Goal: Task Accomplishment & Management: Contribute content

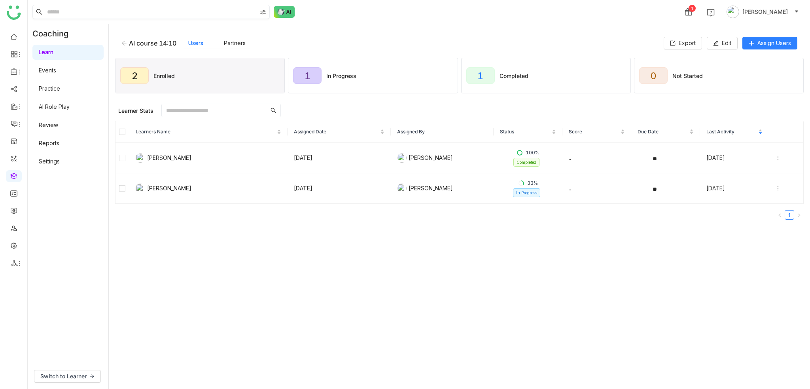
click at [195, 6] on input at bounding box center [150, 11] width 211 height 13
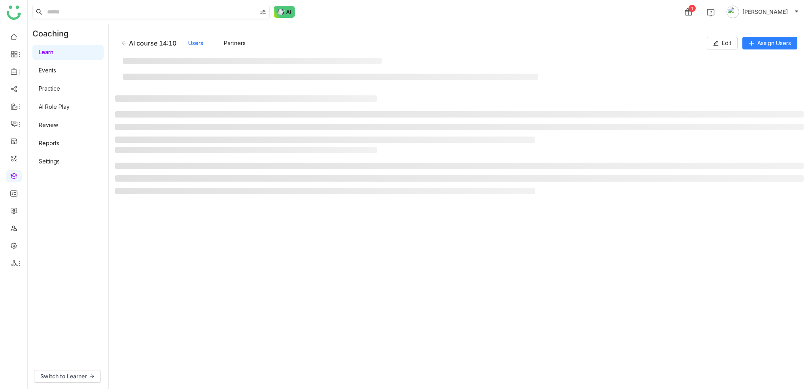
click at [239, 12] on input at bounding box center [150, 11] width 211 height 13
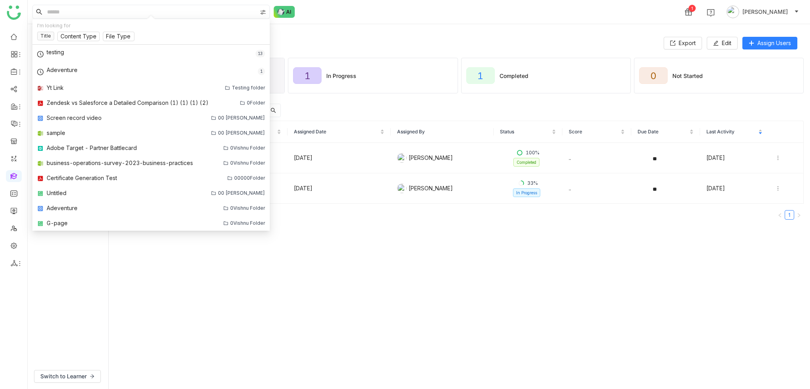
click at [265, 9] on img at bounding box center [263, 12] width 6 height 6
click at [362, 8] on div "1 Arif uddin" at bounding box center [419, 12] width 782 height 24
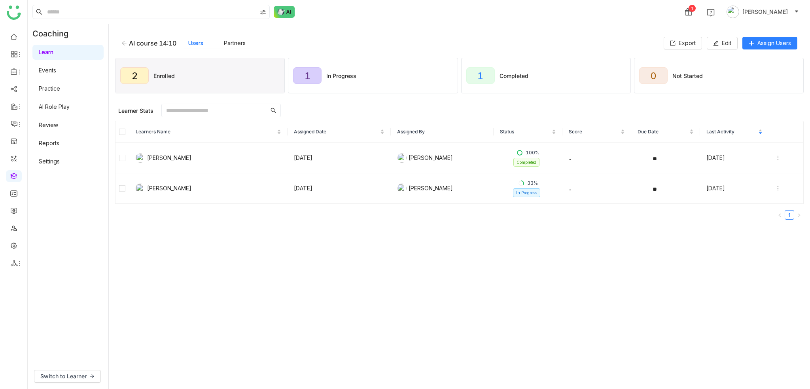
click at [300, 20] on div "1 Arif uddin" at bounding box center [419, 12] width 782 height 24
click at [313, 10] on div "1 Arif uddin" at bounding box center [419, 12] width 782 height 24
click at [17, 265] on icon at bounding box center [20, 263] width 6 height 6
click at [8, 264] on div at bounding box center [14, 262] width 16 height 7
drag, startPoint x: 60, startPoint y: 280, endPoint x: 67, endPoint y: 277, distance: 7.4
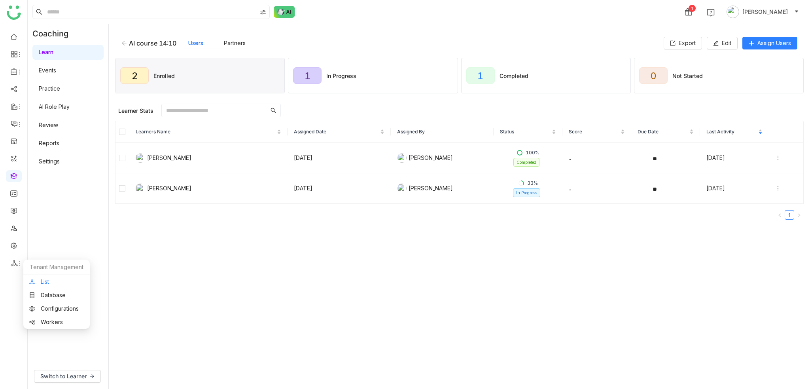
click at [60, 280] on link "List" at bounding box center [56, 282] width 55 height 6
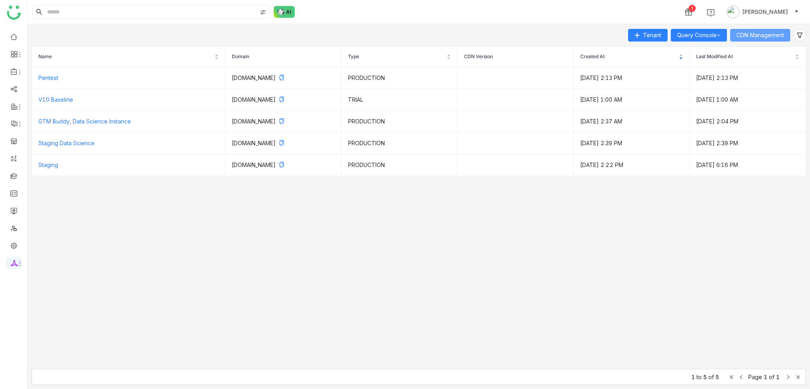
click at [768, 37] on span "CDN Management" at bounding box center [759, 35] width 47 height 9
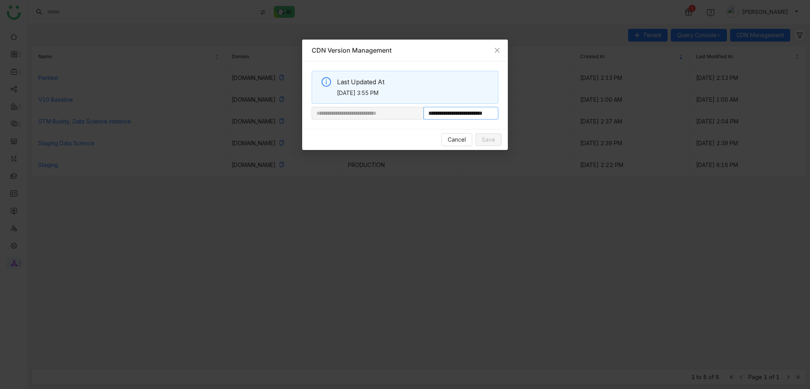
scroll to position [0, 21]
click at [465, 142] on span "Cancel" at bounding box center [457, 139] width 18 height 9
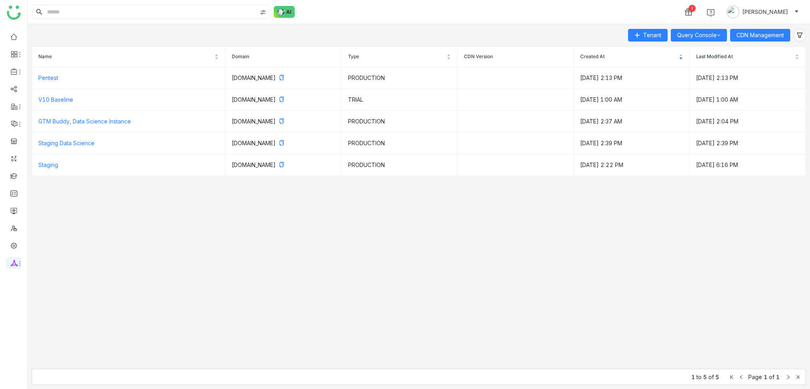
click at [332, 29] on div "Tenant Query Console CDN Management" at bounding box center [419, 35] width 774 height 13
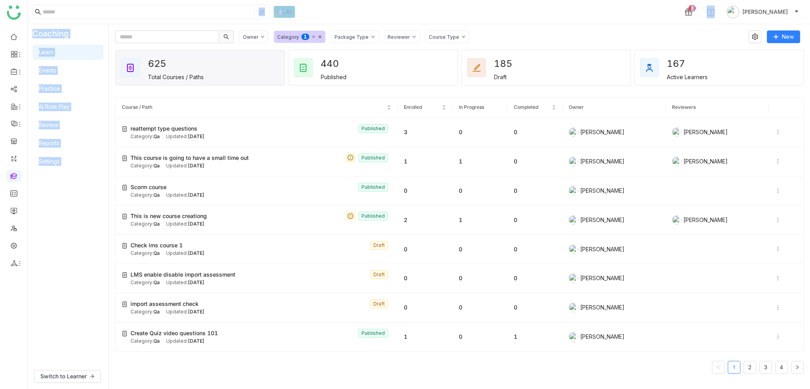
drag, startPoint x: 223, startPoint y: 22, endPoint x: 243, endPoint y: 21, distance: 19.4
click at [234, 8] on nz-layout "1 Arif uddin Coaching Learn Events Practice AI Role Play Review Reports Setting…" at bounding box center [419, 194] width 782 height 389
click at [231, 16] on input at bounding box center [148, 12] width 210 height 10
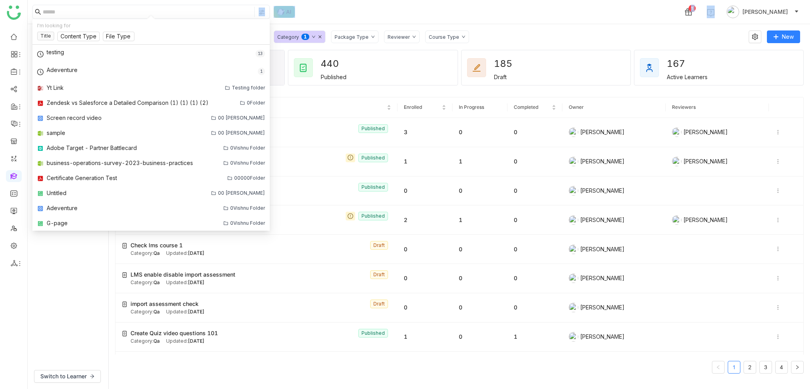
click at [231, 8] on input at bounding box center [148, 12] width 210 height 10
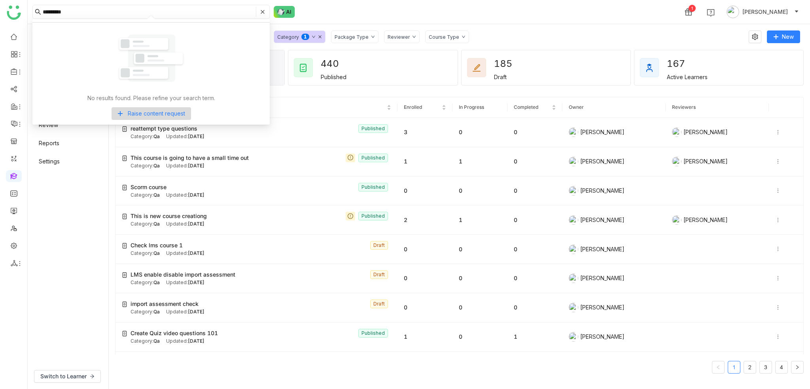
click at [127, 8] on input "*********" at bounding box center [149, 12] width 212 height 10
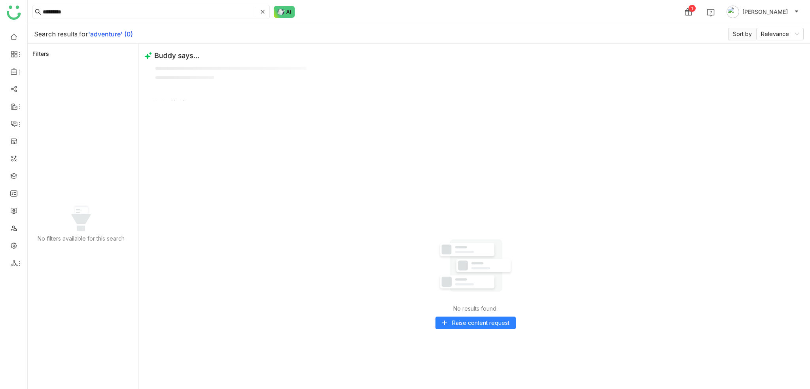
click at [326, 33] on div "Search results for 'adventure' (0) Sort by Relevance" at bounding box center [419, 34] width 782 height 20
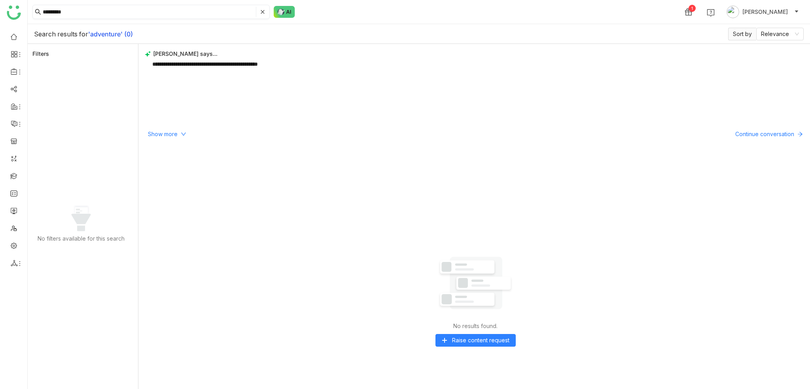
click at [56, 12] on input "*********" at bounding box center [149, 12] width 212 height 10
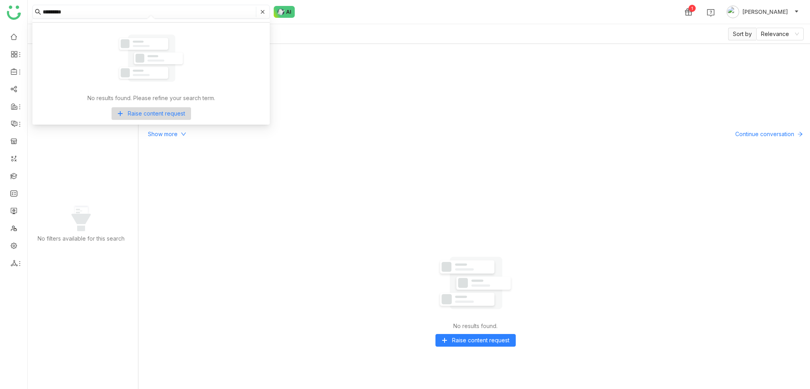
click at [58, 11] on input "*********" at bounding box center [149, 12] width 212 height 10
type input "**********"
drag, startPoint x: 137, startPoint y: 15, endPoint x: 0, endPoint y: 17, distance: 137.2
click at [0, 17] on nz-layout "**********" at bounding box center [405, 194] width 810 height 389
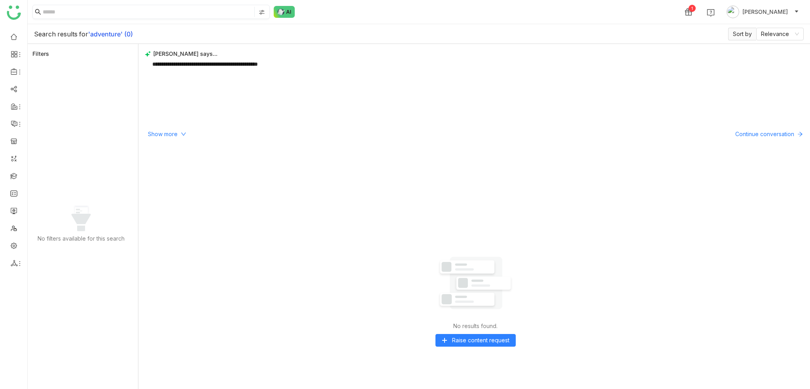
click at [51, 7] on input at bounding box center [148, 12] width 210 height 10
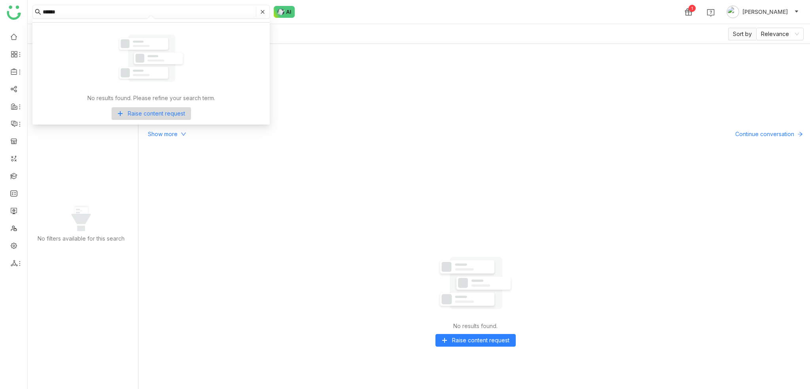
type input "******"
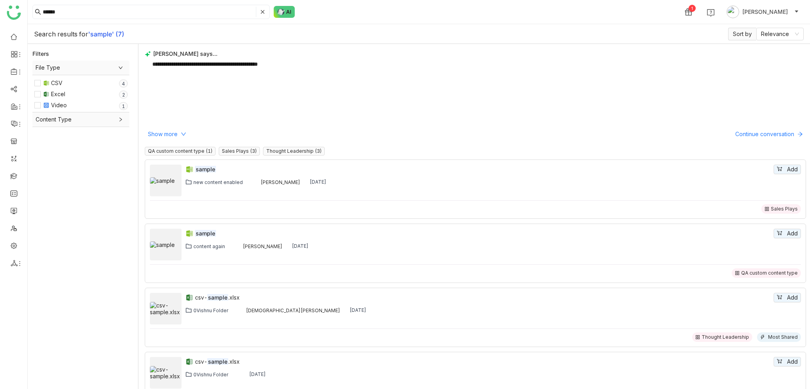
click at [388, 32] on div "Search results for 'sample' (7) Sort by Relevance" at bounding box center [419, 34] width 782 height 20
click at [105, 34] on b "'sample' (7)" at bounding box center [106, 34] width 36 height 8
click at [356, 34] on div "Search results for 'sample' (7) Sort by Relevance" at bounding box center [419, 34] width 782 height 20
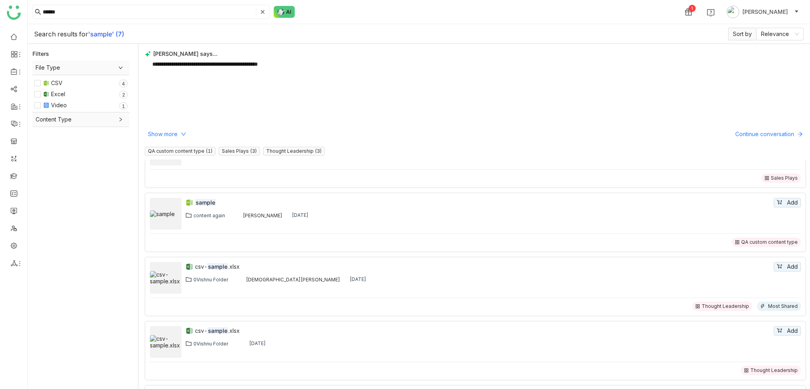
scroll to position [40, 0]
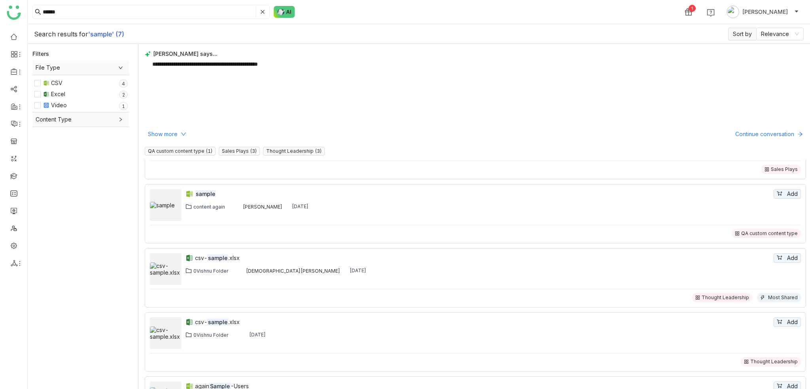
click at [216, 34] on div "Search results for 'sample' (7) Sort by Relevance" at bounding box center [419, 34] width 782 height 20
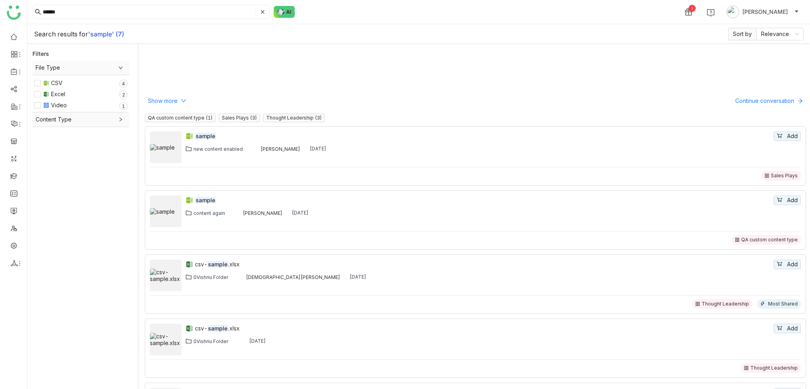
scroll to position [0, 0]
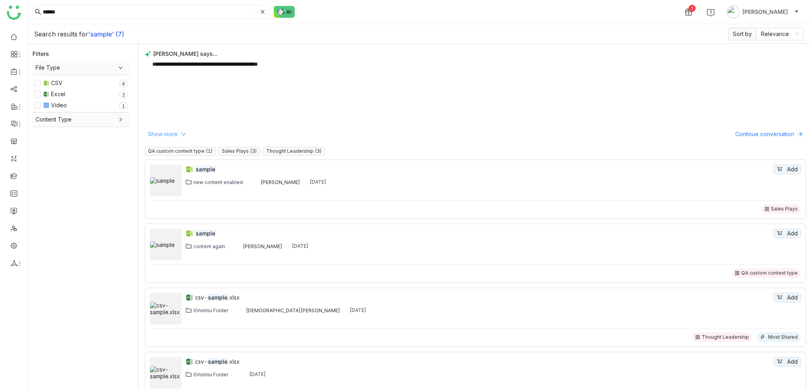
click at [158, 137] on span "Show more" at bounding box center [163, 134] width 30 height 9
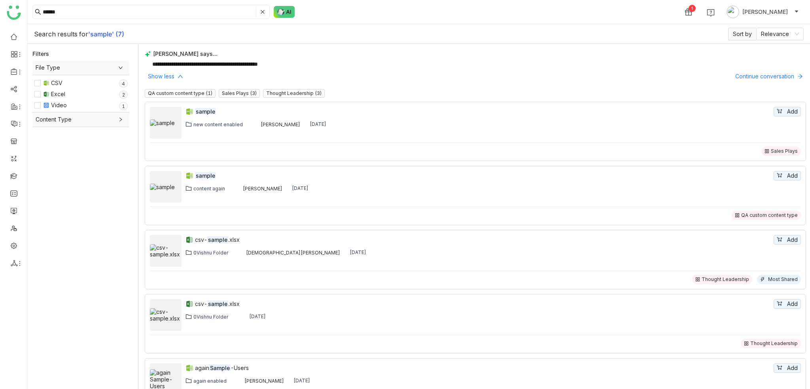
click at [165, 82] on div "**********" at bounding box center [473, 216] width 671 height 345
click at [168, 76] on span "Show less" at bounding box center [161, 76] width 26 height 9
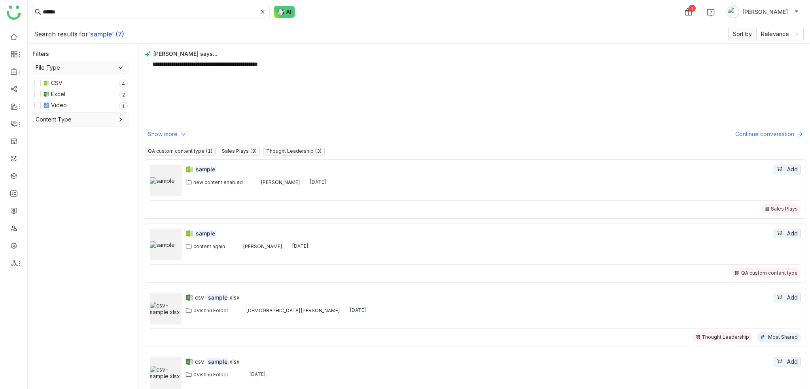
click at [249, 90] on div "**********" at bounding box center [475, 89] width 661 height 79
click at [382, 35] on div "Search results for 'sample' (7) Sort by Relevance" at bounding box center [419, 34] width 782 height 20
click at [288, 61] on p "**********" at bounding box center [474, 64] width 645 height 8
drag, startPoint x: 291, startPoint y: 64, endPoint x: 146, endPoint y: 60, distance: 145.2
click at [146, 60] on gtmb-editorjs "**********" at bounding box center [475, 64] width 661 height 15
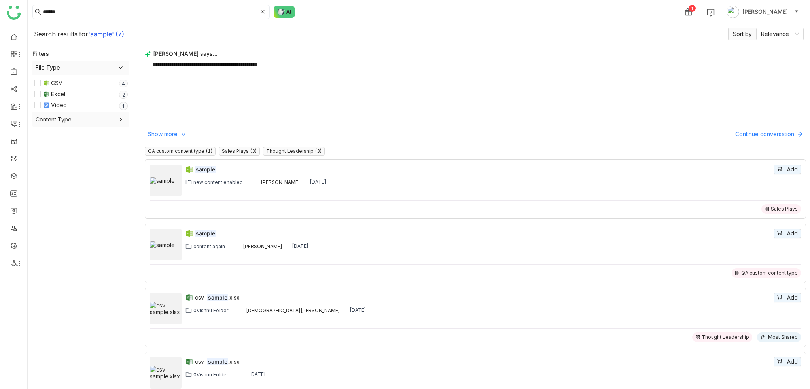
click at [378, 8] on div "****** 1 Arif uddin" at bounding box center [419, 12] width 782 height 24
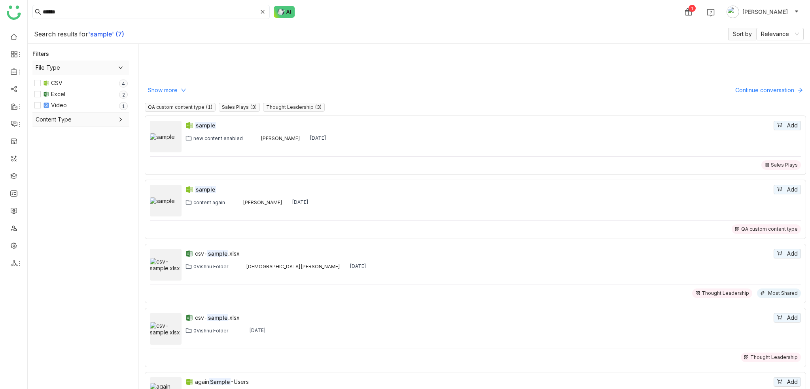
scroll to position [77, 0]
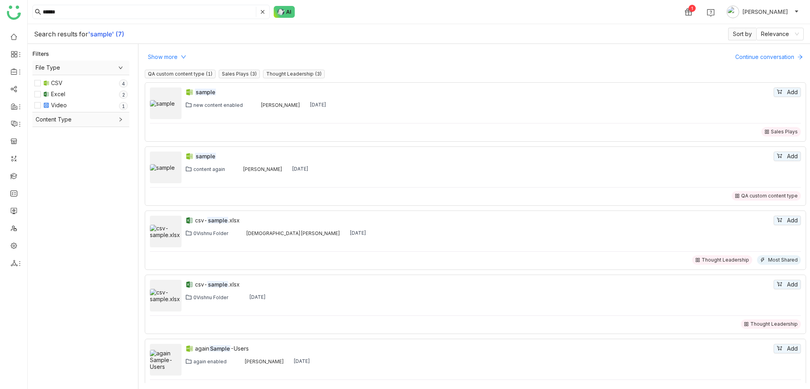
click at [81, 69] on span "File Type" at bounding box center [81, 67] width 91 height 9
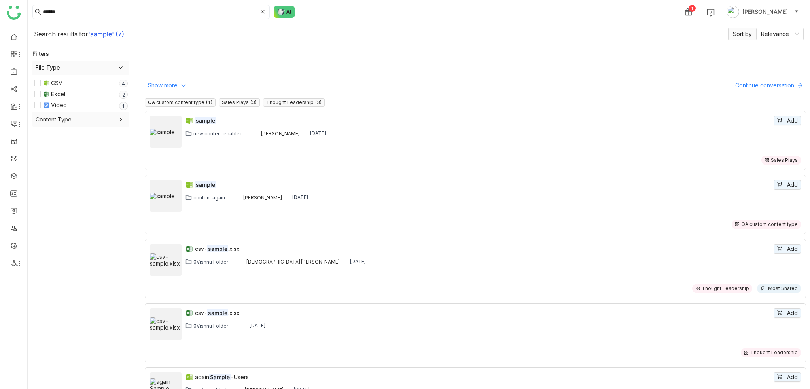
scroll to position [0, 0]
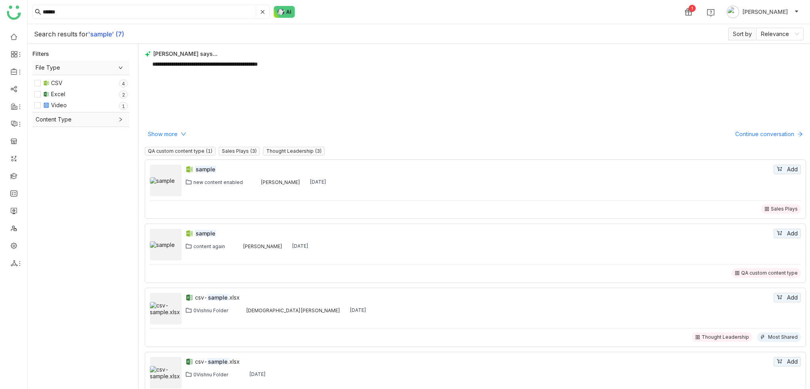
click at [781, 129] on div "**********" at bounding box center [475, 89] width 661 height 79
click at [150, 30] on div "Search results for 'sample' (7) Sort by Relevance" at bounding box center [419, 34] width 782 height 20
click at [264, 9] on icon at bounding box center [262, 11] width 5 height 5
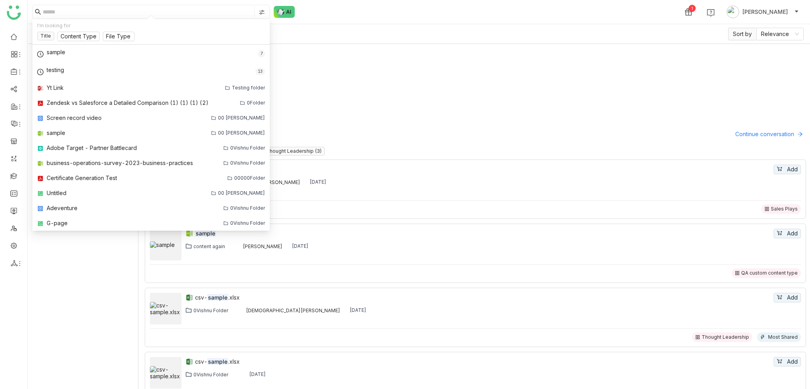
click at [264, 11] on img at bounding box center [262, 12] width 6 height 6
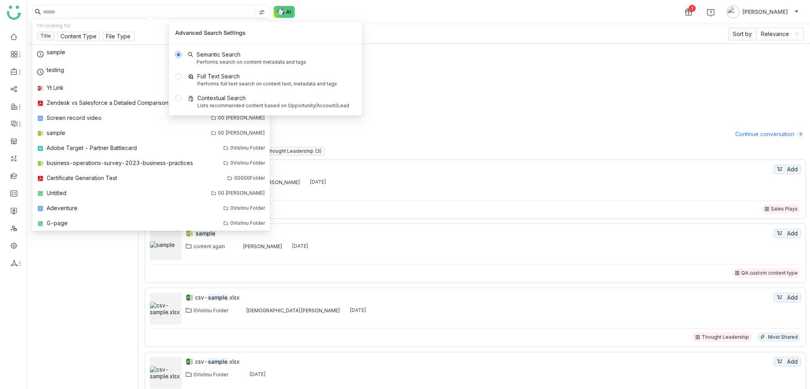
click at [392, 10] on div "1 Arif uddin" at bounding box center [419, 12] width 782 height 24
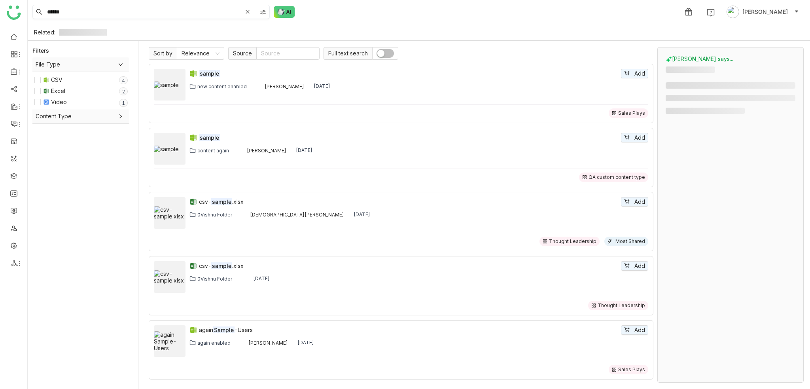
click at [268, 12] on div at bounding box center [263, 12] width 11 height 12
click at [410, 17] on div "****** 1 Arif uddin" at bounding box center [419, 12] width 782 height 24
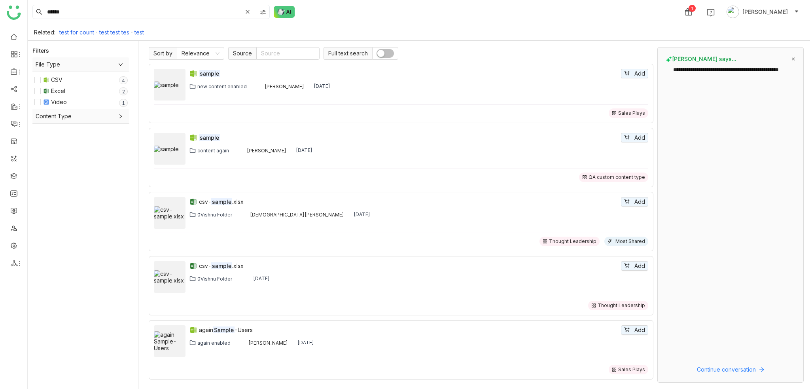
click at [273, 30] on div "Related: test for count test test tes test" at bounding box center [419, 32] width 782 height 17
click at [212, 17] on input "******" at bounding box center [143, 11] width 197 height 13
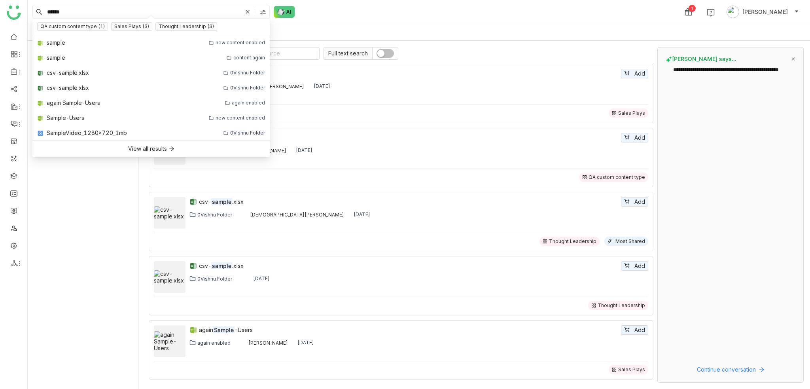
click at [430, 26] on div "Related: test for count test test tes test" at bounding box center [419, 32] width 782 height 17
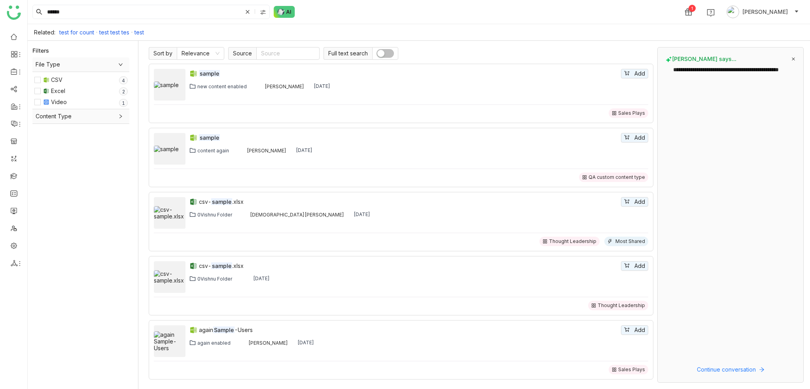
click at [384, 55] on button "button" at bounding box center [384, 53] width 17 height 9
click at [386, 53] on span "button" at bounding box center [389, 53] width 7 height 7
click at [386, 53] on button "button" at bounding box center [384, 53] width 17 height 9
click at [268, 53] on nz-select-top-control "Source" at bounding box center [287, 53] width 63 height 13
click at [275, 83] on div "Library" at bounding box center [287, 81] width 54 height 9
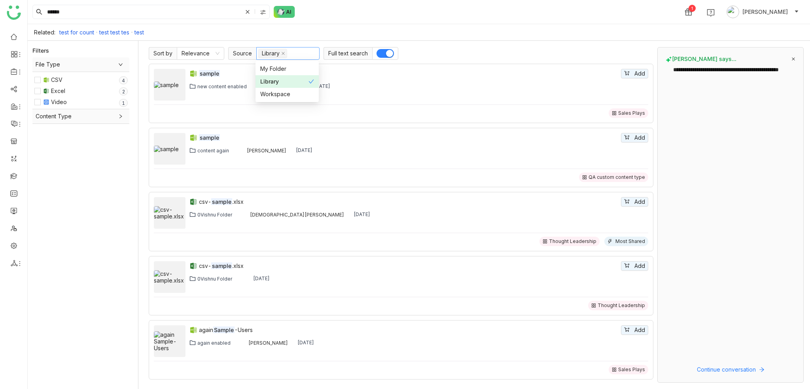
click at [386, 51] on span "button" at bounding box center [389, 53] width 7 height 7
click at [386, 51] on button "button" at bounding box center [384, 53] width 17 height 9
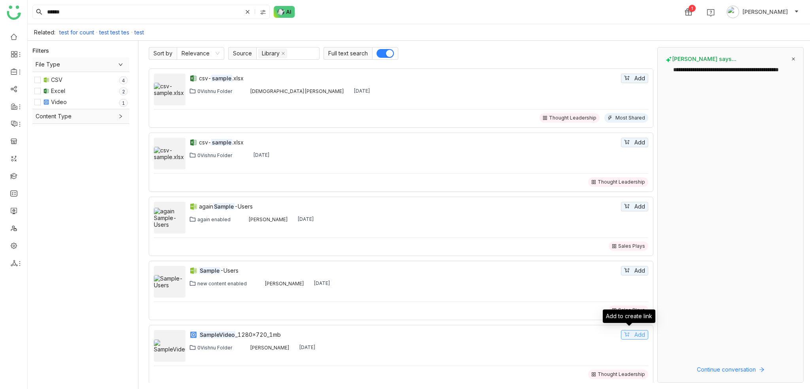
click at [635, 333] on span "Add" at bounding box center [639, 334] width 11 height 9
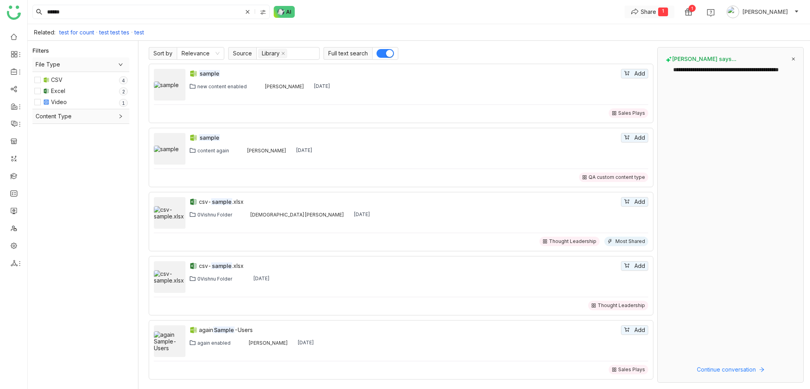
click at [656, 13] on div "Share" at bounding box center [648, 12] width 15 height 8
click at [511, 32] on div "Related: test for count test test tes test" at bounding box center [419, 32] width 782 height 17
click at [418, 37] on div "Related: test for count test test tes test" at bounding box center [419, 32] width 782 height 17
click at [302, 55] on nz-select-top-control "Library" at bounding box center [287, 53] width 63 height 13
click at [286, 93] on div "Workspace" at bounding box center [287, 94] width 54 height 9
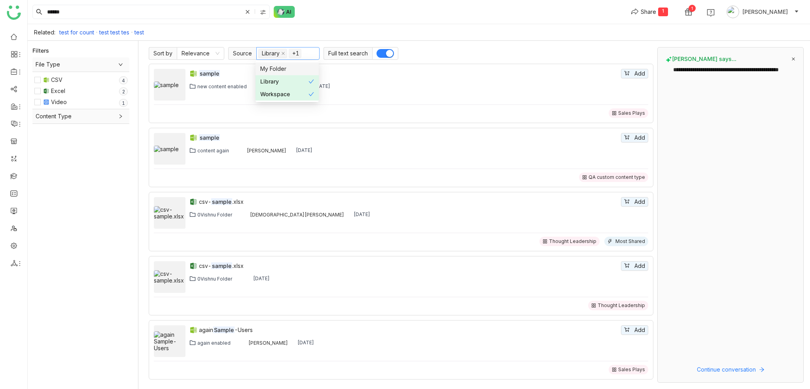
click at [302, 69] on div "My Folder" at bounding box center [287, 68] width 54 height 9
click at [318, 92] on nz-option-item "Workspace" at bounding box center [286, 94] width 63 height 13
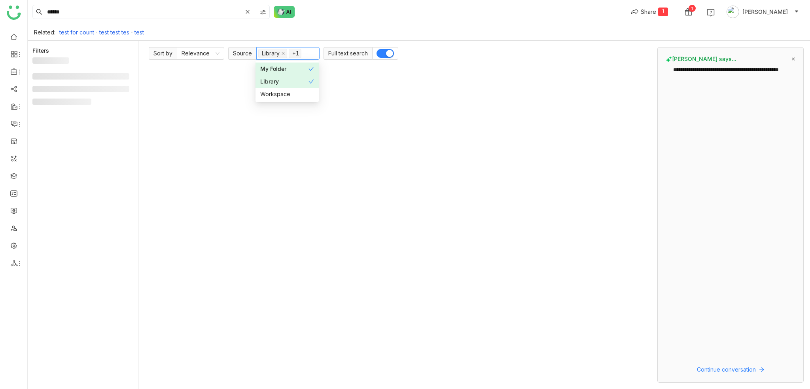
click at [308, 81] on div "Library" at bounding box center [284, 81] width 48 height 9
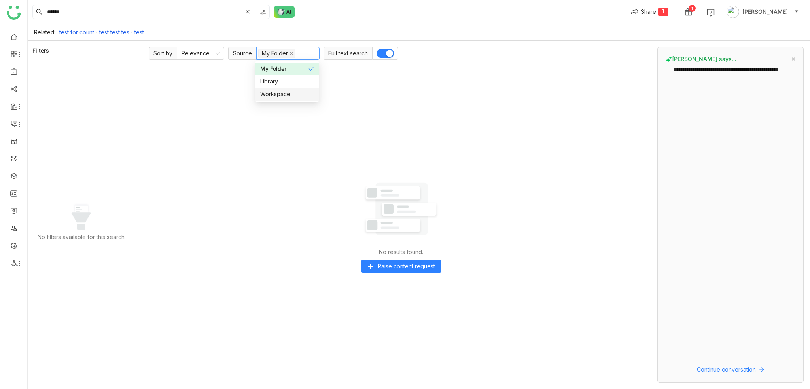
click at [306, 95] on div "Workspace" at bounding box center [287, 94] width 54 height 9
click at [306, 69] on div "My Folder" at bounding box center [284, 68] width 48 height 9
click at [376, 4] on div "****** Share 1 1 Arif uddin" at bounding box center [419, 12] width 782 height 24
click at [293, 55] on span at bounding box center [295, 53] width 4 height 9
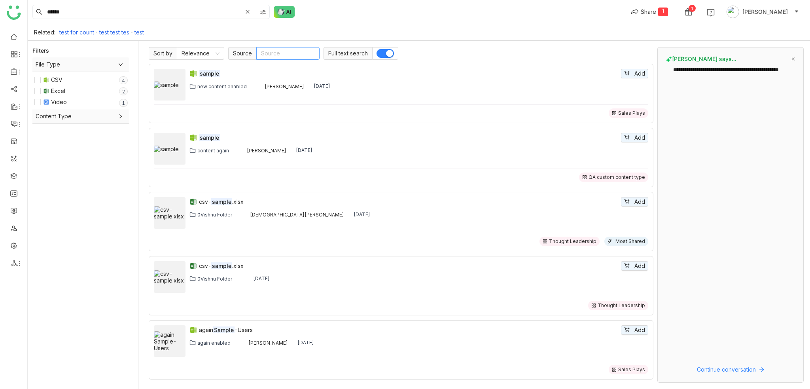
click at [385, 49] on button "button" at bounding box center [384, 53] width 17 height 9
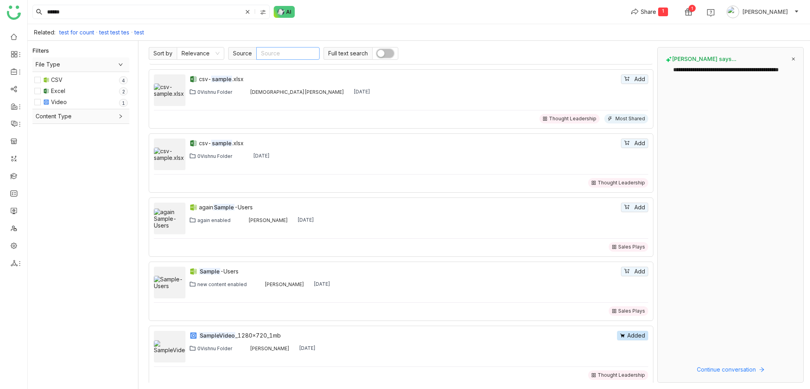
scroll to position [123, 0]
click at [624, 79] on icon at bounding box center [627, 78] width 6 height 6
click at [637, 142] on span "Add" at bounding box center [639, 142] width 11 height 9
click at [634, 202] on span "Add" at bounding box center [639, 206] width 11 height 9
click at [630, 144] on span "Added" at bounding box center [636, 142] width 18 height 9
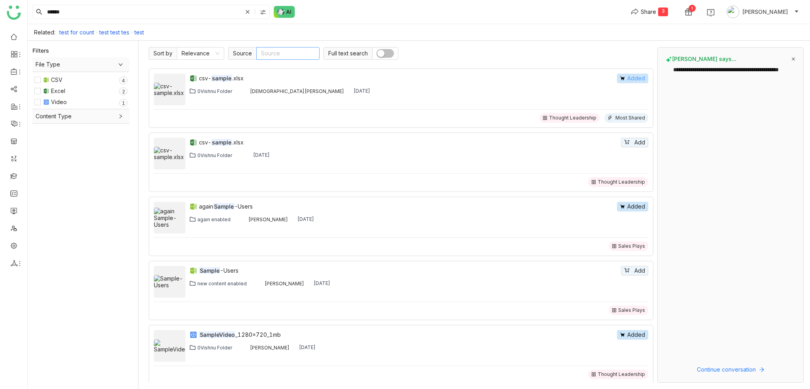
click at [629, 74] on span "Added" at bounding box center [636, 78] width 18 height 9
click at [627, 206] on span "Added" at bounding box center [636, 206] width 18 height 9
click at [631, 333] on span "Added" at bounding box center [636, 334] width 18 height 9
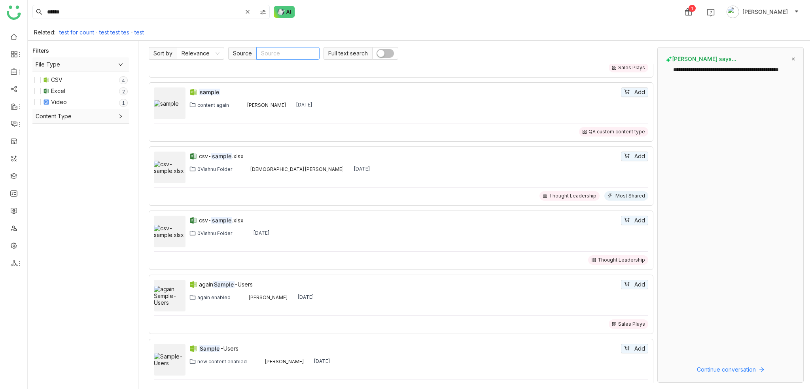
scroll to position [0, 0]
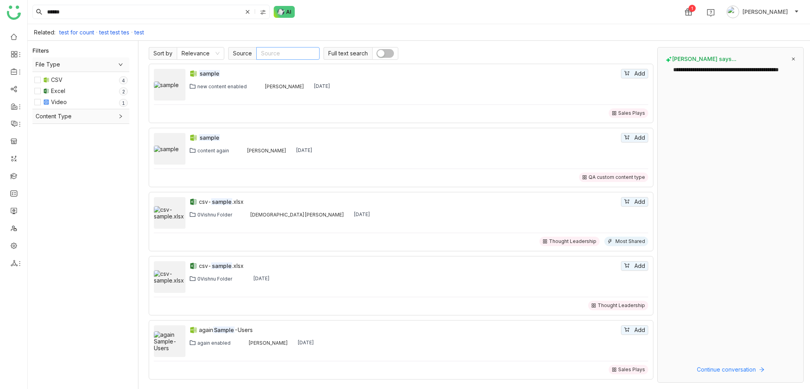
drag, startPoint x: 357, startPoint y: 17, endPoint x: 335, endPoint y: 19, distance: 21.8
click at [357, 17] on div "****** 1 Arif uddin" at bounding box center [419, 12] width 782 height 24
click at [13, 245] on link at bounding box center [13, 245] width 7 height 7
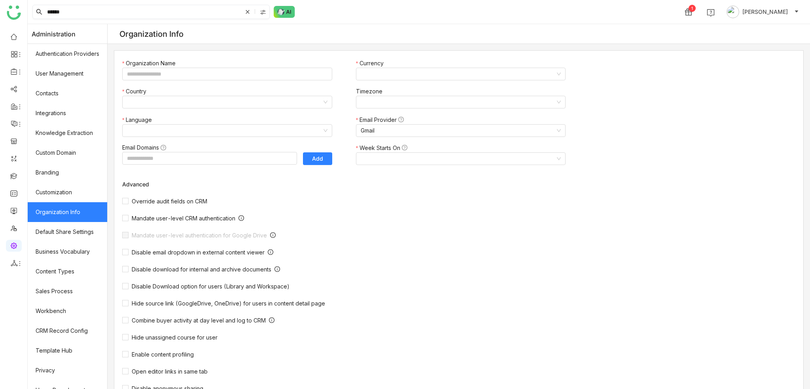
type input "*******"
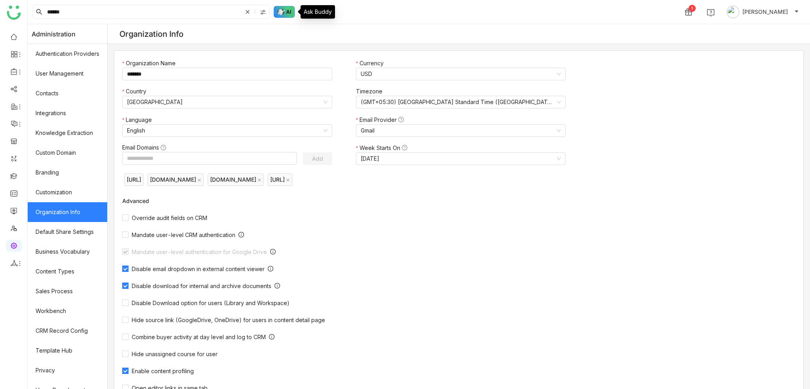
click at [293, 11] on img at bounding box center [284, 12] width 21 height 12
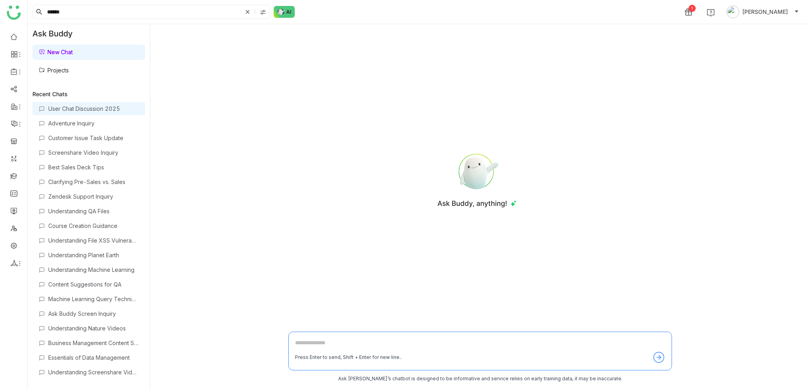
click at [90, 111] on div "User Chat Discussion 2025" at bounding box center [93, 108] width 91 height 7
click at [187, 10] on input "******" at bounding box center [143, 11] width 197 height 13
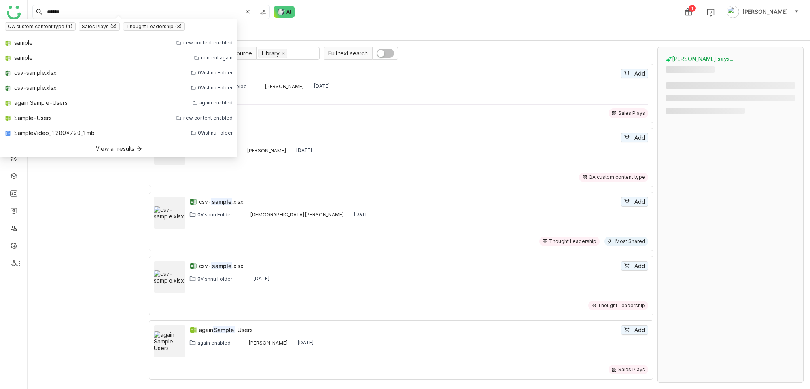
click at [363, 6] on div "****** 1 Arif uddin" at bounding box center [419, 12] width 782 height 24
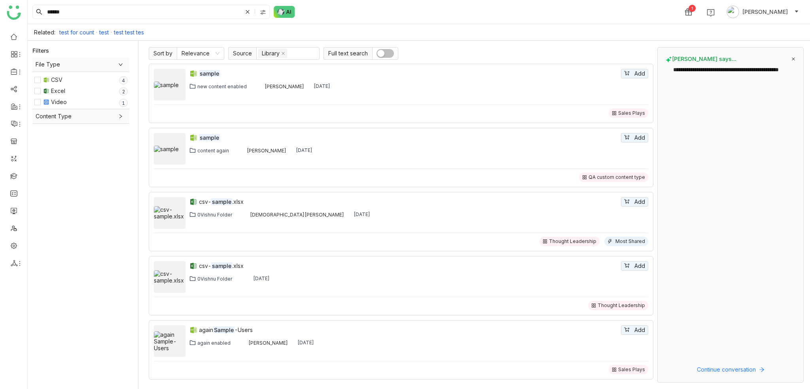
click at [139, 32] on link "test test tes" at bounding box center [129, 32] width 30 height 7
type input "**********"
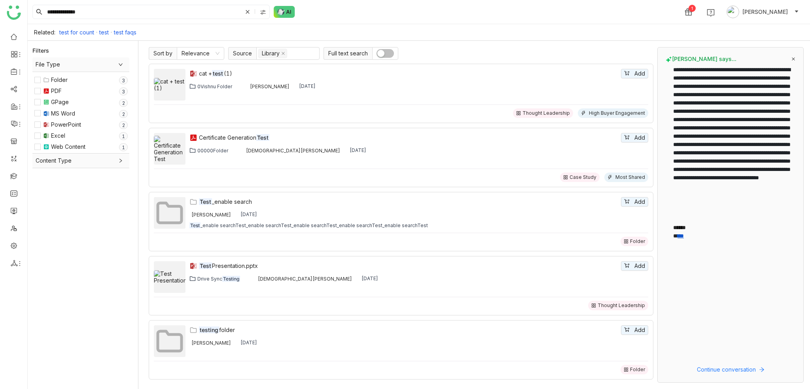
click at [679, 234] on link "****" at bounding box center [680, 236] width 6 height 6
click at [737, 373] on span "Continue conversation" at bounding box center [726, 369] width 59 height 9
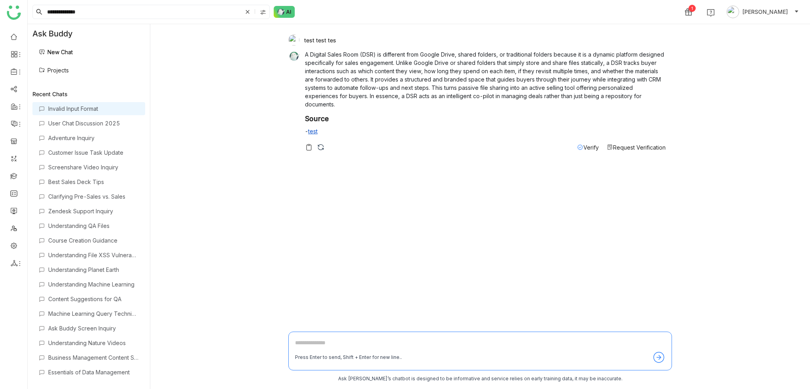
click at [616, 148] on span "Request Verification" at bounding box center [639, 147] width 53 height 7
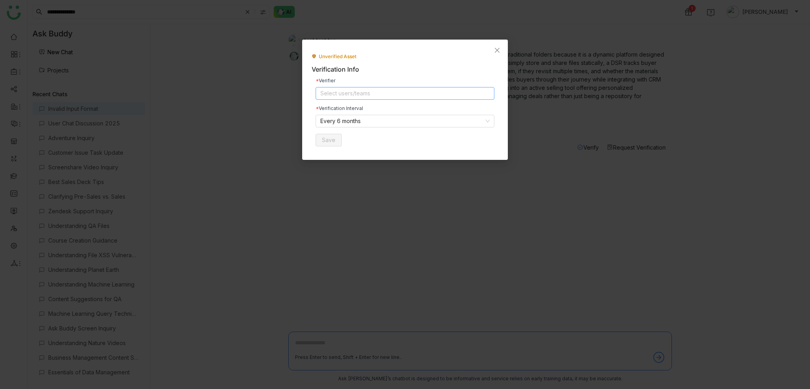
click at [356, 95] on nz-select-top-control "Select users/teams" at bounding box center [405, 93] width 179 height 13
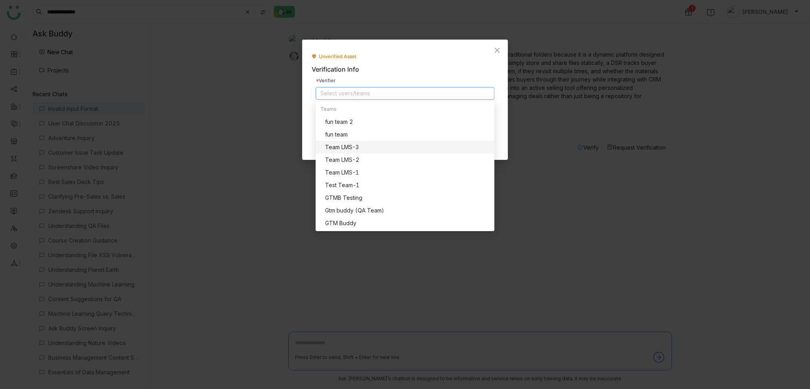
click at [535, 165] on nz-modal-container "Unverified Asset Verification Info Verifier Select users/teams Verification Int…" at bounding box center [405, 194] width 810 height 389
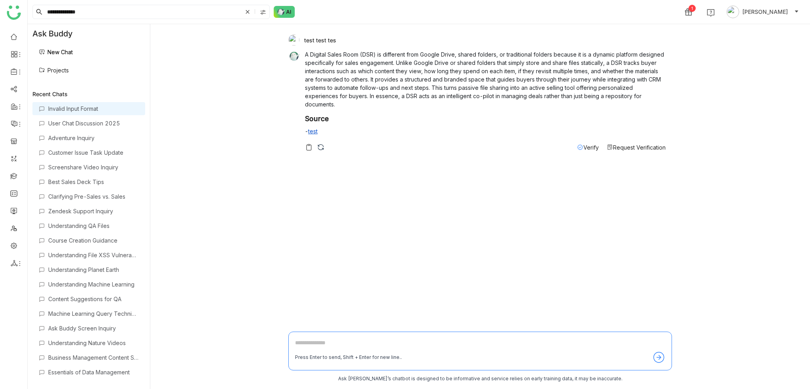
click at [591, 150] on span "Verify" at bounding box center [590, 147] width 15 height 7
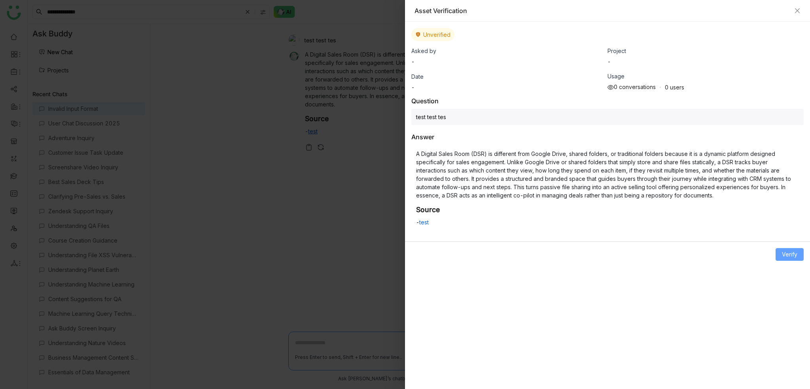
click at [796, 258] on button "Verify" at bounding box center [789, 254] width 28 height 13
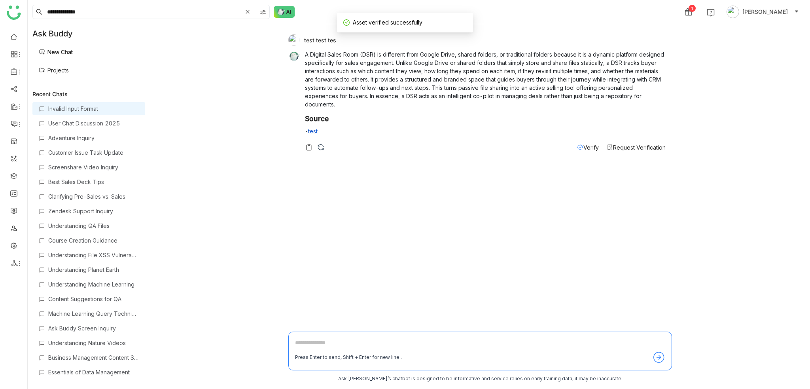
click at [590, 146] on span "Verify" at bounding box center [590, 147] width 15 height 7
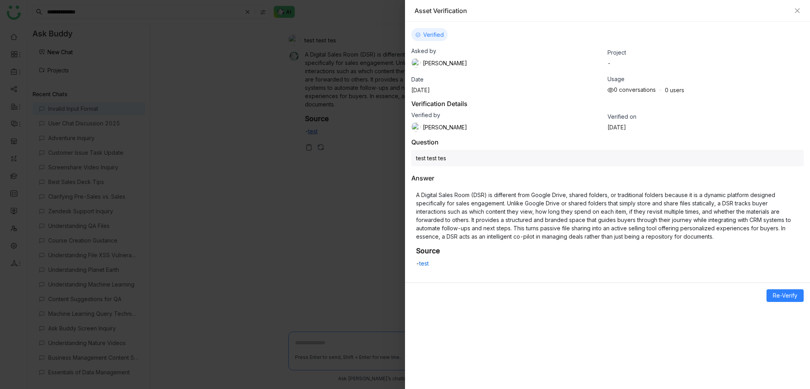
click at [802, 8] on div "Asset Verification" at bounding box center [607, 11] width 405 height 22
click at [799, 11] on icon "Close" at bounding box center [797, 11] width 6 height 6
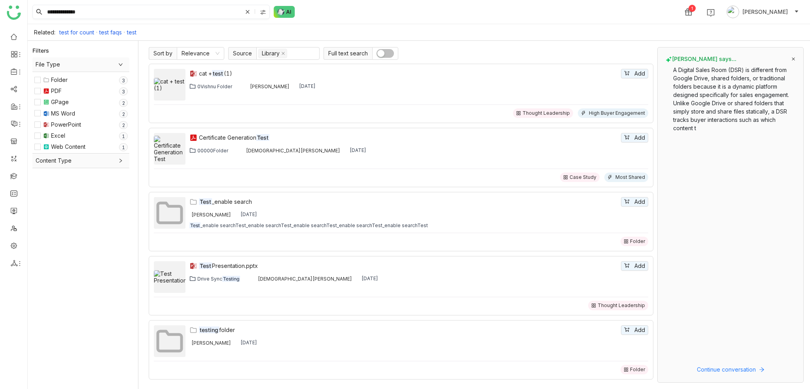
click at [247, 12] on icon at bounding box center [248, 12] width 4 height 4
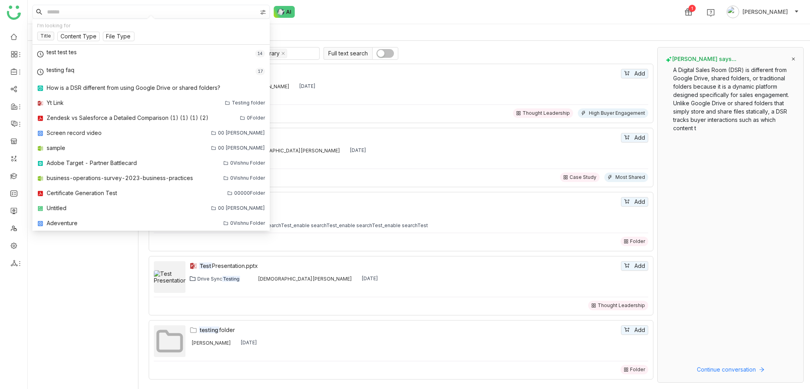
click at [187, 15] on input at bounding box center [150, 11] width 211 height 13
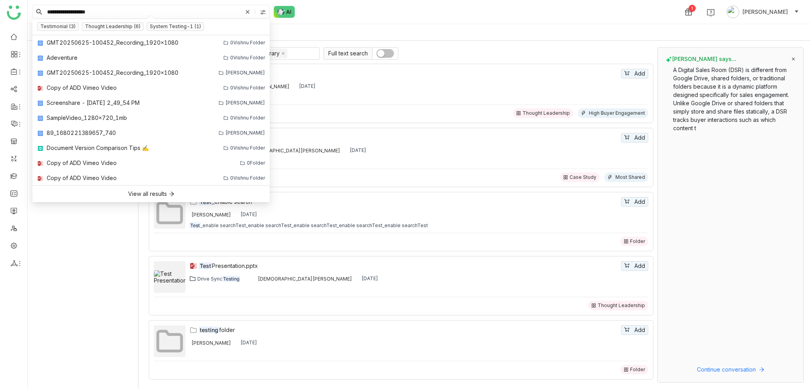
click at [188, 15] on input "**********" at bounding box center [143, 11] width 197 height 13
type input "**********"
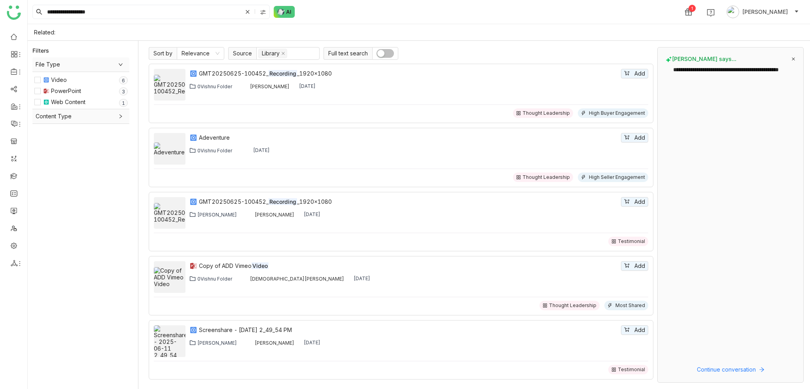
click at [384, 57] on nz-switch at bounding box center [385, 53] width 26 height 13
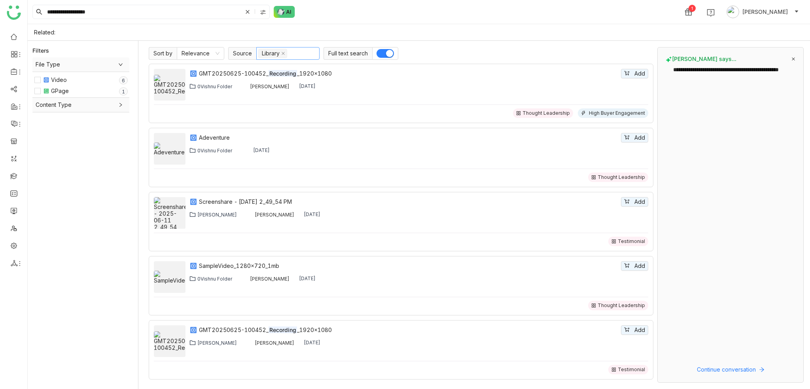
click at [280, 50] on nz-select-item "Library" at bounding box center [272, 53] width 29 height 9
click at [282, 51] on icon at bounding box center [283, 53] width 4 height 4
click at [331, 20] on div "**********" at bounding box center [419, 12] width 782 height 24
click at [210, 53] on nz-select-item "Relevance" at bounding box center [200, 53] width 38 height 12
click at [206, 80] on div "Latest" at bounding box center [200, 81] width 38 height 9
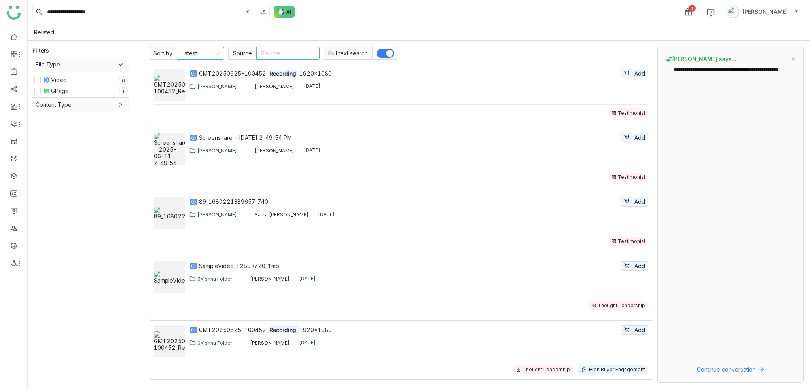
click at [222, 56] on nz-select-top-control "Latest" at bounding box center [200, 53] width 47 height 13
click at [331, 34] on div "Related:" at bounding box center [419, 32] width 782 height 17
click at [290, 55] on nz-select-top-control "Source" at bounding box center [287, 53] width 63 height 13
click at [291, 93] on div "Workspace" at bounding box center [287, 94] width 54 height 9
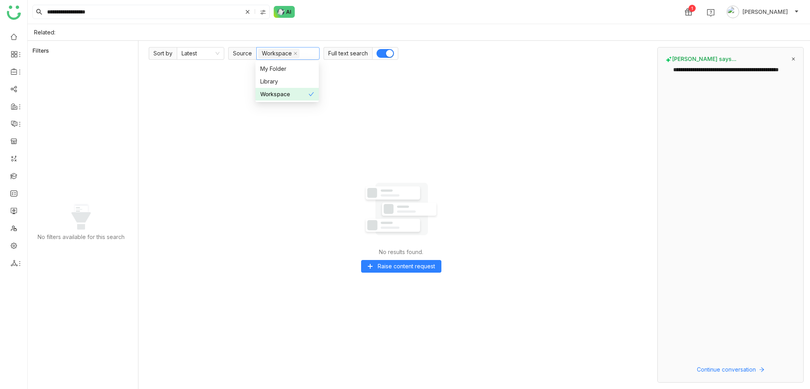
click at [289, 91] on div "Workspace" at bounding box center [284, 94] width 48 height 9
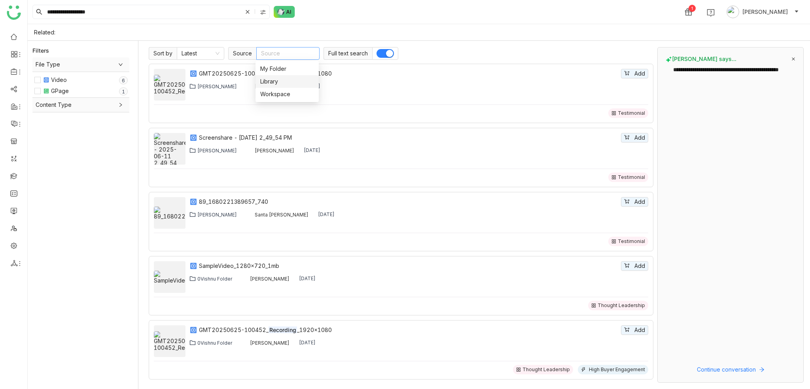
click at [288, 83] on div "Library" at bounding box center [287, 81] width 54 height 9
click at [288, 83] on div "Library" at bounding box center [284, 81] width 48 height 9
click at [291, 71] on div "My Folder" at bounding box center [287, 68] width 54 height 9
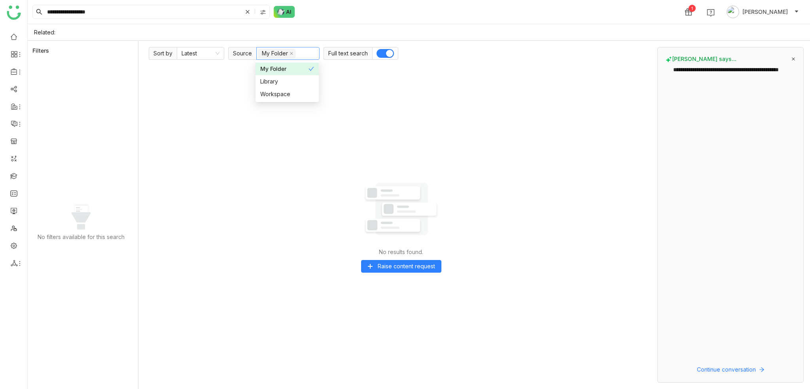
click at [507, 28] on div "Related:" at bounding box center [419, 32] width 782 height 17
click at [386, 262] on span "Raise content request" at bounding box center [406, 266] width 57 height 9
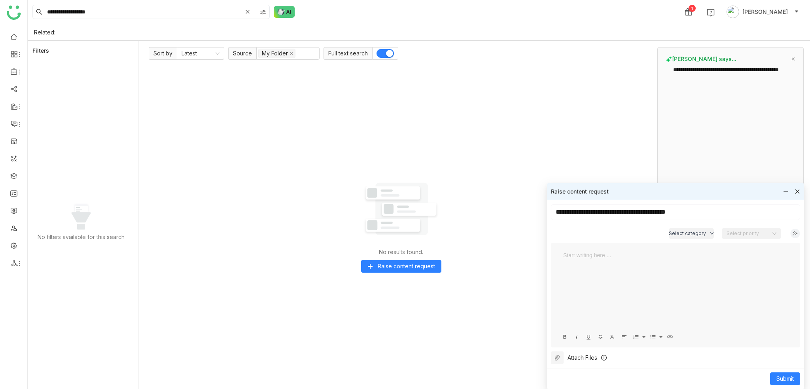
click at [792, 191] on div at bounding box center [791, 191] width 17 height 9
click at [795, 191] on icon at bounding box center [797, 192] width 6 height 6
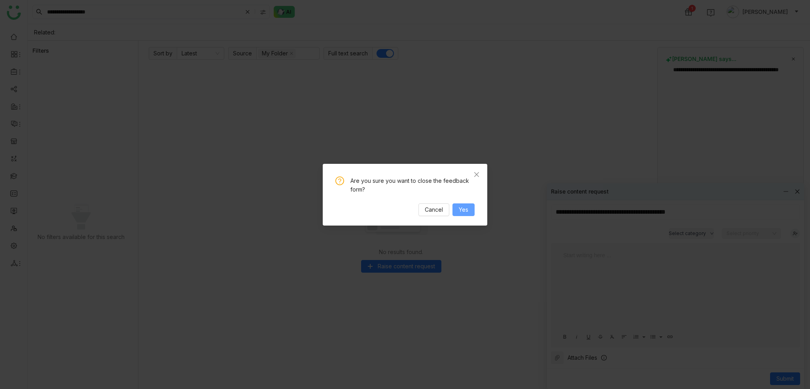
click at [466, 208] on span "Yes" at bounding box center [463, 209] width 9 height 9
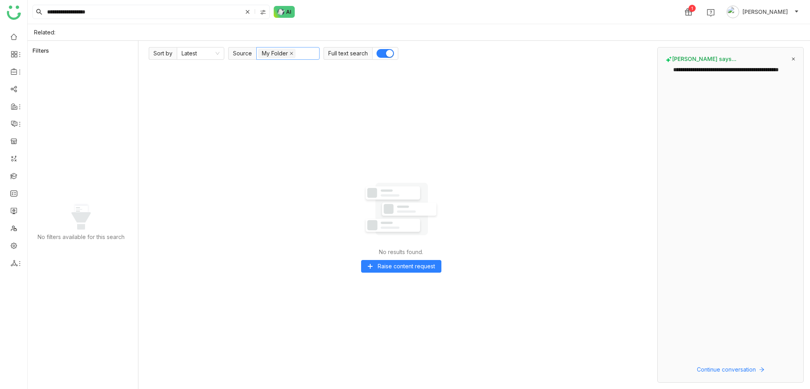
click at [290, 53] on icon at bounding box center [291, 53] width 4 height 4
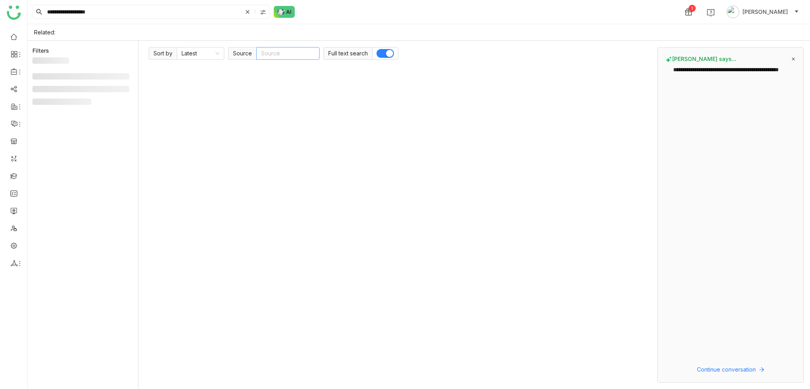
click at [290, 53] on nz-select-top-control "Source" at bounding box center [287, 53] width 63 height 13
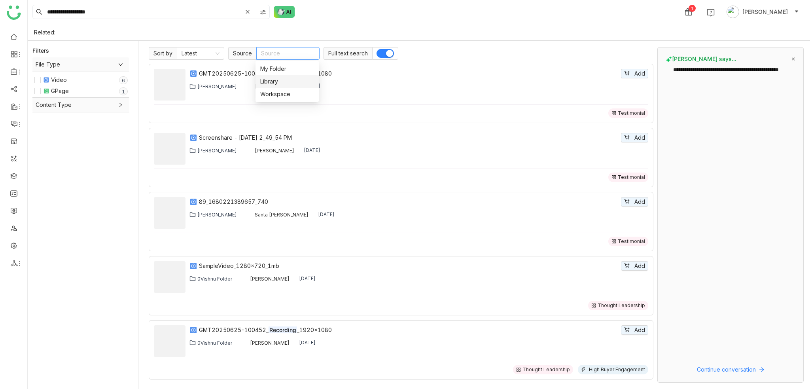
click at [286, 82] on div "Library" at bounding box center [287, 81] width 54 height 9
click at [352, 19] on div "**********" at bounding box center [419, 12] width 782 height 24
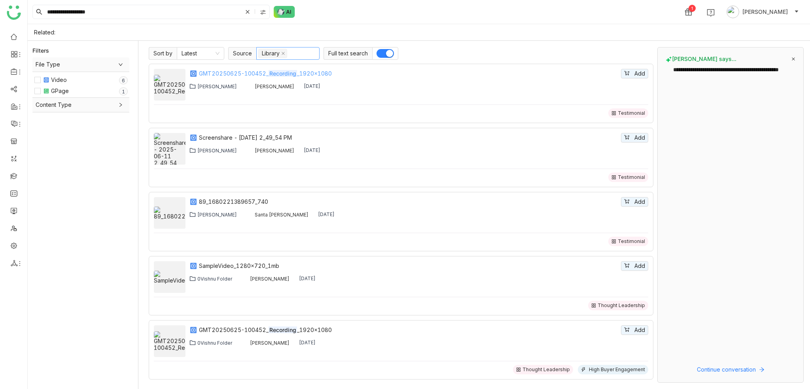
click at [218, 71] on div "GMT20250625-100452_ Recording _1920x1080" at bounding box center [409, 73] width 420 height 9
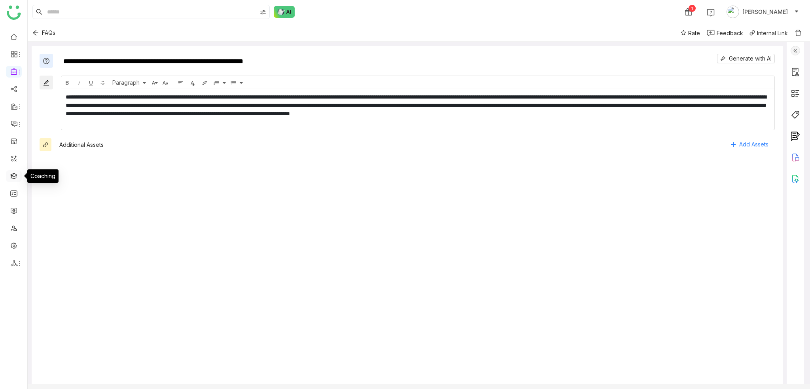
click at [17, 178] on link at bounding box center [13, 175] width 7 height 7
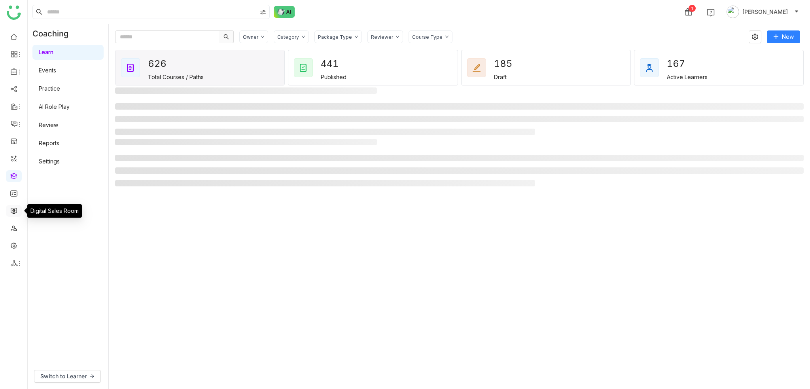
click at [13, 208] on link at bounding box center [13, 210] width 7 height 7
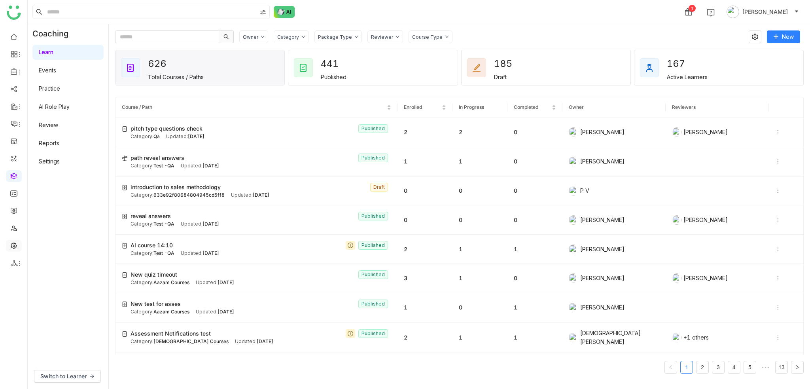
click at [14, 248] on link at bounding box center [13, 245] width 7 height 7
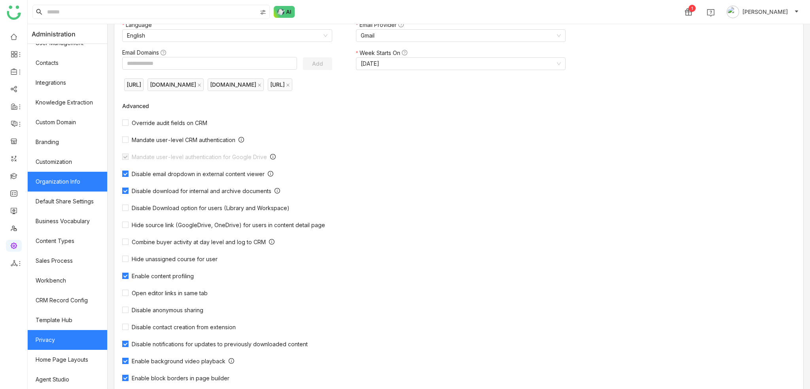
scroll to position [129, 0]
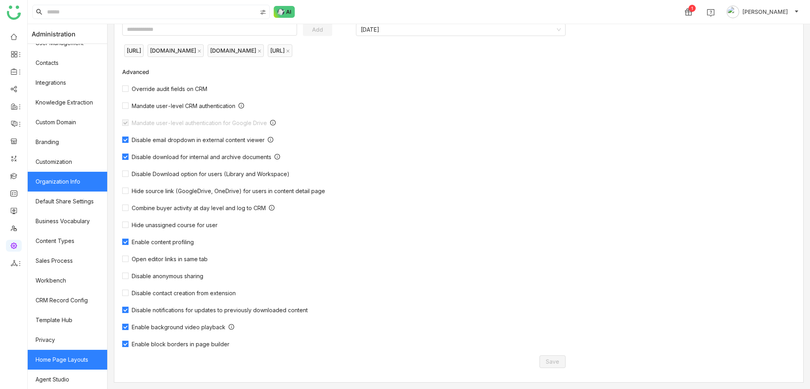
click at [78, 355] on link "Home Page Layouts" at bounding box center [67, 360] width 79 height 20
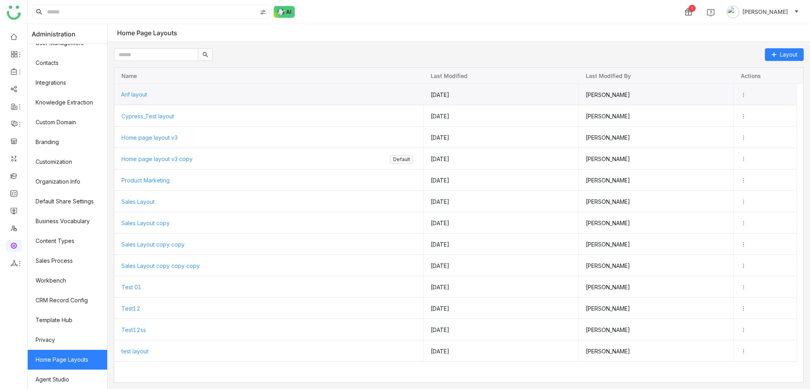
click at [138, 96] on span "Arif layout" at bounding box center [134, 94] width 26 height 7
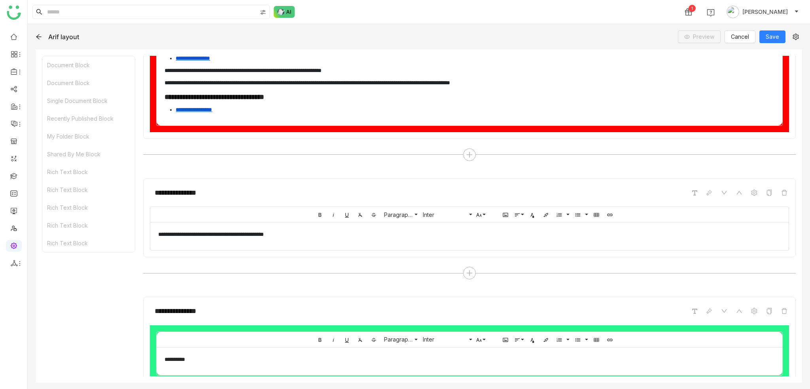
scroll to position [1217, 0]
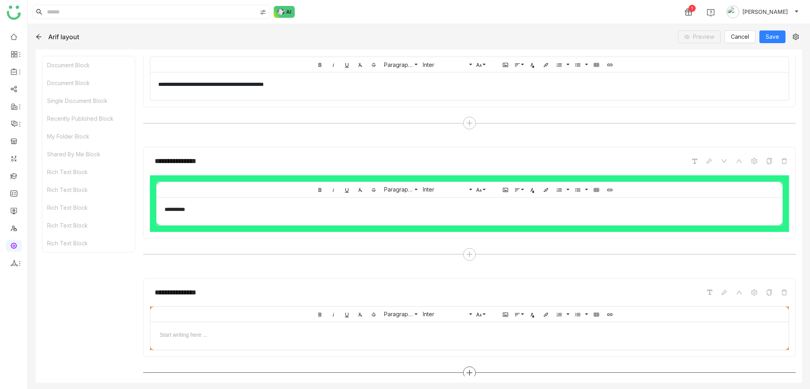
click at [463, 368] on div at bounding box center [469, 372] width 13 height 13
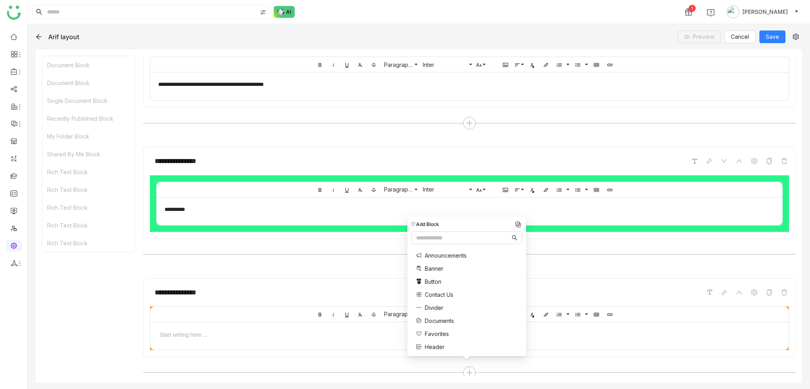
click at [440, 319] on span "Documents" at bounding box center [439, 320] width 29 height 8
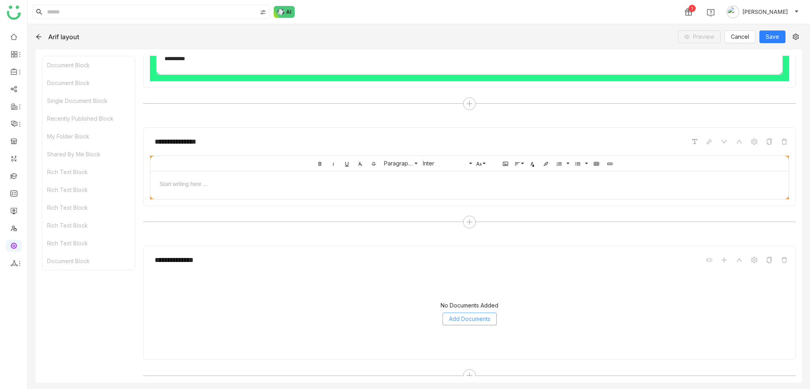
scroll to position [1371, 0]
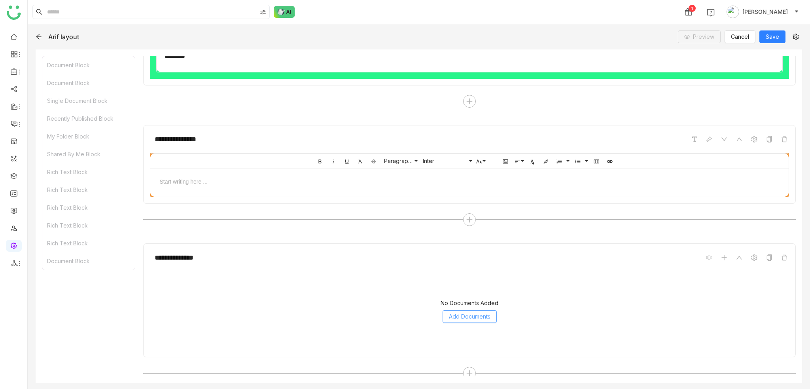
click at [473, 310] on button "Add Documents" at bounding box center [469, 316] width 54 height 13
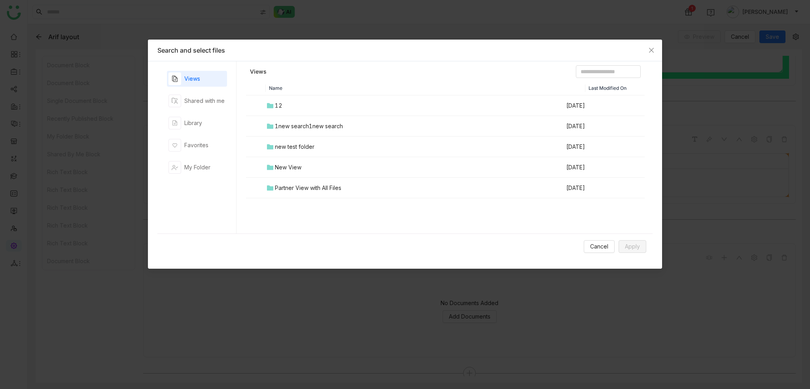
click at [293, 107] on td "12" at bounding box center [416, 105] width 300 height 21
click at [444, 109] on td "New Folder" at bounding box center [416, 105] width 300 height 21
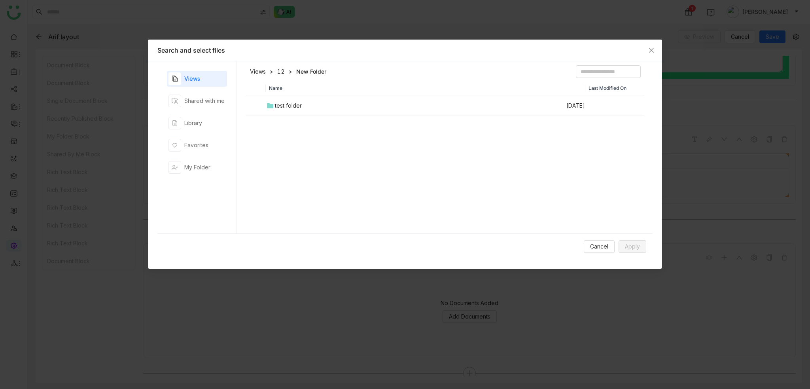
click at [189, 77] on div "Views" at bounding box center [192, 78] width 16 height 9
click at [654, 44] on span "Close" at bounding box center [651, 50] width 21 height 21
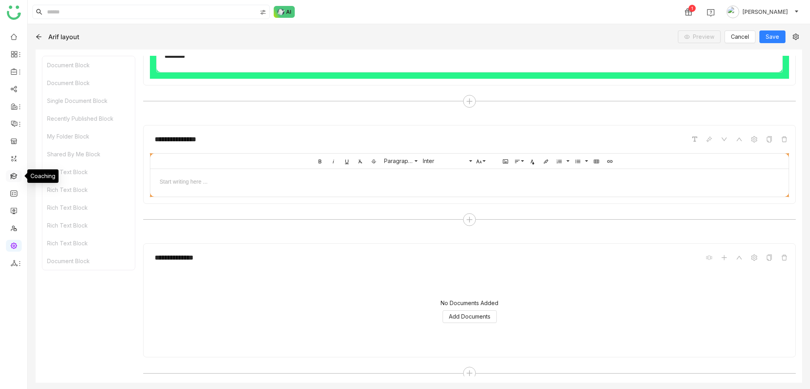
click at [13, 174] on link at bounding box center [13, 175] width 7 height 7
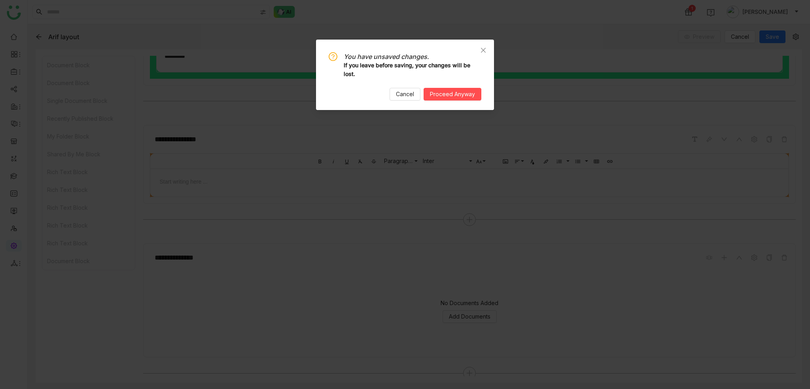
click at [465, 101] on div "You have unsaved changes. If you leave before saving, your changes will be lost…" at bounding box center [405, 75] width 178 height 70
click at [462, 88] on button "Proceed Anyway" at bounding box center [452, 94] width 58 height 13
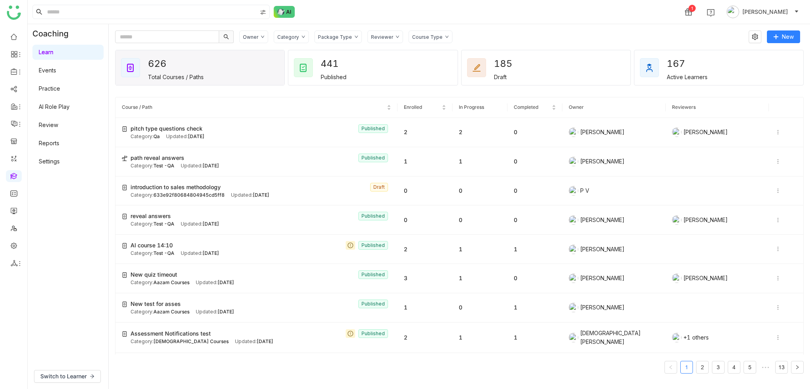
click at [13, 172] on link at bounding box center [13, 175] width 7 height 7
click at [784, 35] on span "New" at bounding box center [788, 36] width 12 height 9
click at [758, 50] on span "New Course" at bounding box center [758, 53] width 40 height 9
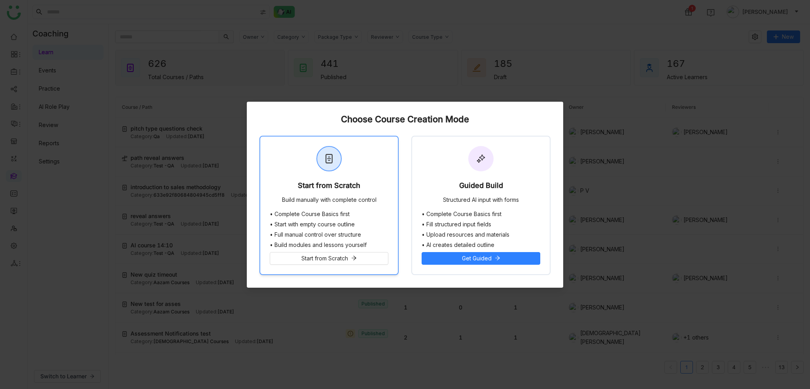
click at [336, 177] on div "Start from Scratch Build manually with complete control" at bounding box center [329, 173] width 138 height 74
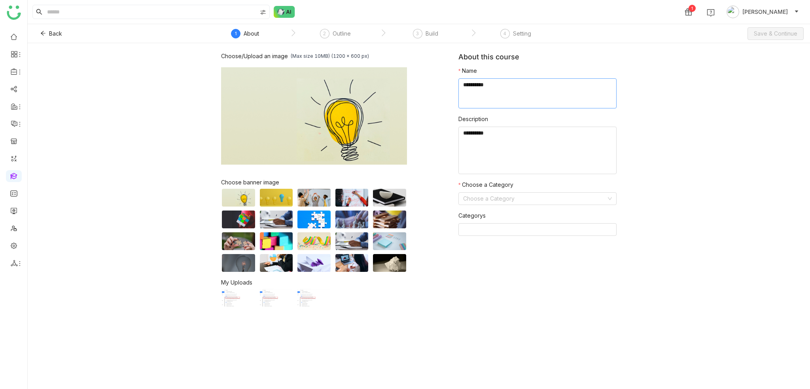
click at [532, 98] on textarea at bounding box center [537, 93] width 158 height 30
type textarea "**********"
type textarea "*****"
click at [535, 197] on input at bounding box center [534, 199] width 143 height 12
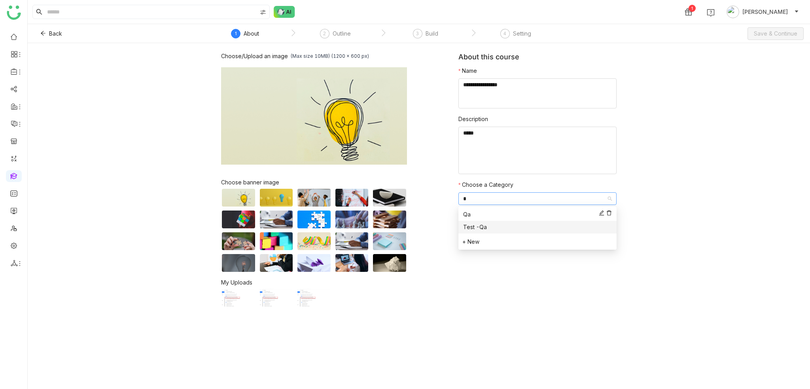
type input "*"
click at [526, 211] on div "Qa" at bounding box center [537, 214] width 149 height 9
click at [641, 159] on div "Choose/Upload an image (Max size 10MB) (1200 x 600 px) Browse Image Choose bann…" at bounding box center [419, 216] width 782 height 346
click at [533, 229] on nz-select-top-control at bounding box center [537, 229] width 158 height 13
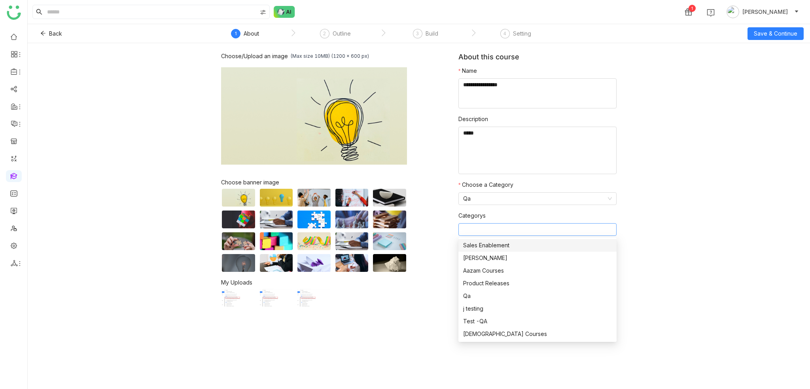
click at [493, 246] on div "Sales Enablement" at bounding box center [537, 245] width 149 height 9
click at [785, 32] on span "Save & Continue" at bounding box center [775, 33] width 43 height 9
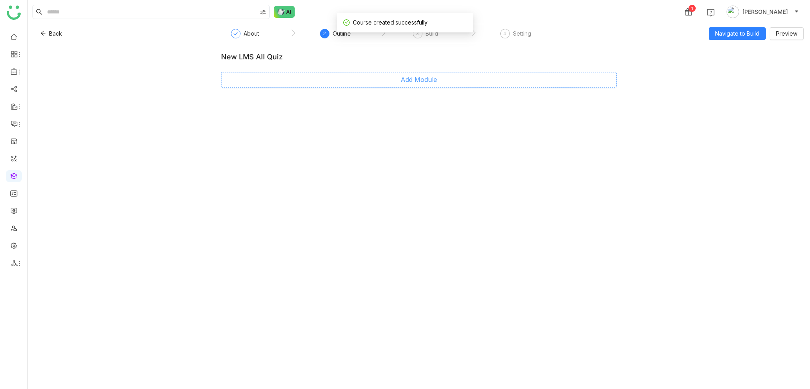
click at [416, 82] on span "Add Module" at bounding box center [419, 80] width 36 height 10
type input "********"
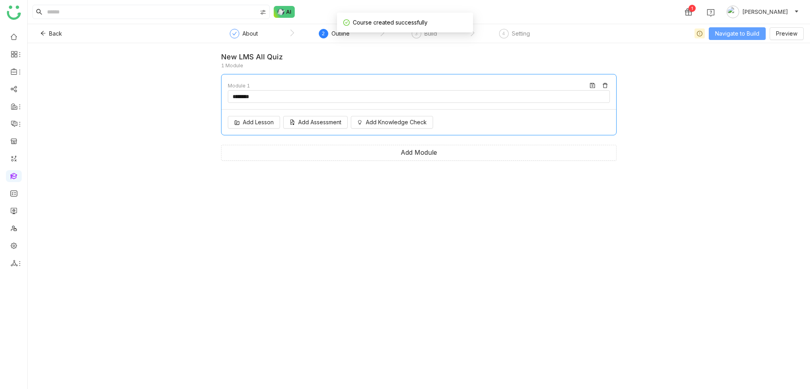
click at [733, 29] on span "Navigate to Build" at bounding box center [737, 33] width 44 height 9
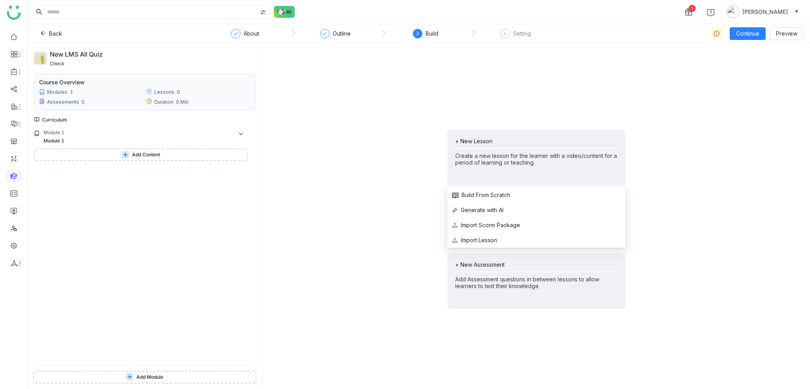
click at [487, 142] on div "+ New Lesson" at bounding box center [536, 141] width 162 height 7
click at [484, 199] on span "Build From Scratch" at bounding box center [481, 195] width 58 height 9
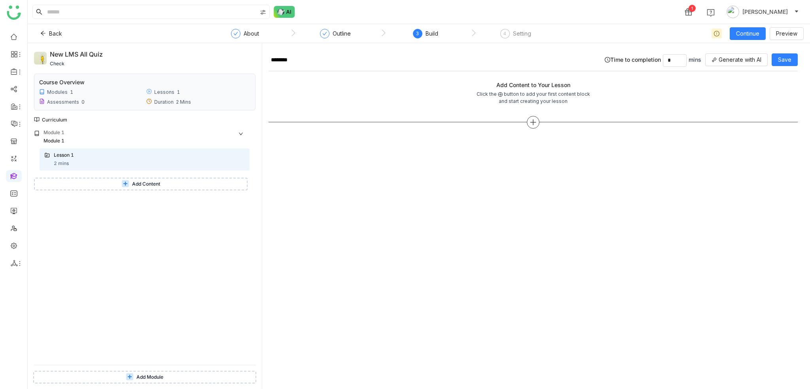
click at [529, 120] on icon at bounding box center [532, 122] width 7 height 7
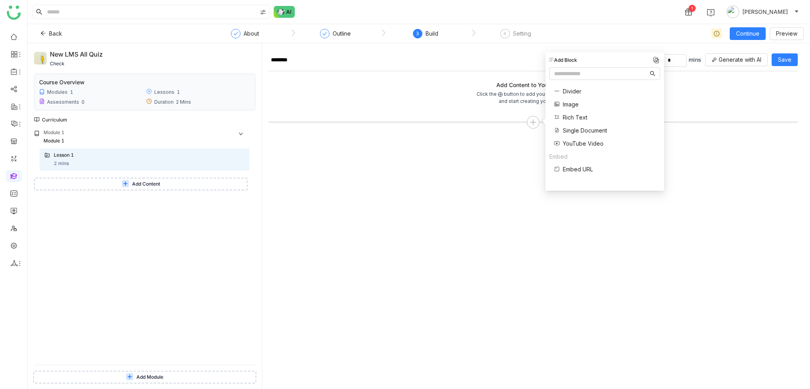
click at [572, 132] on span "Single Document" at bounding box center [585, 130] width 44 height 8
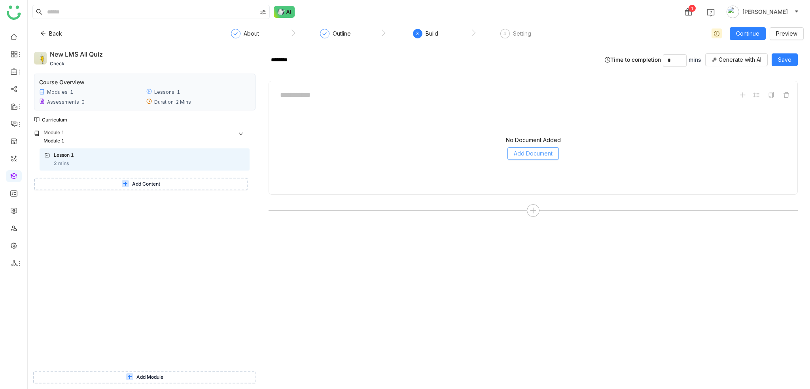
click at [520, 151] on span "Add Document" at bounding box center [533, 153] width 39 height 9
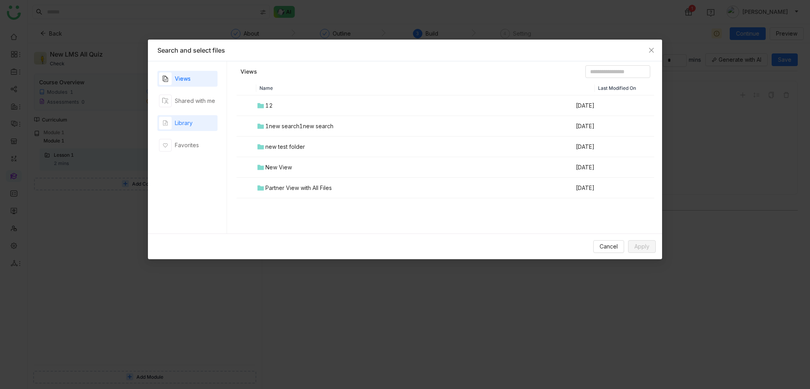
click at [187, 124] on div "Library" at bounding box center [184, 123] width 18 height 9
click at [289, 128] on div "00 Arif Folder" at bounding box center [291, 126] width 53 height 9
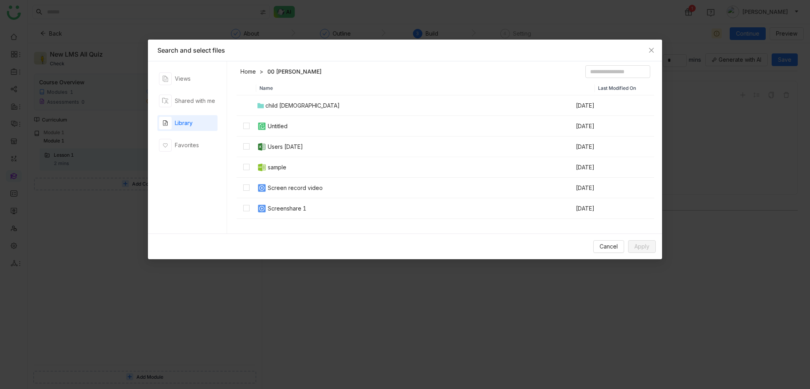
click at [282, 148] on div "Users 07-21-2025" at bounding box center [285, 146] width 35 height 9
click at [643, 252] on button "Apply" at bounding box center [642, 246] width 28 height 13
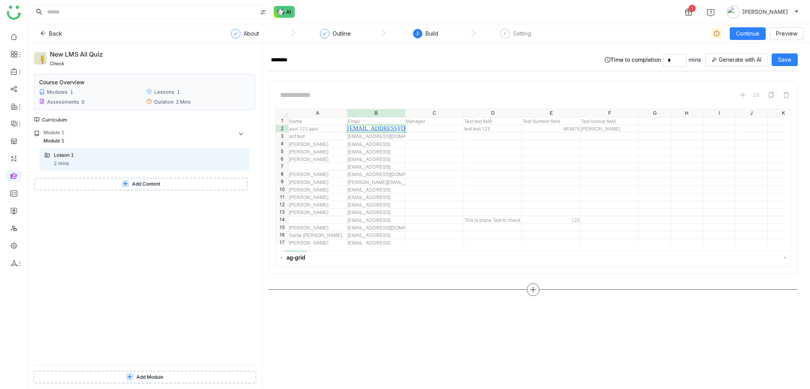
click at [532, 286] on icon at bounding box center [532, 289] width 7 height 7
click at [565, 296] on span "Single Document" at bounding box center [585, 297] width 44 height 8
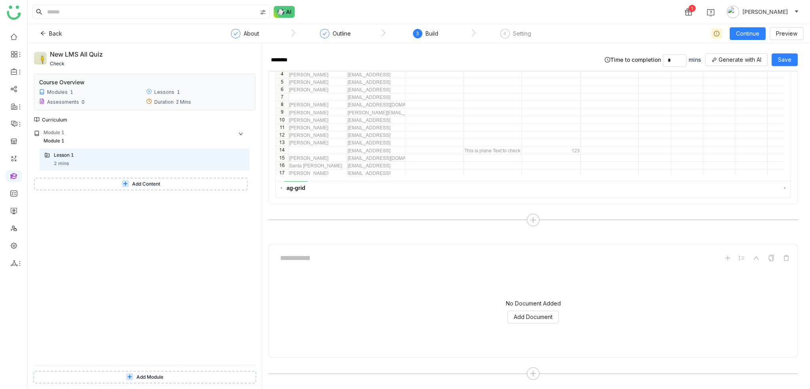
scroll to position [70, 0]
click at [533, 312] on span "Add Document" at bounding box center [533, 316] width 39 height 9
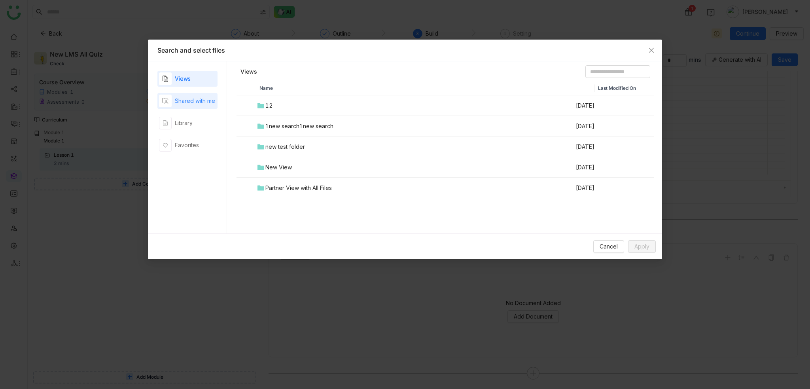
click at [170, 107] on div "button" at bounding box center [165, 101] width 13 height 13
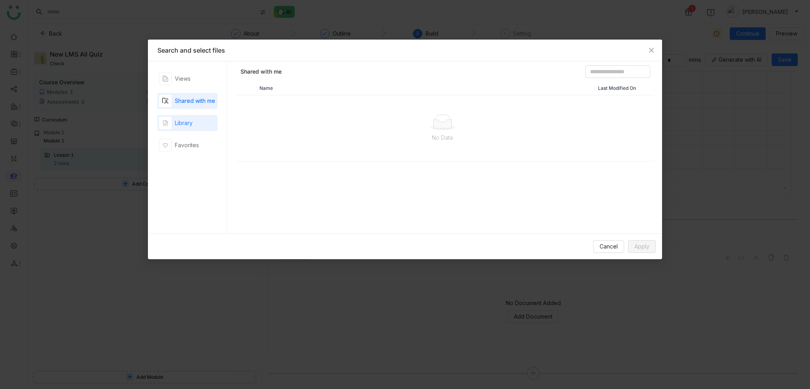
click at [198, 125] on div "Library" at bounding box center [187, 123] width 60 height 16
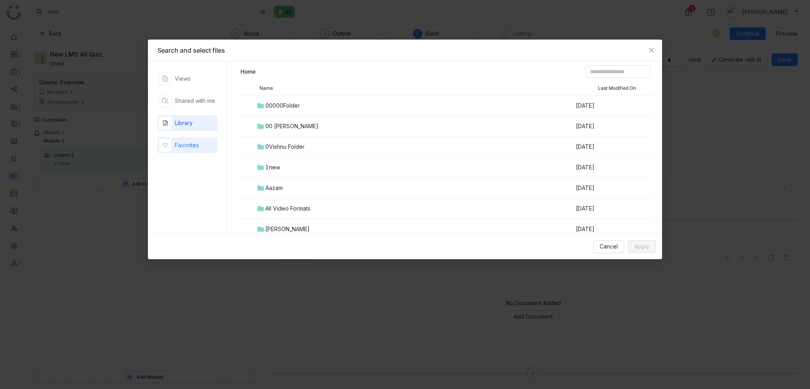
click at [207, 148] on div "Favorites" at bounding box center [187, 145] width 60 height 16
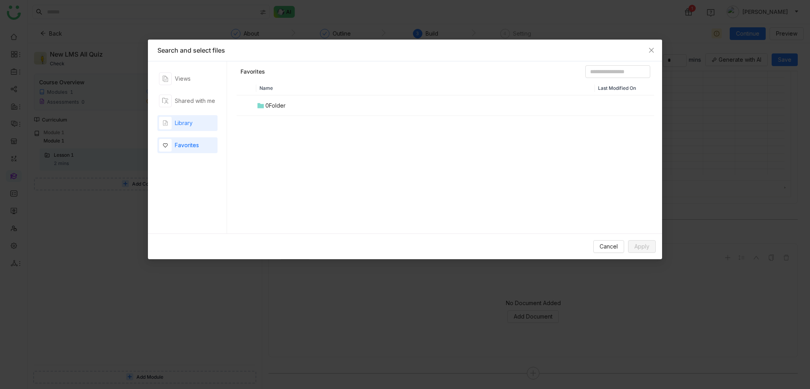
click at [206, 130] on div "Library" at bounding box center [187, 123] width 60 height 16
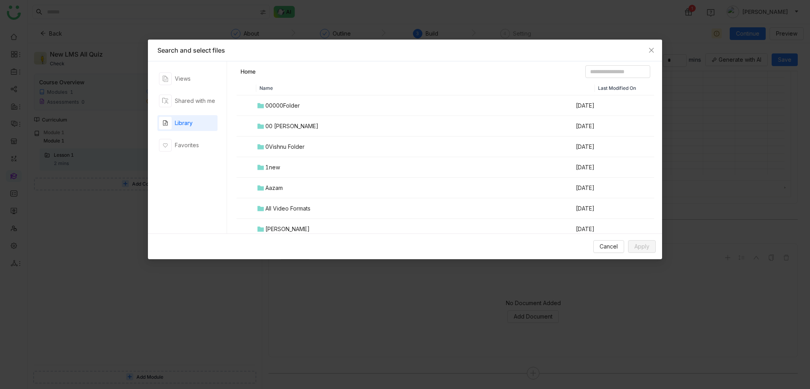
click at [270, 102] on div "00000Folder" at bounding box center [282, 105] width 34 height 9
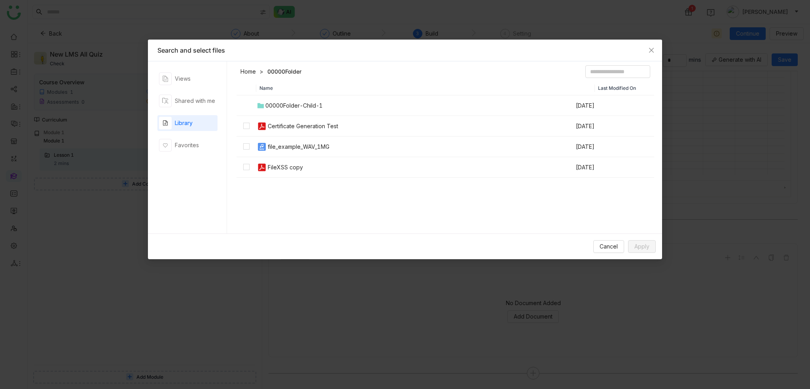
click at [279, 127] on div "Certificate Generation Test" at bounding box center [303, 126] width 70 height 9
click at [633, 248] on button "Apply" at bounding box center [642, 246] width 28 height 13
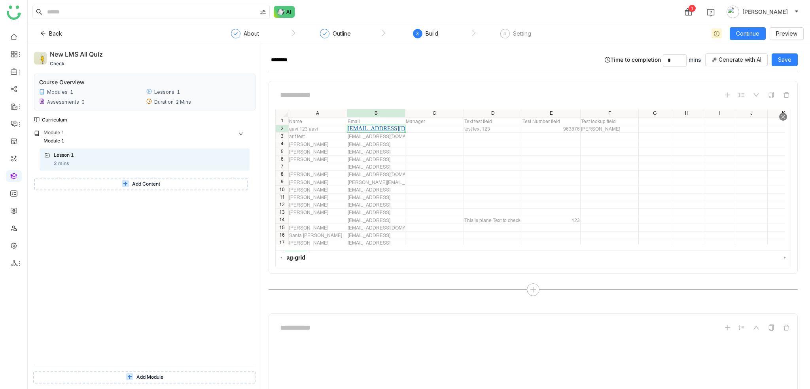
scroll to position [0, 0]
click at [529, 287] on icon at bounding box center [532, 289] width 7 height 7
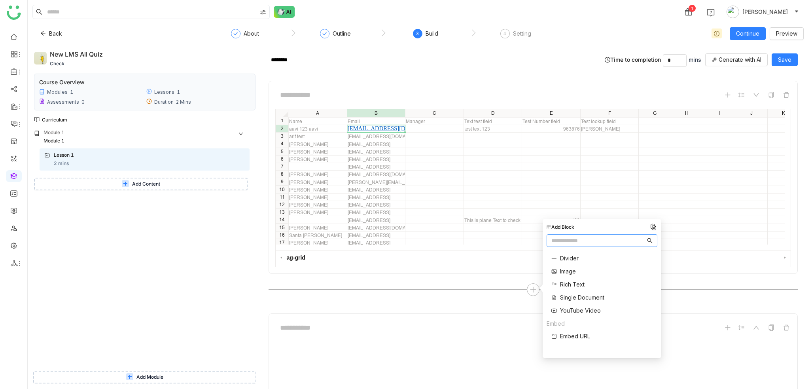
click at [573, 261] on span "Divider" at bounding box center [569, 258] width 19 height 8
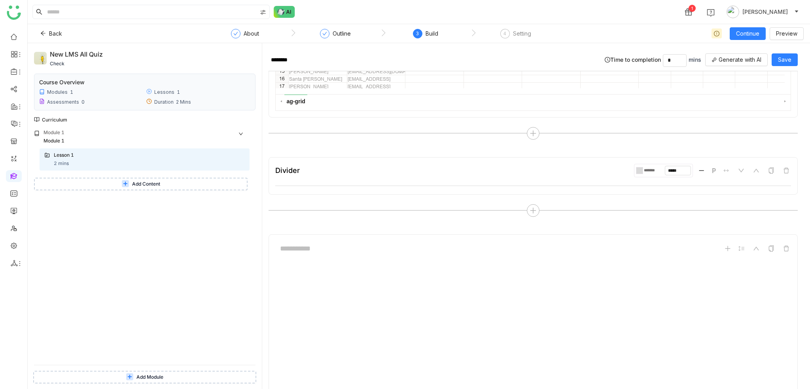
scroll to position [107, 0]
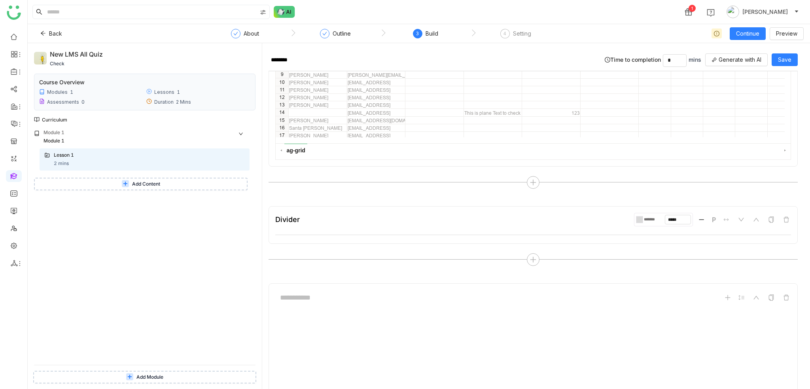
click at [444, 220] on div "Divider ******* ***** P" at bounding box center [533, 219] width 516 height 13
click at [768, 216] on icon at bounding box center [771, 219] width 6 height 6
click at [529, 259] on icon at bounding box center [532, 259] width 7 height 7
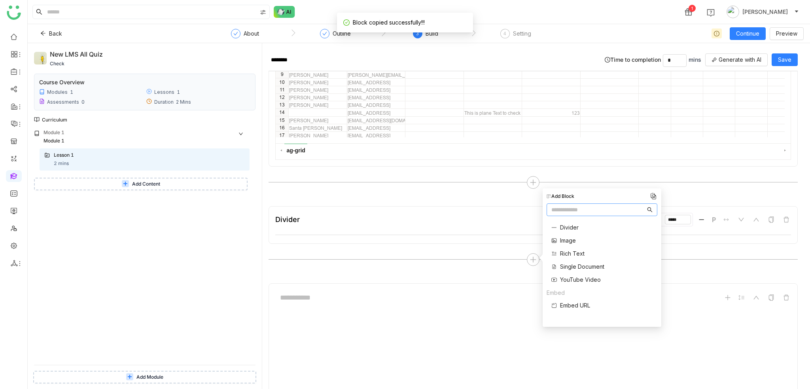
click at [652, 194] on img at bounding box center [653, 196] width 8 height 8
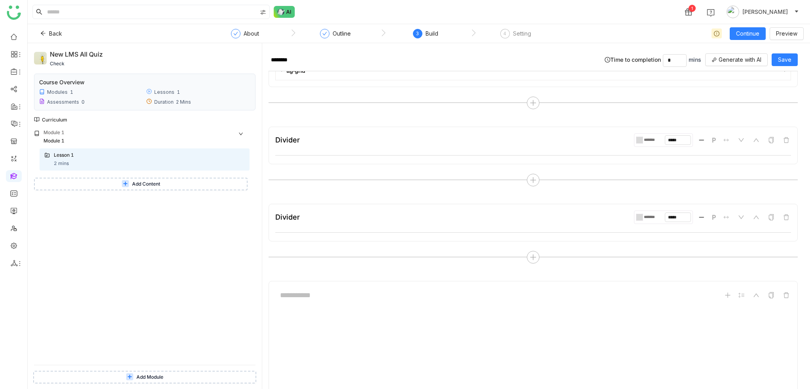
scroll to position [183, 0]
click at [783, 221] on icon at bounding box center [786, 220] width 6 height 6
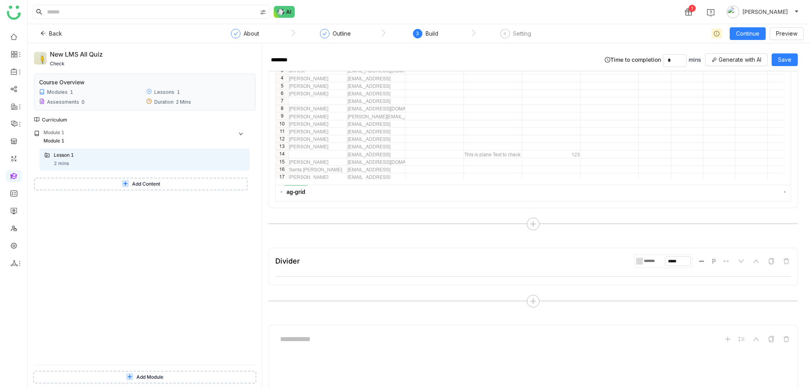
scroll to position [0, 0]
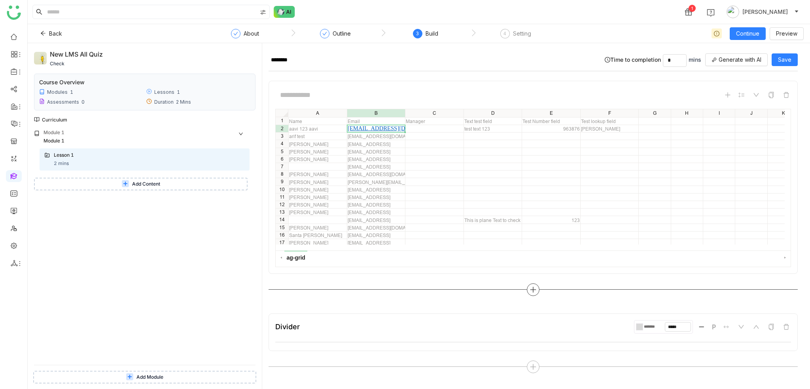
click at [527, 287] on div at bounding box center [533, 289] width 13 height 13
click at [566, 269] on span "Image" at bounding box center [568, 271] width 16 height 8
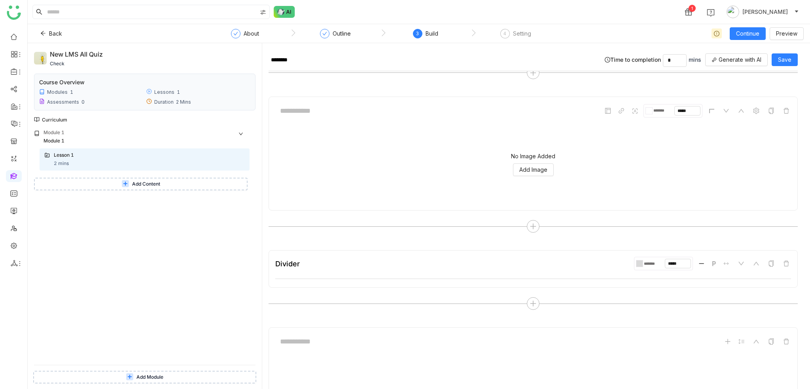
scroll to position [249, 0]
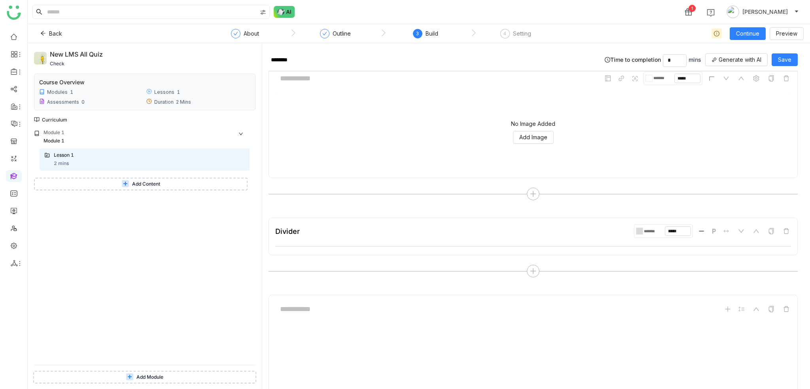
click at [523, 144] on div "No Image Added Add Image" at bounding box center [533, 131] width 516 height 79
click at [522, 138] on span "Add Image" at bounding box center [533, 137] width 28 height 9
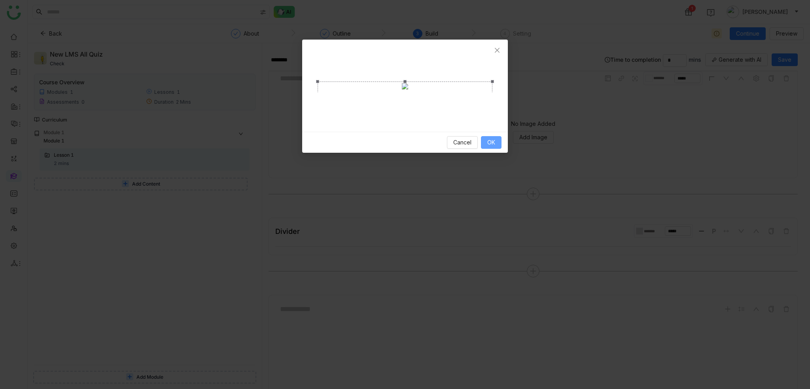
click at [497, 149] on button "OK" at bounding box center [491, 142] width 21 height 13
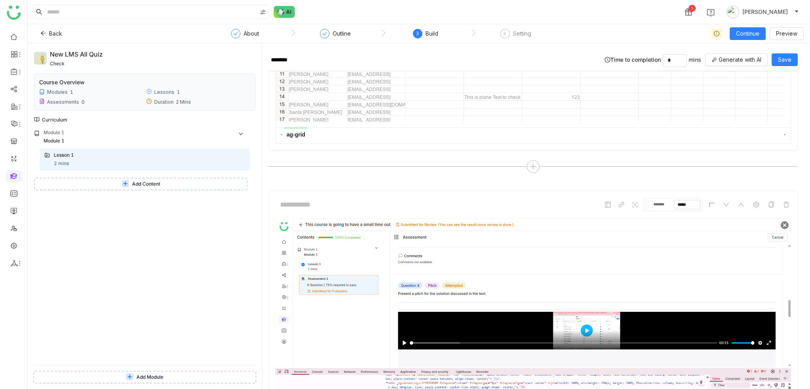
scroll to position [12, 0]
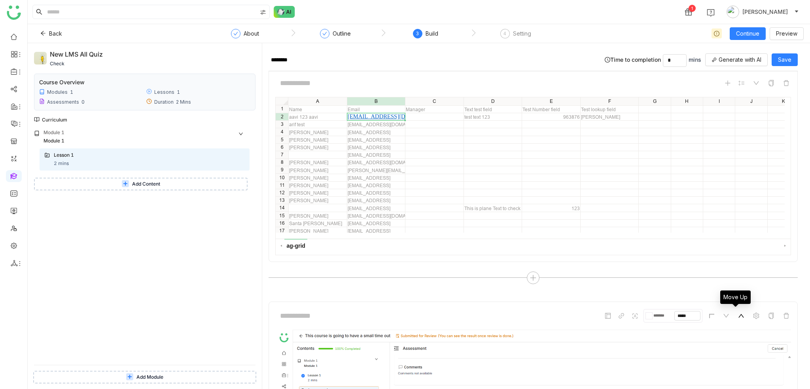
click at [736, 318] on span at bounding box center [740, 315] width 9 height 9
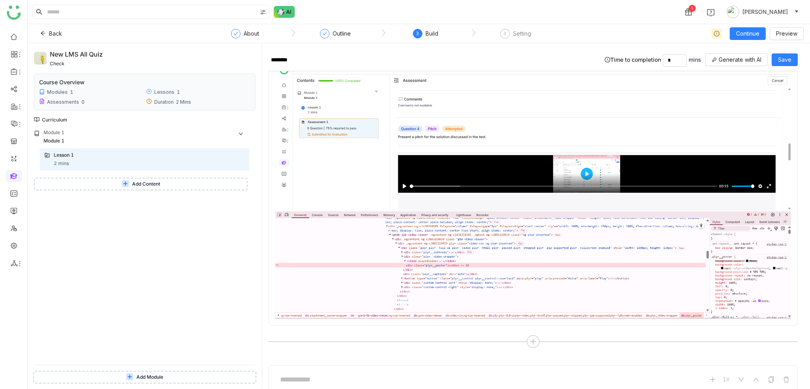
scroll to position [79, 0]
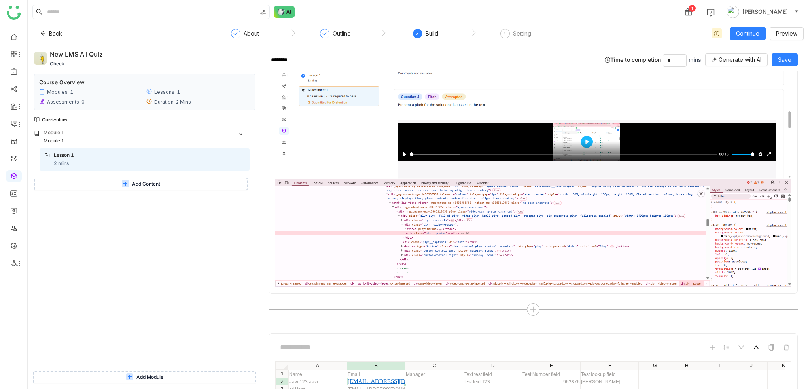
click at [753, 346] on icon at bounding box center [756, 348] width 6 height 4
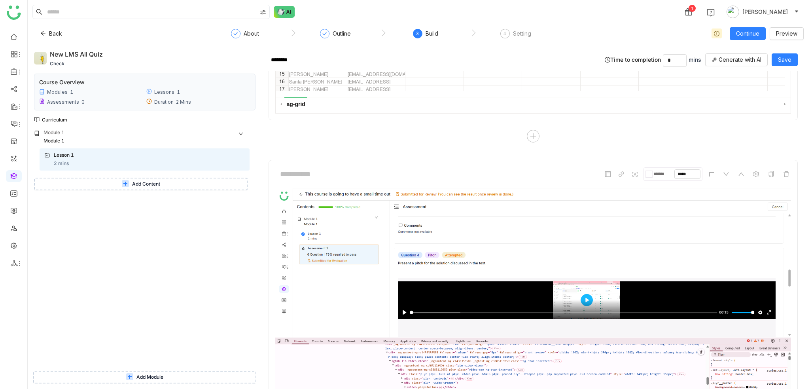
scroll to position [0, 0]
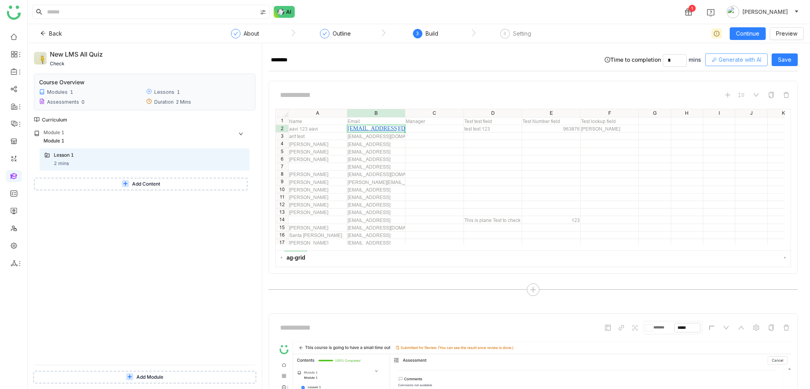
click at [743, 57] on span "Generate with AI" at bounding box center [739, 59] width 43 height 9
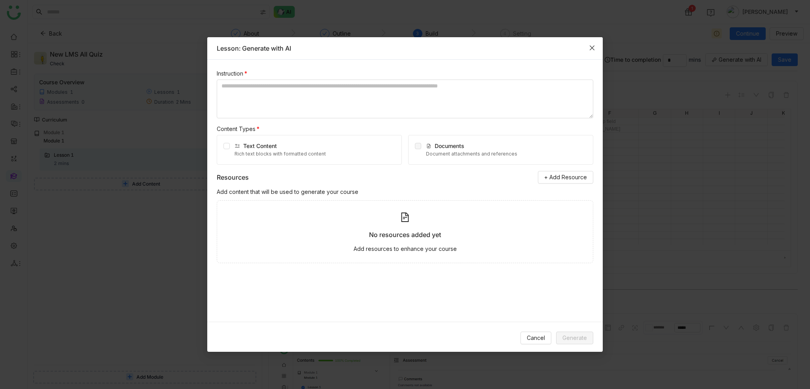
click at [598, 48] on span "Close" at bounding box center [591, 47] width 21 height 21
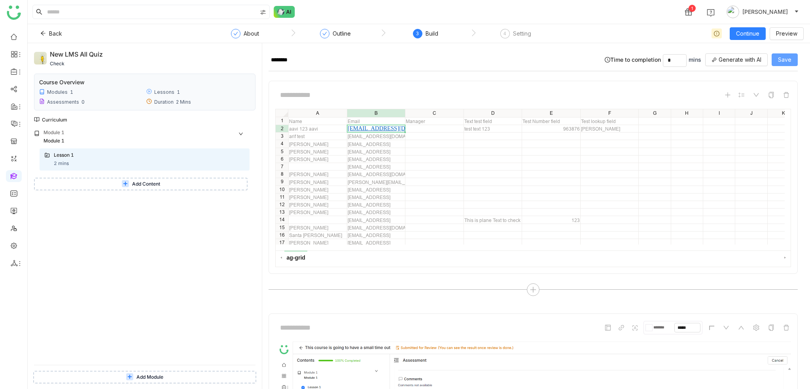
click at [779, 62] on span "Save" at bounding box center [784, 59] width 13 height 9
click at [118, 193] on div "Module 1 Module 1 Lesson 1 2 mins Add Content" at bounding box center [144, 247] width 221 height 236
click at [117, 188] on button "Add Content" at bounding box center [141, 184] width 214 height 13
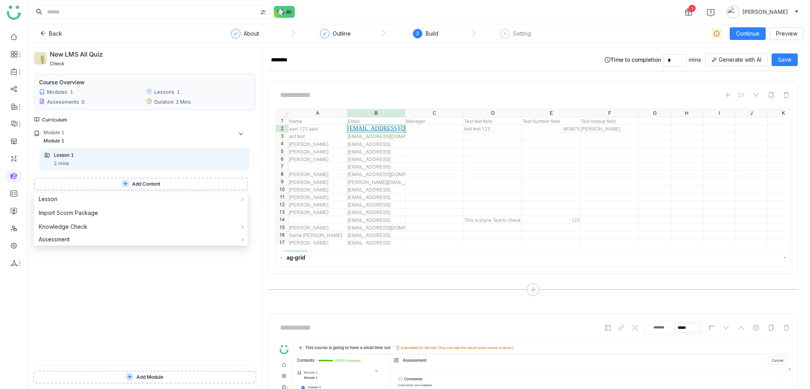
drag, startPoint x: 114, startPoint y: 327, endPoint x: 112, endPoint y: 297, distance: 30.5
click at [115, 328] on div "Module 1 Module 1 Lesson 1 2 mins Add Content" at bounding box center [144, 247] width 221 height 236
click at [146, 188] on button "Add Content" at bounding box center [141, 184] width 214 height 13
click at [132, 200] on div "Lesson" at bounding box center [141, 199] width 214 height 13
click at [272, 200] on span "Build From Scratch" at bounding box center [283, 200] width 58 height 9
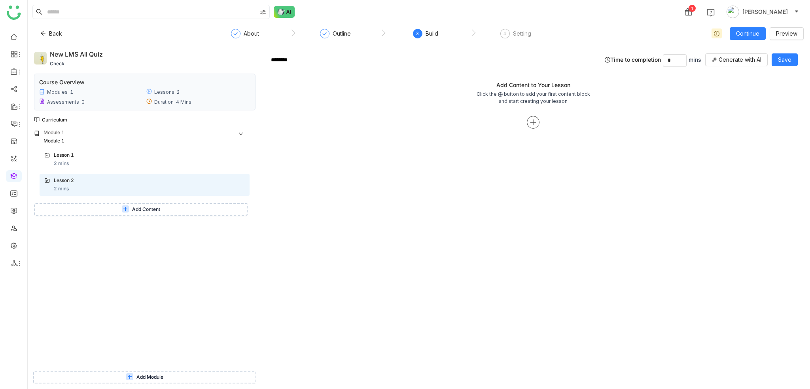
click at [531, 122] on icon at bounding box center [532, 122] width 7 height 7
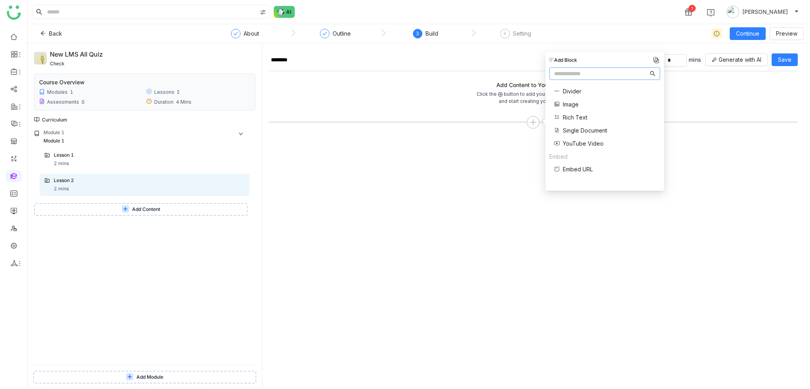
click at [583, 132] on span "Single Document" at bounding box center [585, 130] width 44 height 8
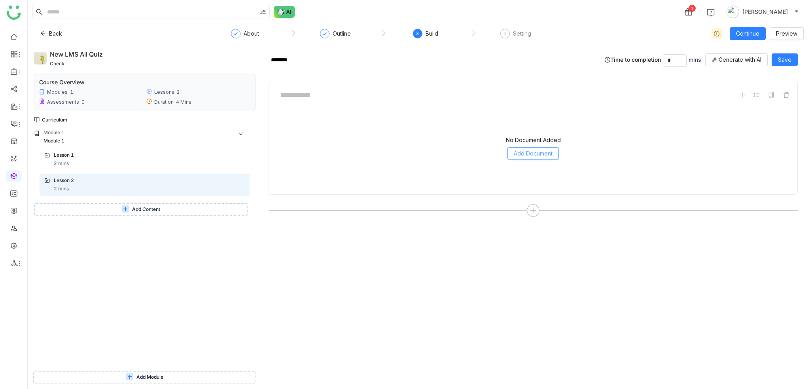
click at [543, 155] on span "Add Document" at bounding box center [533, 153] width 39 height 9
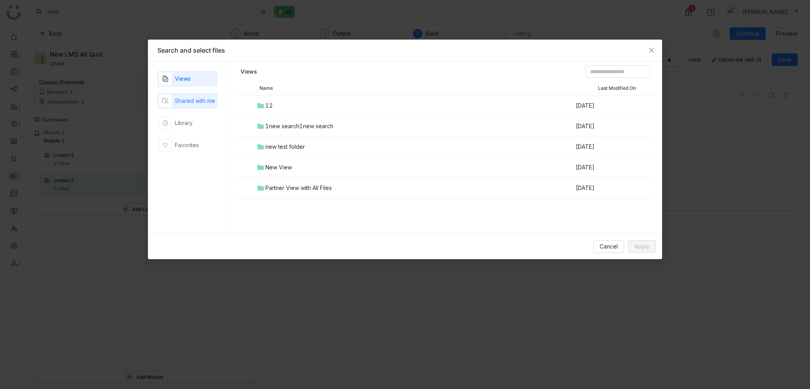
click at [207, 107] on div "Shared with me" at bounding box center [187, 101] width 60 height 16
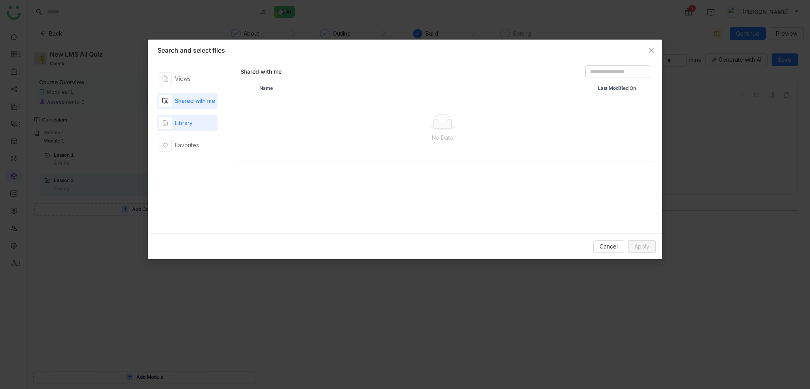
click at [201, 125] on div "Library" at bounding box center [187, 123] width 60 height 16
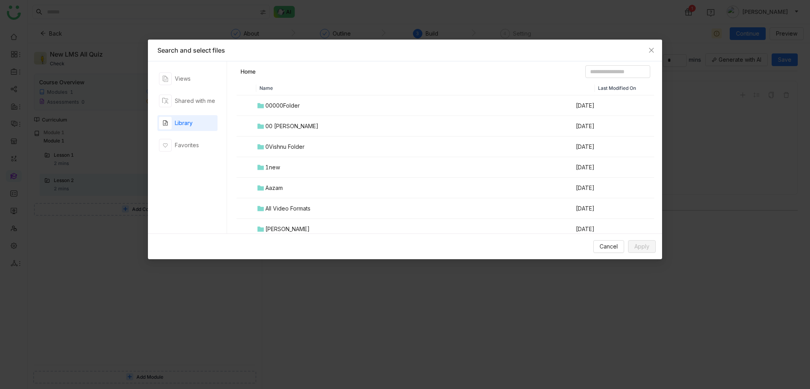
click at [299, 109] on div "00000Folder" at bounding box center [282, 105] width 34 height 9
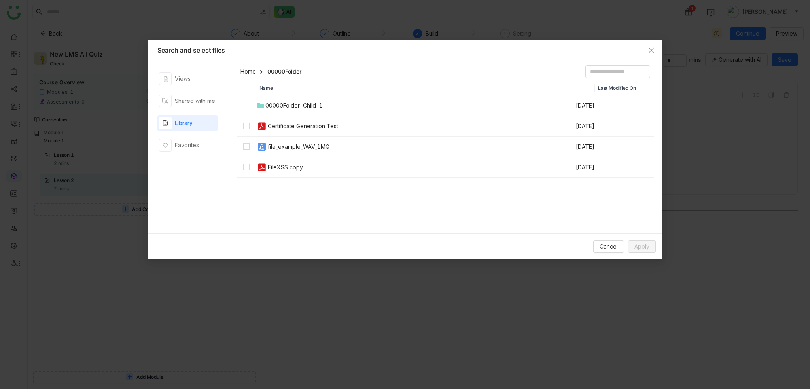
click at [195, 120] on div "Library" at bounding box center [187, 123] width 60 height 16
click at [254, 69] on link "Home" at bounding box center [247, 72] width 15 height 8
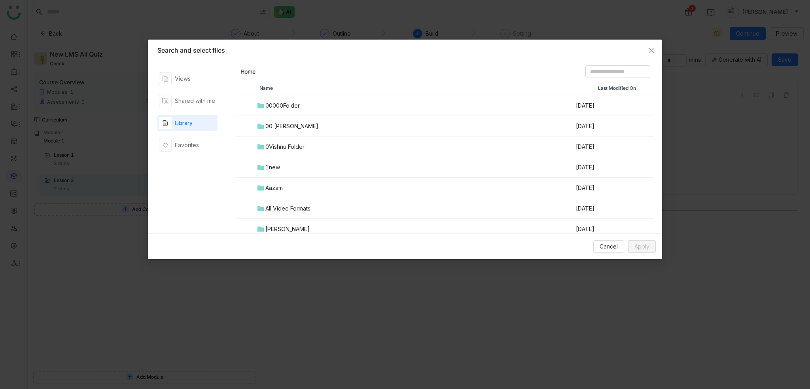
click at [288, 126] on div "00 Arif Folder" at bounding box center [291, 126] width 53 height 9
click at [297, 184] on div "Screen record video" at bounding box center [295, 187] width 55 height 9
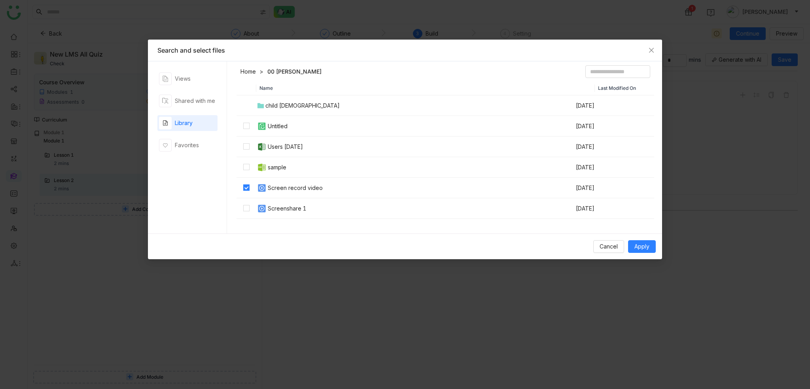
click at [643, 240] on div "Cancel Apply" at bounding box center [405, 246] width 514 height 26
click at [641, 249] on span "Apply" at bounding box center [641, 246] width 15 height 9
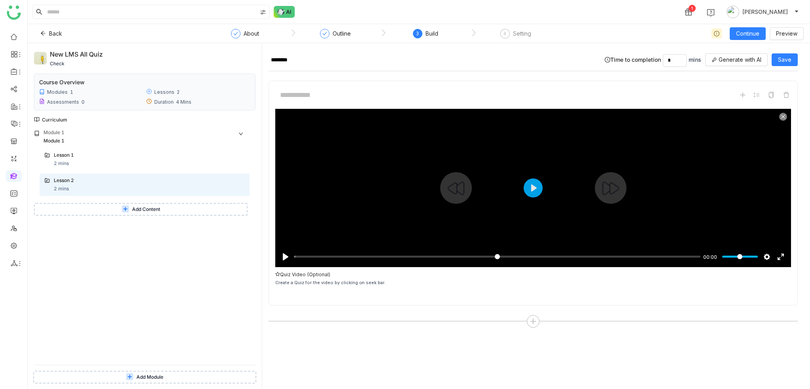
click at [477, 255] on input "Seek" at bounding box center [497, 257] width 406 height 8
click at [511, 253] on input "Seek" at bounding box center [495, 257] width 403 height 8
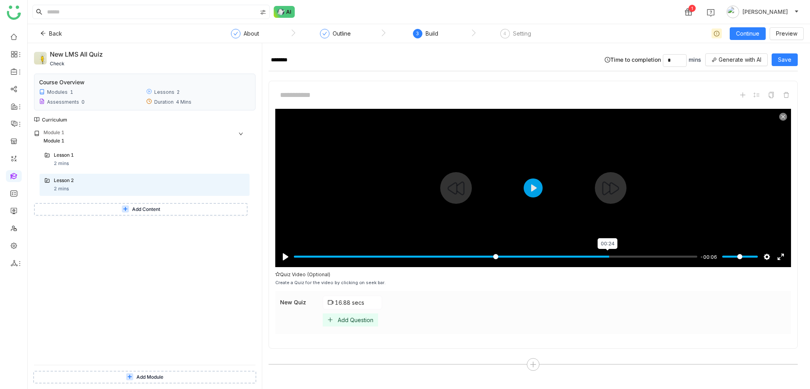
click at [607, 253] on input "Seek" at bounding box center [495, 257] width 403 height 8
type input "*****"
click at [347, 320] on div "Add Question" at bounding box center [356, 319] width 36 height 7
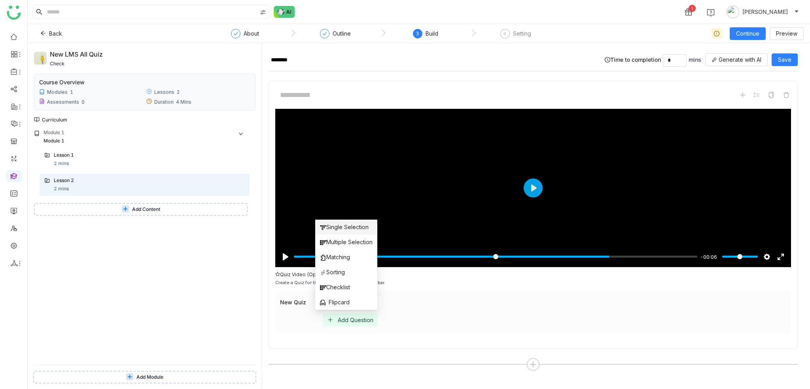
click at [344, 223] on span "Single Selection" at bounding box center [344, 227] width 49 height 9
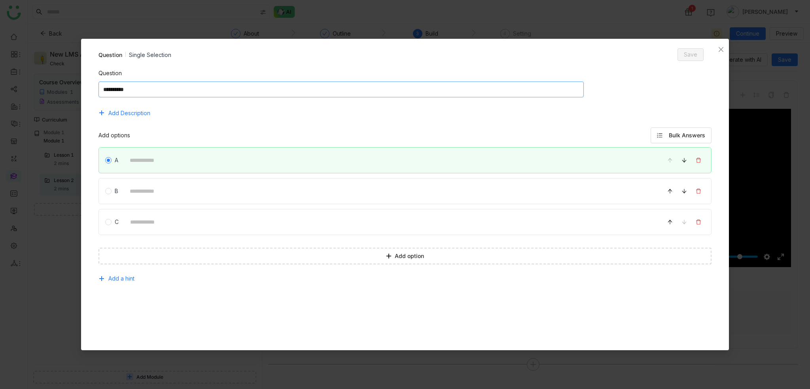
click at [153, 96] on textarea at bounding box center [341, 89] width 486 height 16
type textarea "*****"
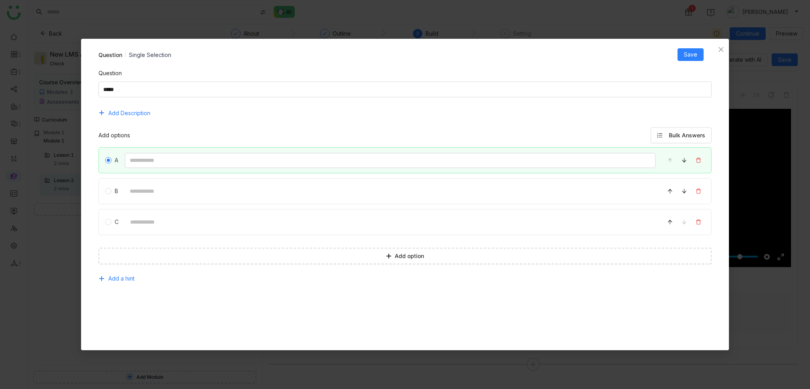
click at [163, 166] on input at bounding box center [390, 160] width 531 height 15
type input "*"
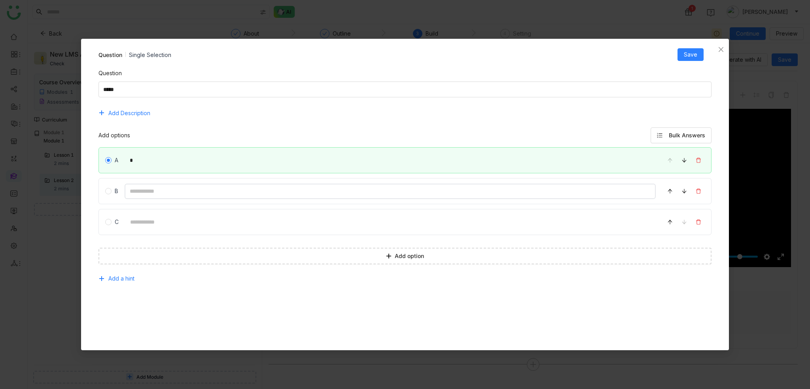
click at [142, 193] on input at bounding box center [390, 190] width 531 height 15
type input "*"
click at [136, 226] on input at bounding box center [390, 221] width 531 height 15
type input "*"
click at [696, 59] on button "Save" at bounding box center [690, 54] width 26 height 13
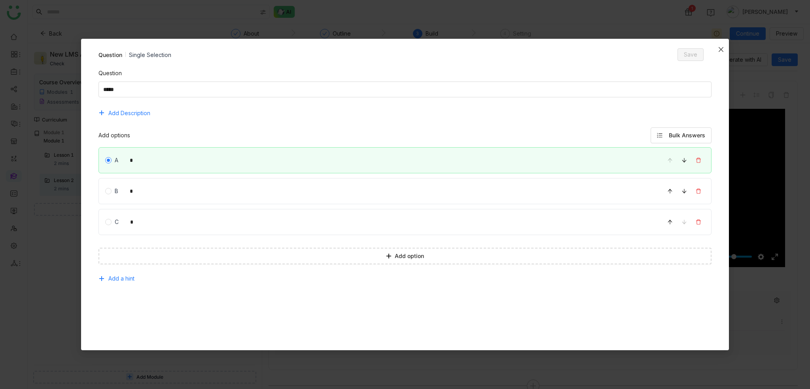
click at [717, 47] on span "Close" at bounding box center [721, 49] width 16 height 21
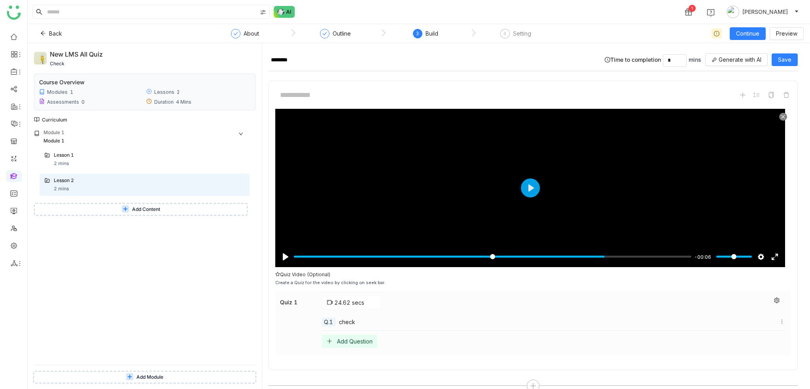
click at [351, 351] on div "Quiz 1 24.62 secs Q.1 check Add Question" at bounding box center [533, 323] width 516 height 64
click at [359, 338] on div "Add Question" at bounding box center [355, 341] width 36 height 7
click at [343, 262] on span "Multiple Selection" at bounding box center [346, 263] width 53 height 9
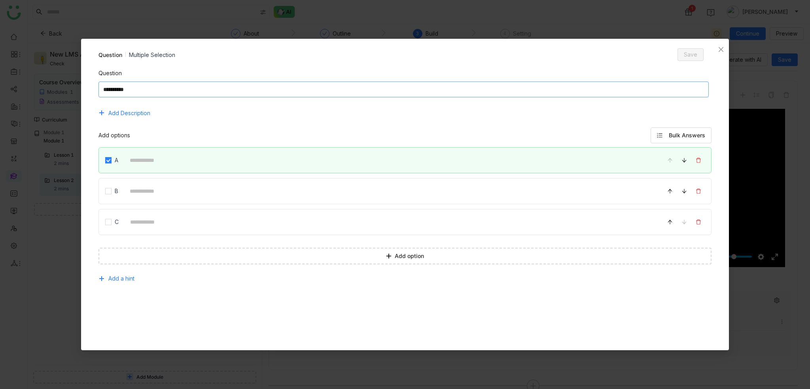
click at [287, 88] on textarea at bounding box center [403, 89] width 611 height 16
type textarea "********"
click at [683, 140] on button "Bulk Answers" at bounding box center [680, 135] width 61 height 16
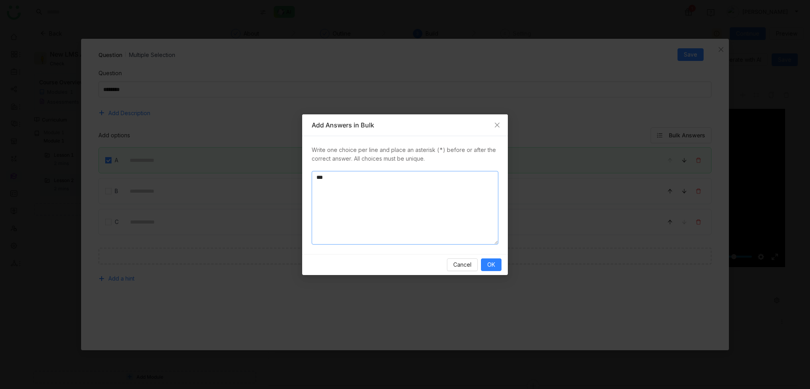
click at [404, 189] on textarea "*" at bounding box center [405, 208] width 187 height 74
click at [403, 180] on textarea "*" at bounding box center [405, 208] width 187 height 74
type textarea "** * * *"
click at [488, 266] on span "OK" at bounding box center [491, 264] width 8 height 9
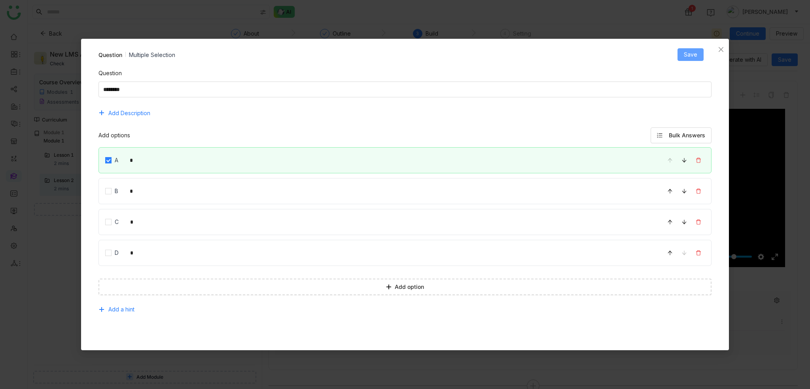
click at [700, 55] on button "Save" at bounding box center [690, 54] width 26 height 13
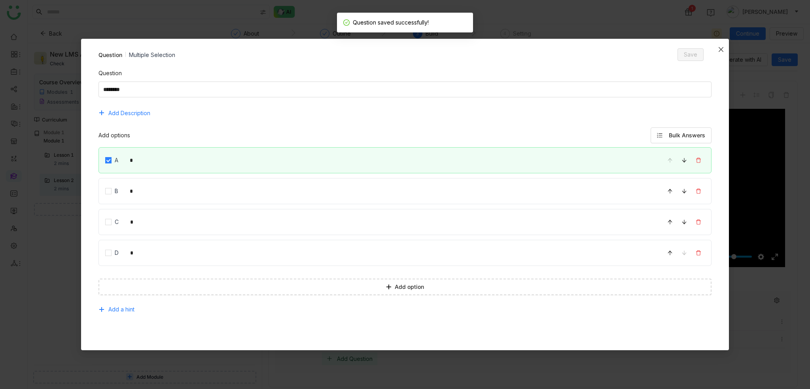
click at [725, 49] on span "Close" at bounding box center [721, 49] width 16 height 21
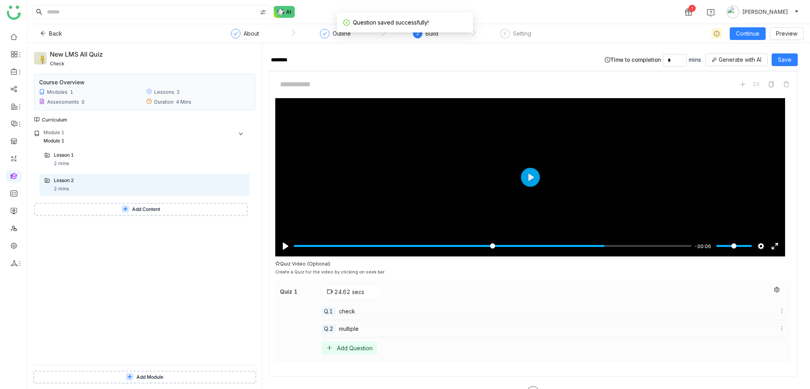
scroll to position [30, 0]
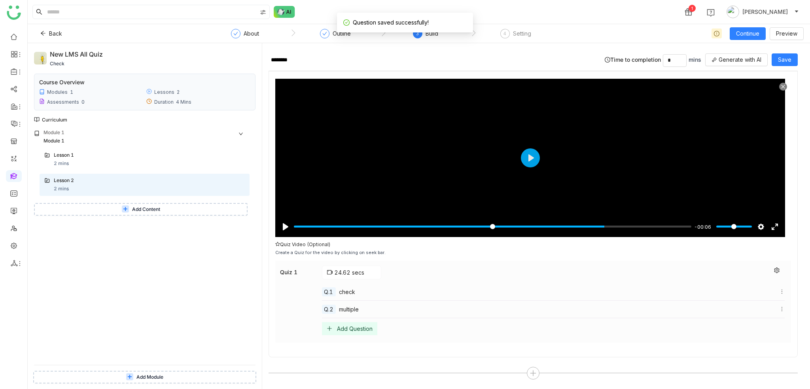
click at [361, 329] on div "Add Question" at bounding box center [355, 328] width 36 height 7
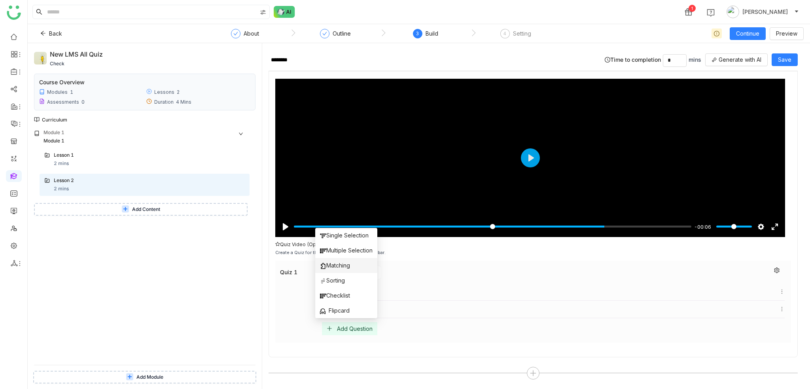
click at [337, 264] on span "Matching" at bounding box center [335, 265] width 30 height 9
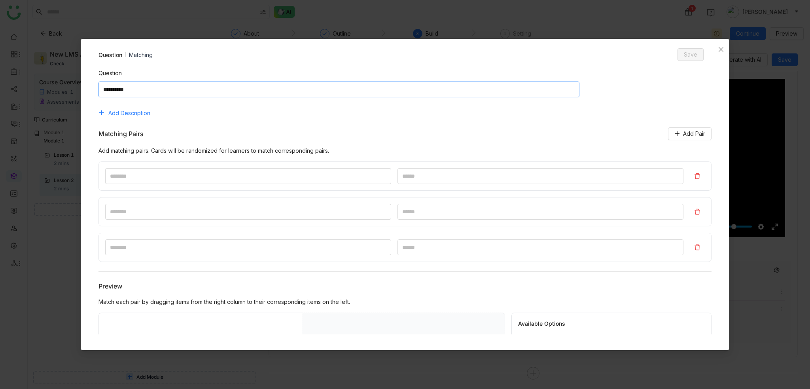
click at [217, 87] on textarea at bounding box center [338, 89] width 481 height 16
type textarea "**********"
click at [205, 194] on div at bounding box center [404, 211] width 613 height 100
click at [216, 179] on input at bounding box center [248, 176] width 286 height 16
type input "*"
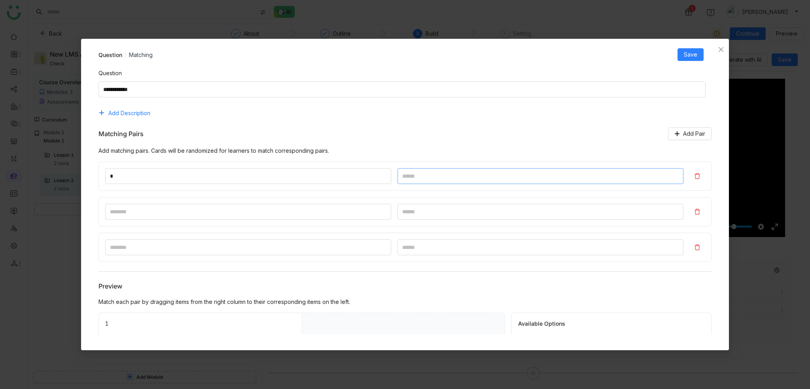
click at [446, 177] on input at bounding box center [540, 176] width 286 height 16
type input "*"
click at [227, 219] on input at bounding box center [248, 212] width 286 height 16
click at [231, 212] on input at bounding box center [248, 212] width 286 height 16
type input "*"
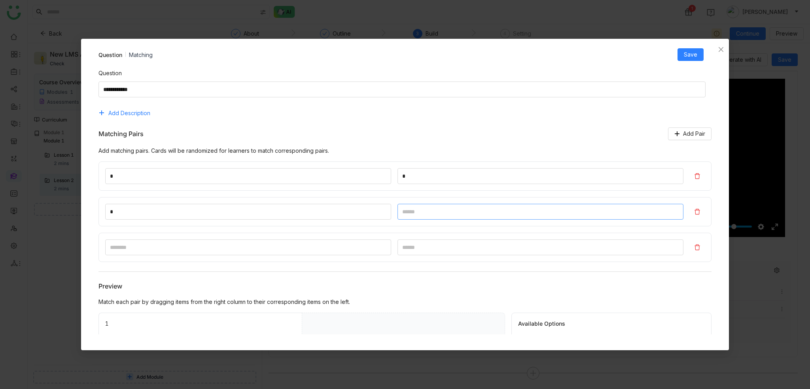
click at [438, 218] on input at bounding box center [540, 212] width 286 height 16
type input "*"
click at [212, 248] on input at bounding box center [248, 247] width 286 height 16
type input "*"
click at [433, 243] on input at bounding box center [540, 247] width 286 height 16
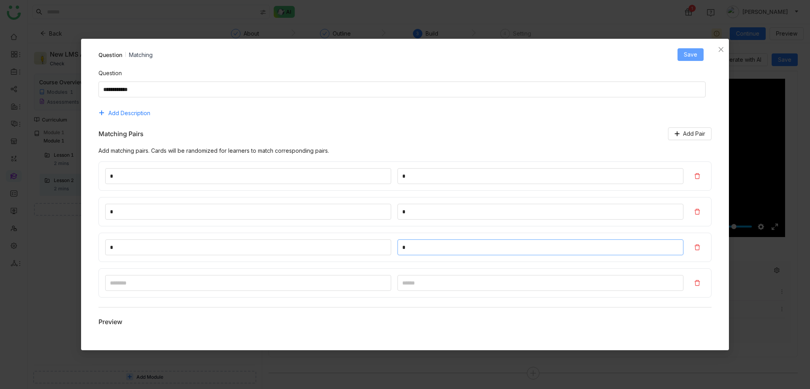
type input "*"
click at [697, 58] on span "Save" at bounding box center [690, 54] width 13 height 9
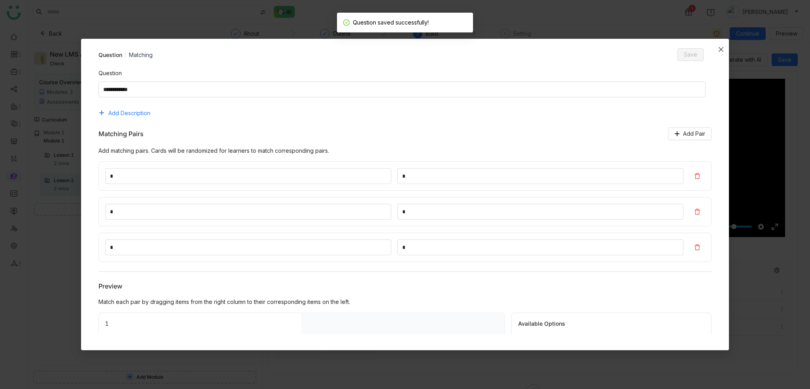
click at [718, 48] on span "Close" at bounding box center [721, 49] width 16 height 21
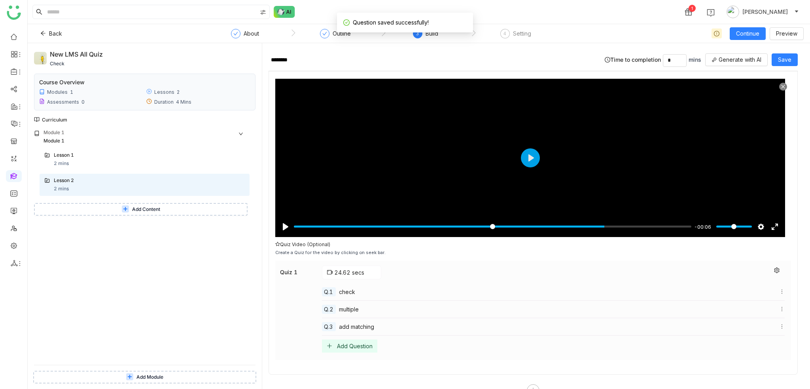
click at [365, 344] on div "Add Question" at bounding box center [355, 345] width 36 height 7
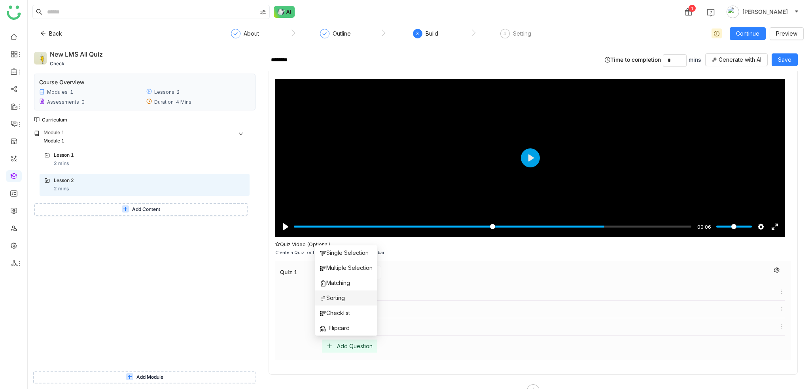
click at [337, 299] on span "Sorting" at bounding box center [332, 297] width 25 height 9
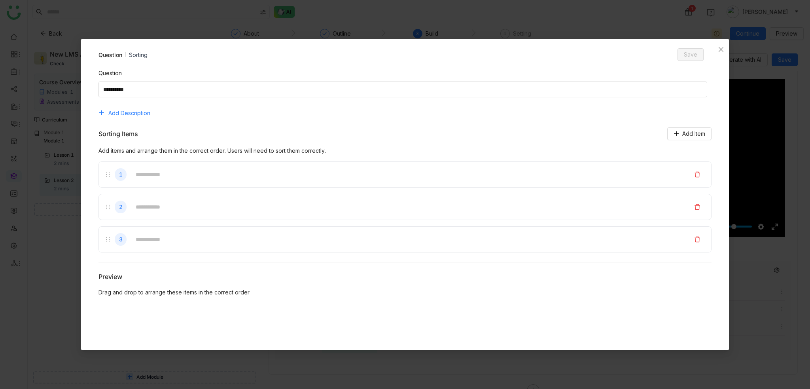
click at [279, 103] on div "Question Add Description" at bounding box center [404, 94] width 613 height 51
click at [279, 98] on div "Question Add Description" at bounding box center [404, 94] width 613 height 51
click at [280, 95] on textarea at bounding box center [402, 89] width 609 height 16
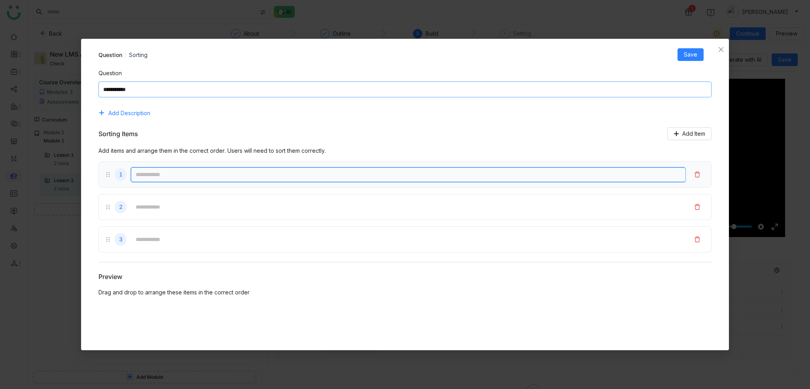
type textarea "**********"
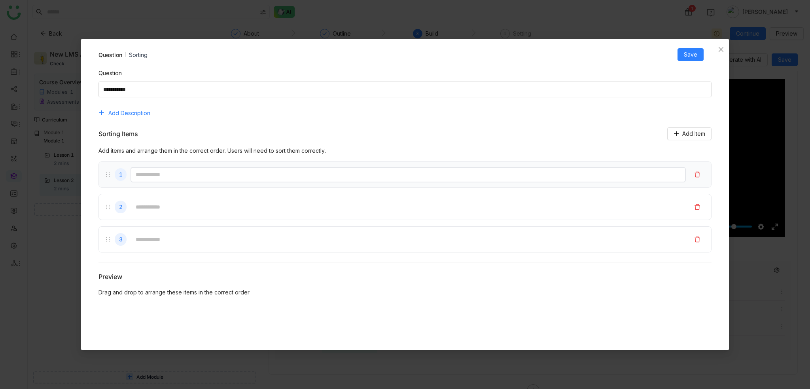
click at [204, 180] on input "text" at bounding box center [407, 174] width 555 height 15
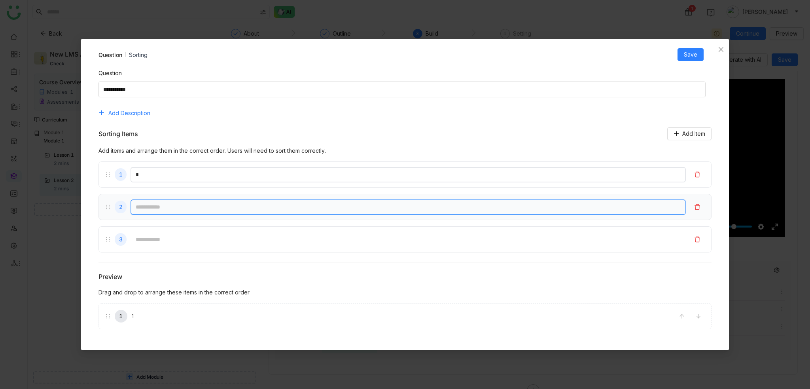
type input "*"
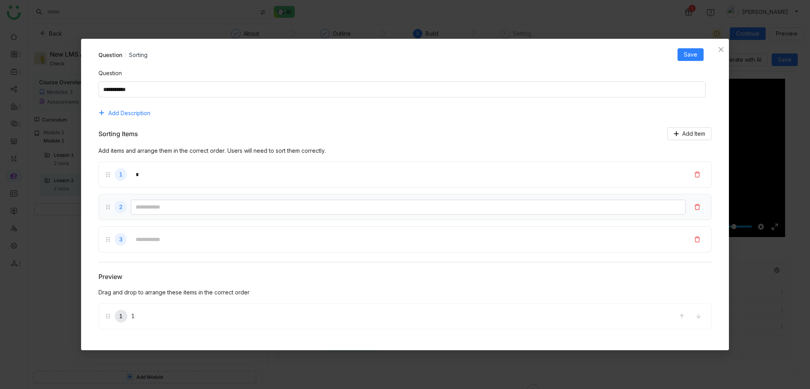
click at [182, 206] on input "text" at bounding box center [407, 206] width 555 height 15
type input "*"
click at [164, 251] on div "3" at bounding box center [404, 239] width 613 height 26
click at [172, 242] on input "text" at bounding box center [407, 239] width 555 height 15
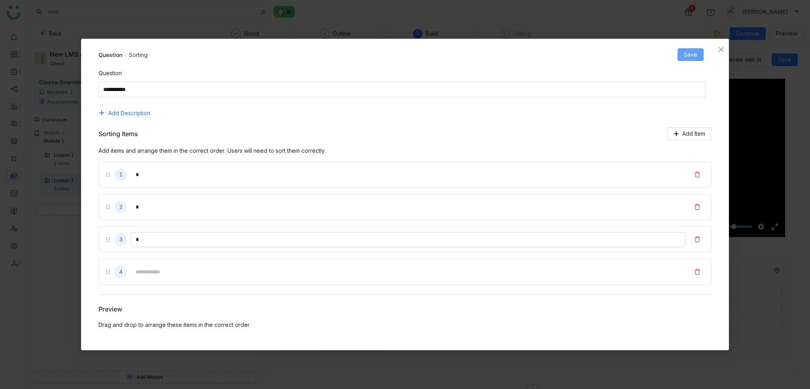
type input "*"
click at [697, 55] on span "Save" at bounding box center [690, 54] width 13 height 9
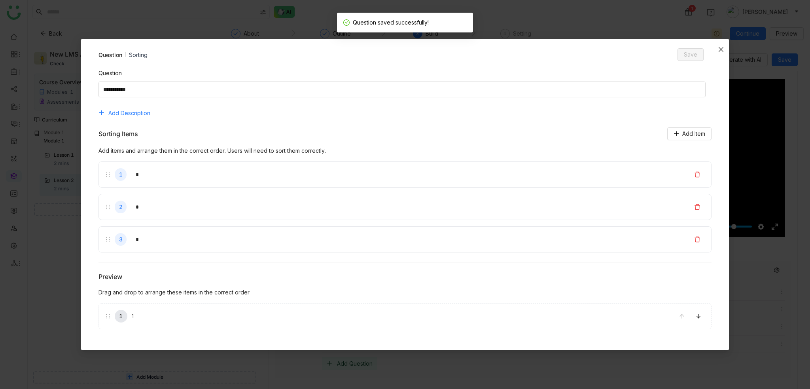
click at [719, 45] on span "Close" at bounding box center [721, 49] width 16 height 21
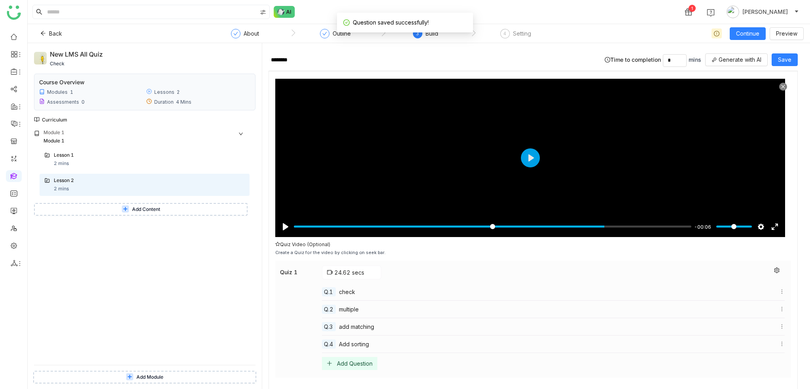
click at [362, 363] on div "Add Question" at bounding box center [355, 363] width 36 height 7
click at [339, 327] on span "Checklist" at bounding box center [335, 330] width 30 height 9
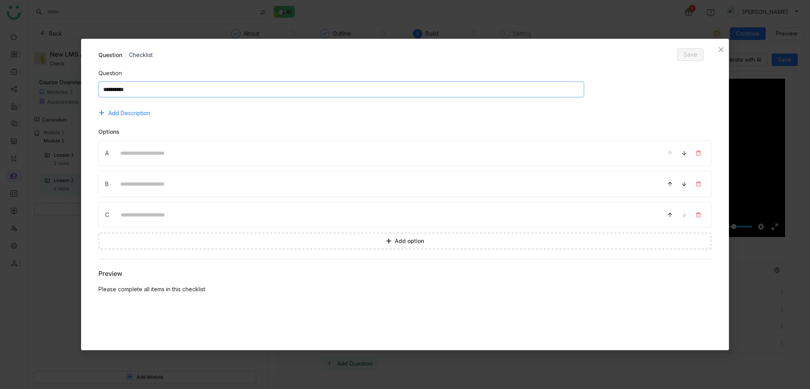
click at [299, 91] on textarea at bounding box center [341, 89] width 486 height 16
type textarea "**********"
click at [262, 142] on div "A" at bounding box center [404, 153] width 613 height 26
click at [253, 165] on div "A" at bounding box center [404, 153] width 613 height 26
click at [253, 156] on input at bounding box center [385, 153] width 541 height 15
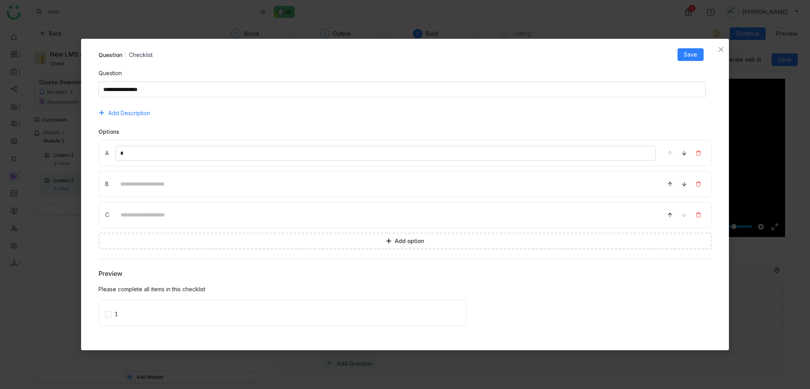
type input "*"
click at [124, 183] on input at bounding box center [385, 183] width 541 height 15
type input "*"
click at [129, 216] on input at bounding box center [385, 214] width 540 height 15
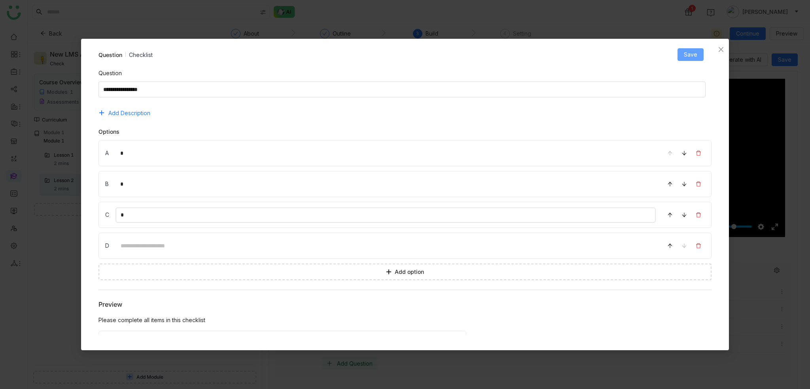
type input "*"
click at [701, 51] on button "Save" at bounding box center [690, 54] width 26 height 13
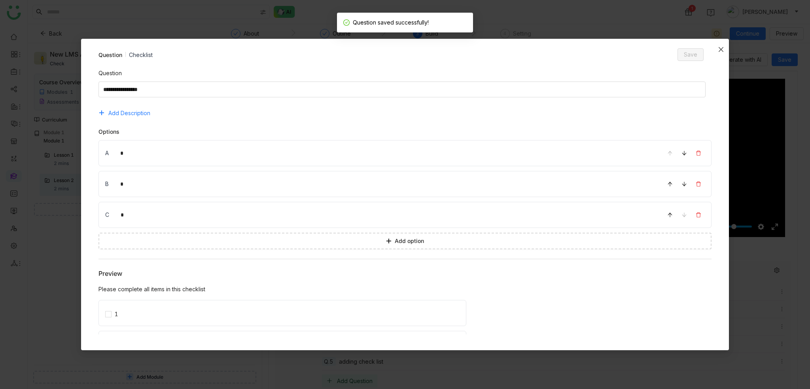
click at [721, 49] on icon "Close" at bounding box center [720, 49] width 5 height 5
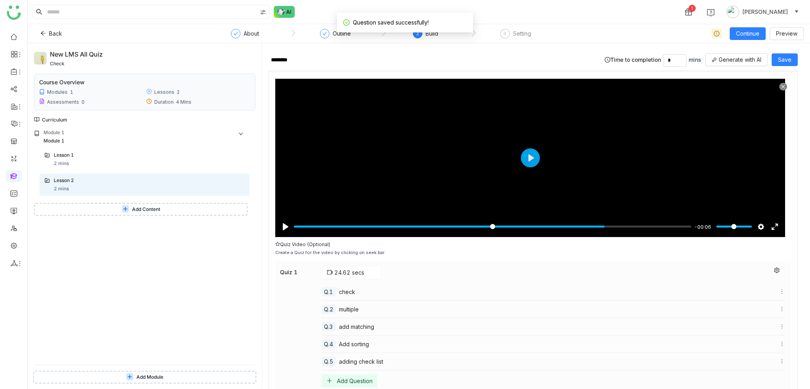
click at [351, 382] on div "Add Question" at bounding box center [349, 380] width 55 height 13
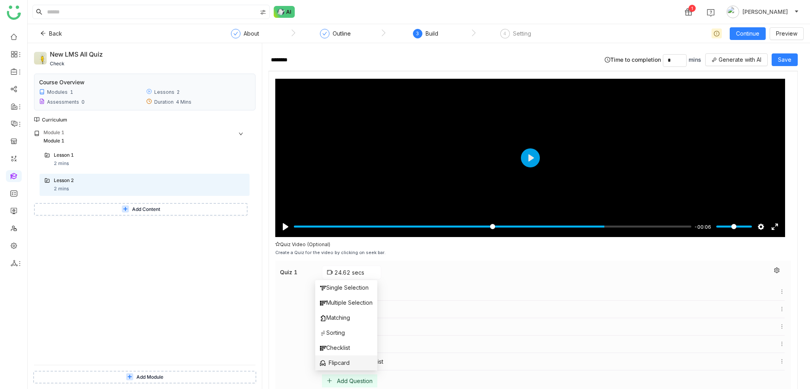
click at [340, 365] on span "Flipcard" at bounding box center [335, 362] width 30 height 9
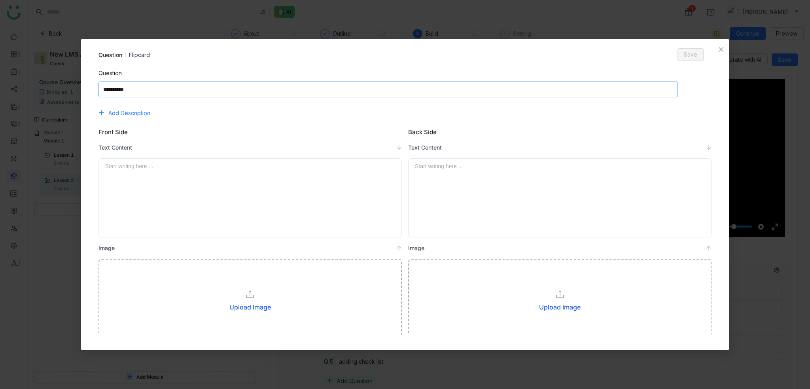
click at [244, 88] on textarea at bounding box center [387, 89] width 579 height 16
type textarea "*"
type textarea "**********"
click at [214, 175] on div at bounding box center [250, 198] width 290 height 72
click at [511, 174] on div at bounding box center [560, 198] width 290 height 72
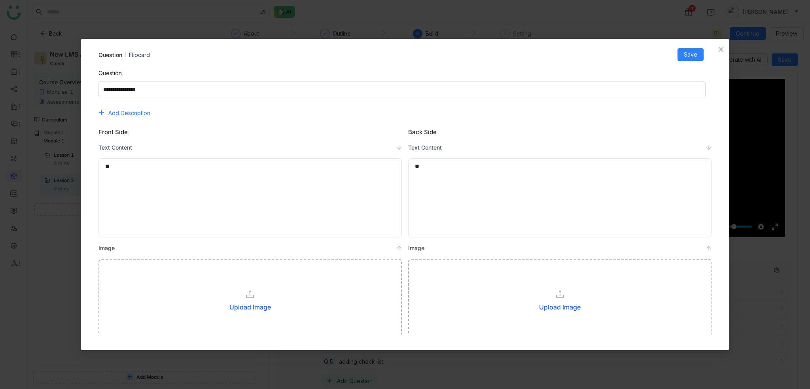
click at [224, 319] on div "Upload Image" at bounding box center [249, 298] width 303 height 79
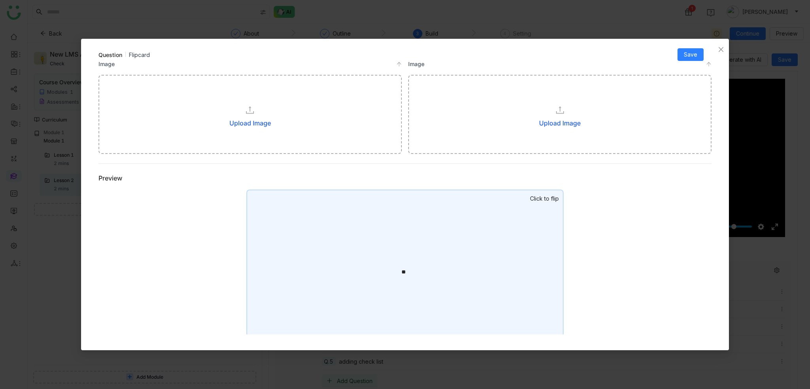
scroll to position [198, 0]
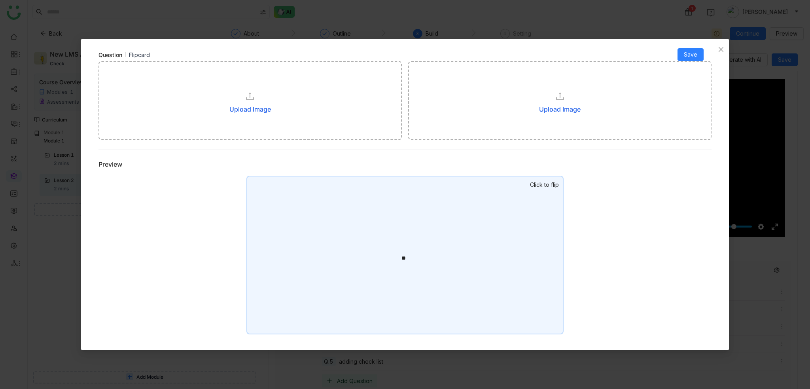
click at [247, 115] on div "Upload Image" at bounding box center [249, 100] width 303 height 79
click at [248, 110] on div "Upload Image" at bounding box center [250, 109] width 42 height 5
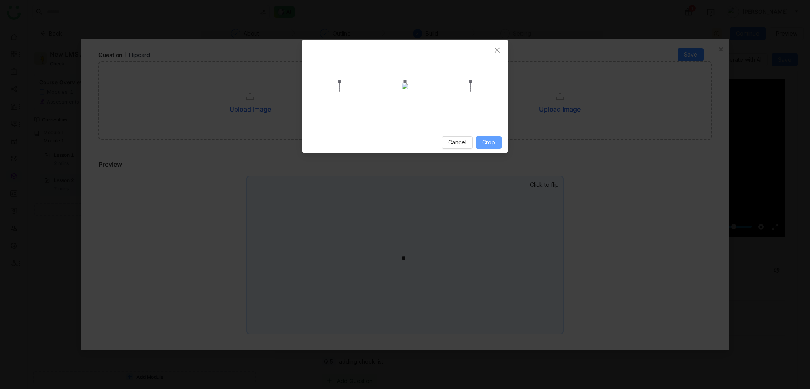
click at [499, 149] on button "Crop" at bounding box center [489, 142] width 26 height 13
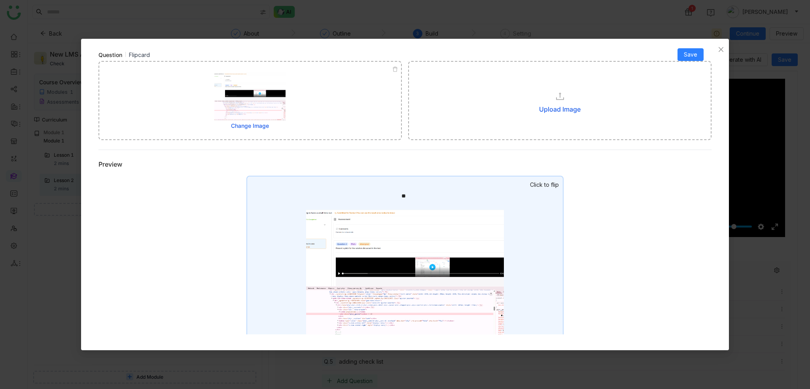
click at [625, 181] on div "Question Add Description Front Side Text Content ** Start writing here ... Imag…" at bounding box center [405, 23] width 629 height 320
click at [553, 112] on div "Upload Image" at bounding box center [560, 109] width 42 height 5
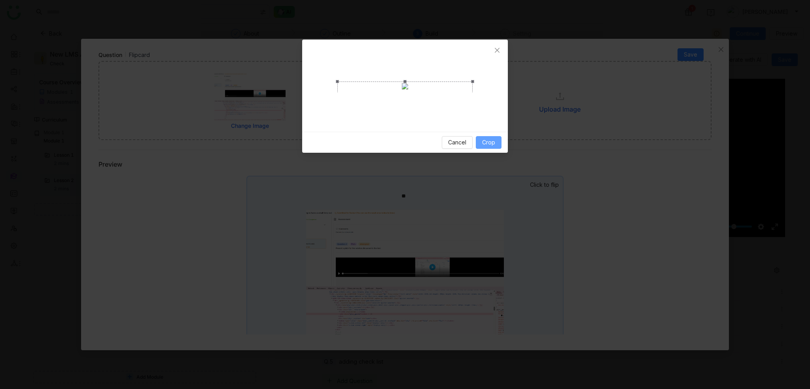
click at [488, 147] on span "Crop" at bounding box center [488, 142] width 13 height 9
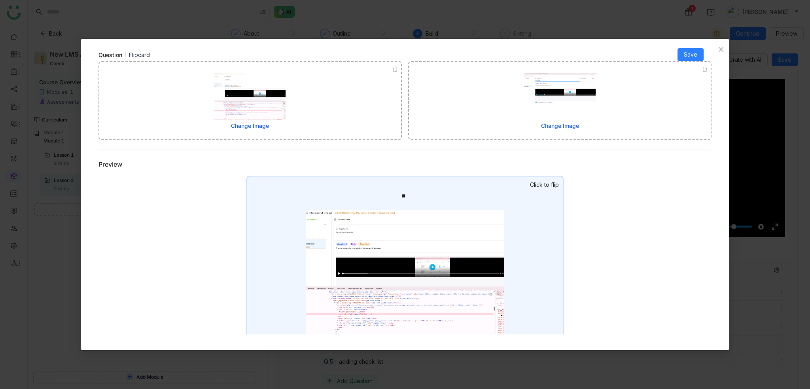
click at [545, 234] on div "** Start writing here ..." at bounding box center [404, 262] width 317 height 173
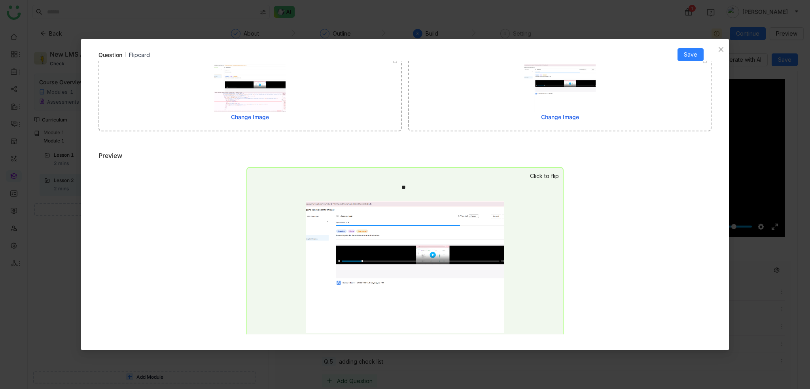
scroll to position [212, 0]
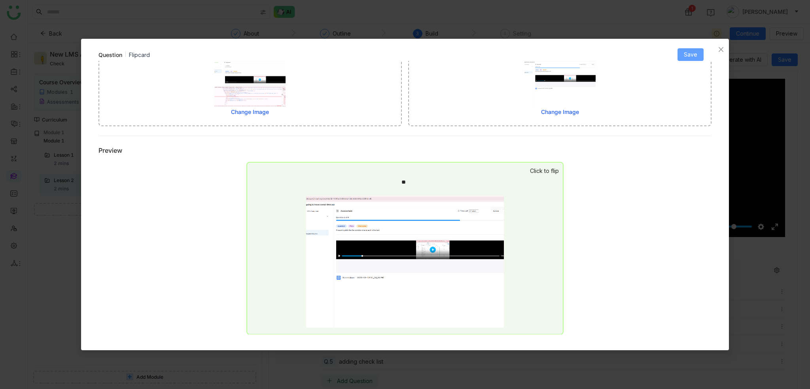
click at [698, 50] on button "Save" at bounding box center [690, 54] width 26 height 13
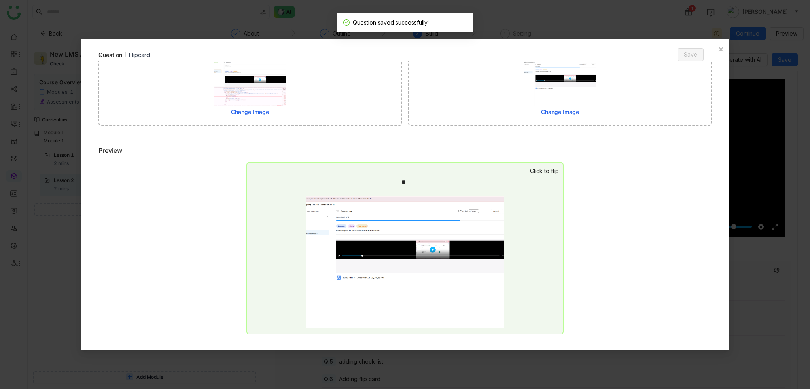
scroll to position [0, 0]
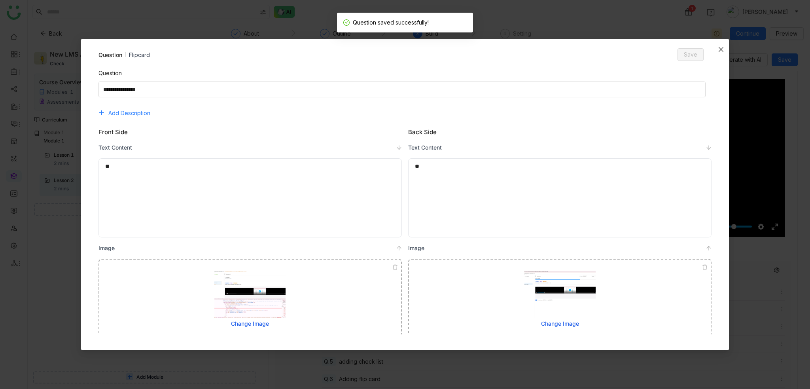
click at [726, 48] on span "Close" at bounding box center [721, 49] width 16 height 21
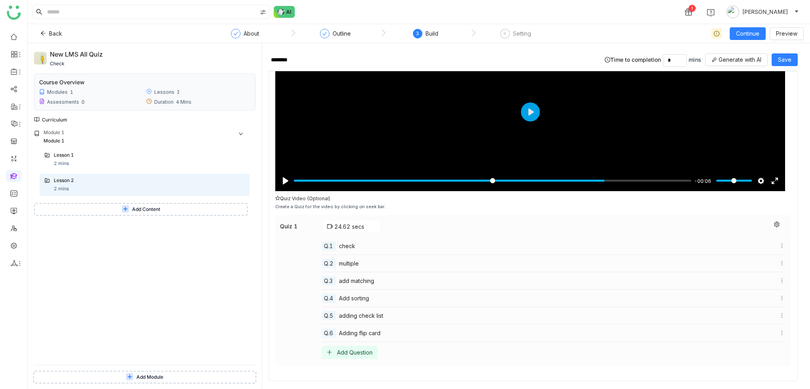
scroll to position [99, 0]
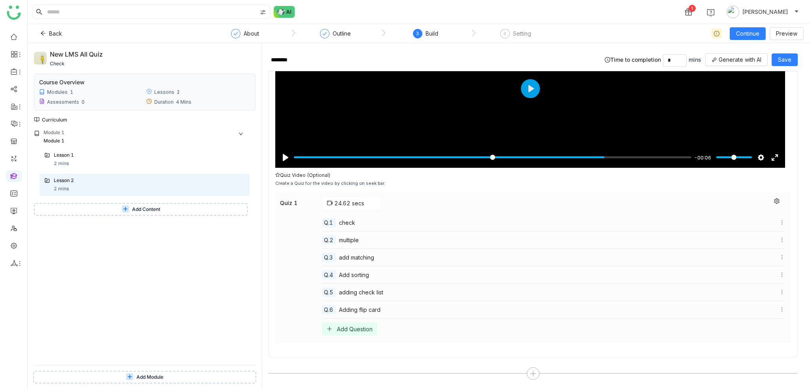
click at [371, 310] on span "Adding flip card" at bounding box center [360, 309] width 42 height 8
click at [672, 267] on div "Q.4 Add sorting" at bounding box center [553, 274] width 463 height 17
click at [769, 200] on button at bounding box center [777, 200] width 16 height 9
click at [673, 175] on span "button" at bounding box center [672, 174] width 5 height 5
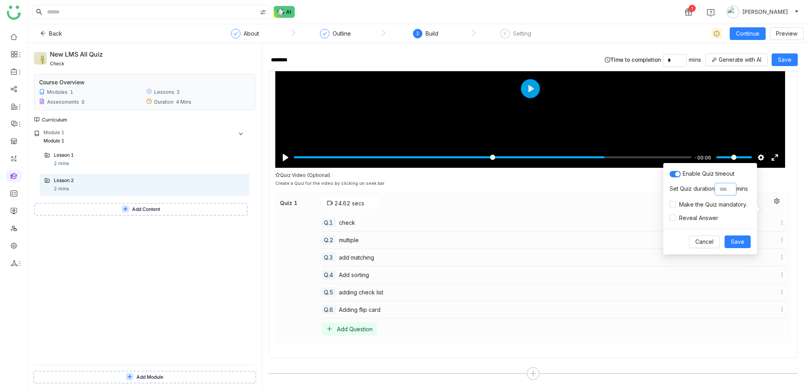
click at [722, 185] on input "*" at bounding box center [726, 189] width 22 height 13
type input "*"
click at [733, 240] on span "Save" at bounding box center [737, 241] width 13 height 9
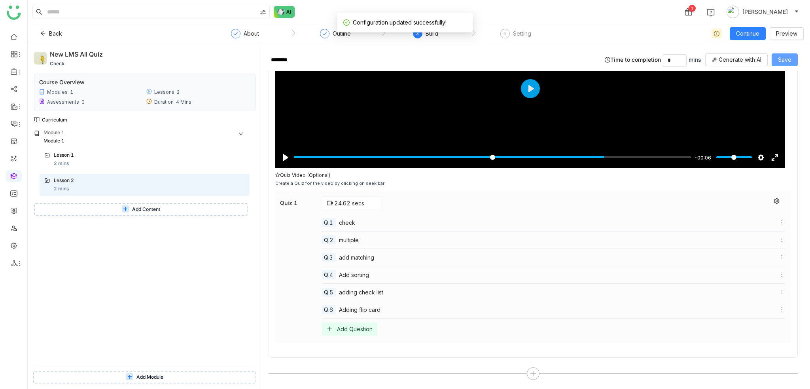
click at [786, 57] on span "Save" at bounding box center [784, 59] width 13 height 9
click at [66, 210] on button "Add Content" at bounding box center [141, 209] width 214 height 13
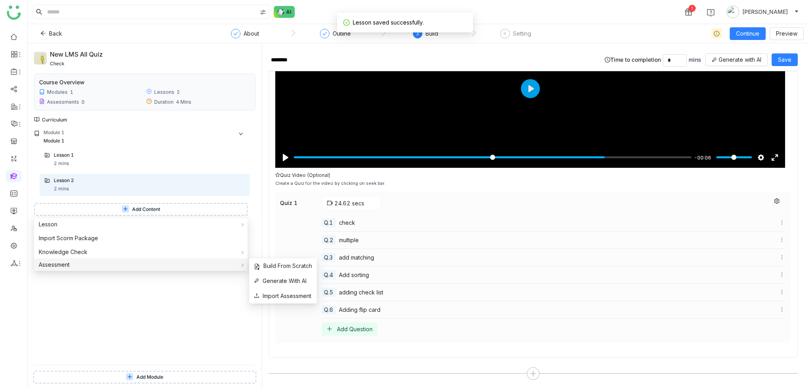
click at [79, 265] on div "Assessment" at bounding box center [141, 264] width 214 height 13
click at [282, 280] on span "Generate With AI" at bounding box center [280, 280] width 53 height 9
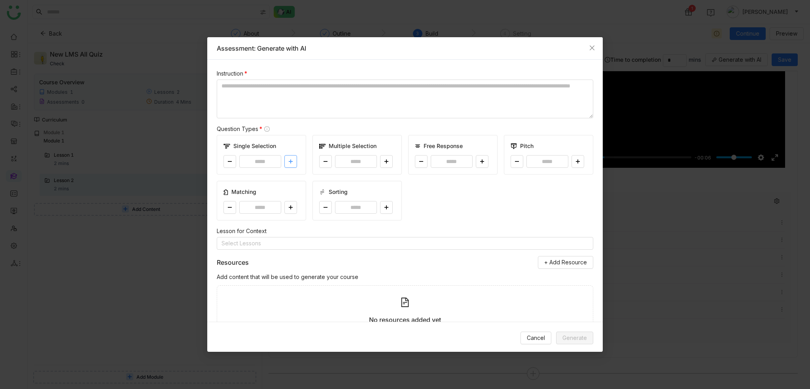
click at [288, 158] on button at bounding box center [290, 161] width 13 height 13
type input "*"
click at [384, 159] on icon at bounding box center [386, 161] width 5 height 5
type input "*"
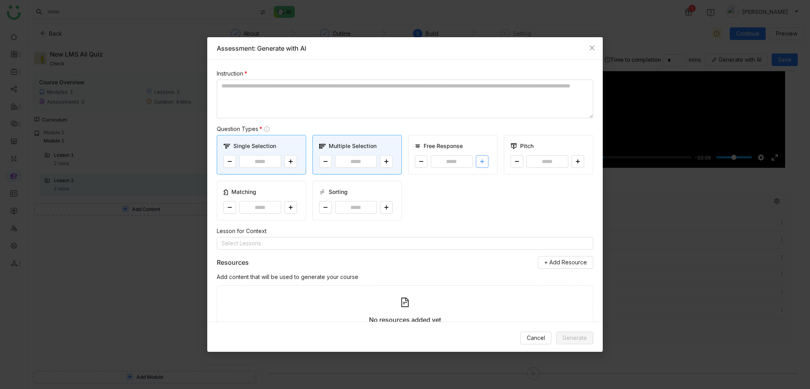
click at [483, 159] on button at bounding box center [482, 161] width 13 height 13
type input "*"
click at [575, 161] on icon at bounding box center [577, 161] width 5 height 5
type input "*"
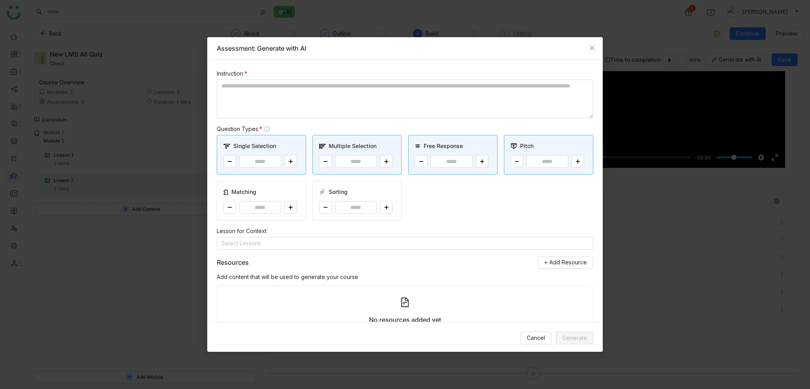
click at [299, 202] on div "Matching *" at bounding box center [261, 201] width 89 height 40
click at [289, 203] on button at bounding box center [290, 207] width 13 height 13
type input "*"
click at [374, 205] on input "*" at bounding box center [356, 207] width 42 height 13
click at [384, 205] on icon at bounding box center [386, 207] width 5 height 5
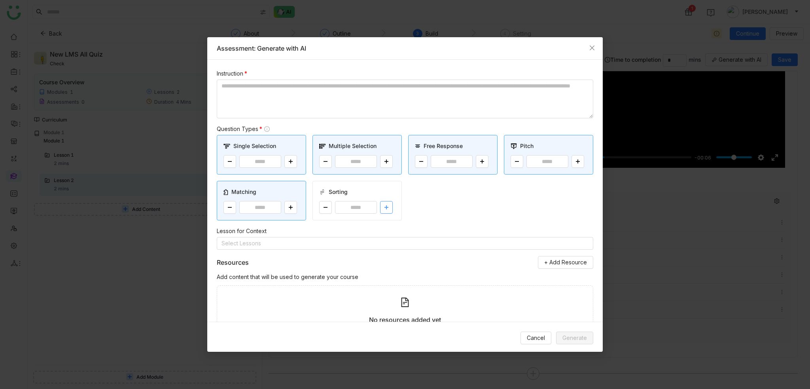
type input "*"
drag, startPoint x: 335, startPoint y: 52, endPoint x: 334, endPoint y: 94, distance: 42.3
click at [334, 52] on div "Assessment: Generate with AI" at bounding box center [405, 47] width 376 height 9
click at [334, 94] on textarea at bounding box center [405, 98] width 376 height 39
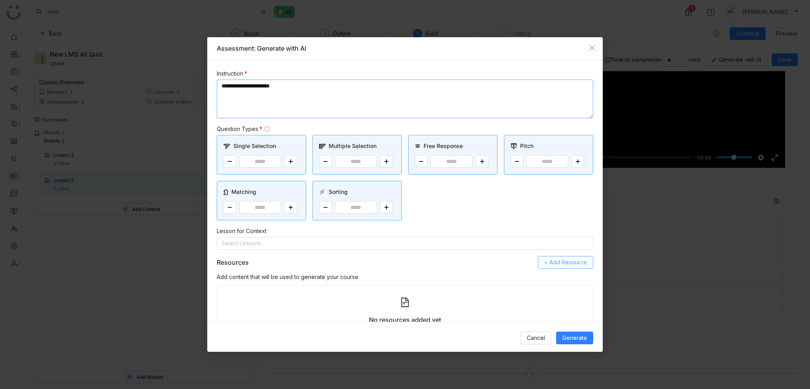
type textarea "**********"
click at [564, 267] on button "+ Add Resource" at bounding box center [565, 262] width 55 height 13
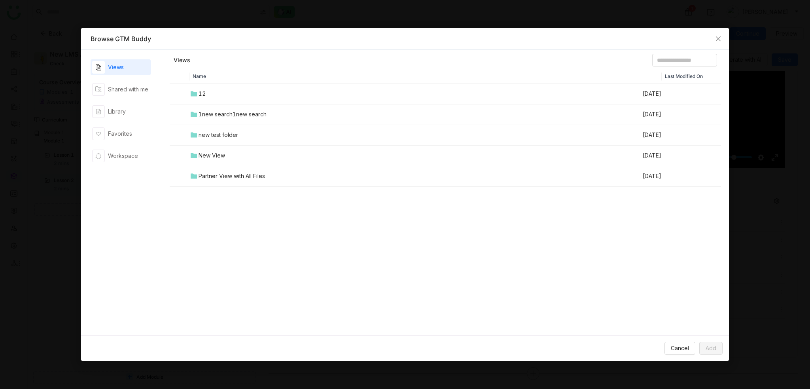
click at [204, 88] on td "12" at bounding box center [415, 94] width 452 height 21
drag, startPoint x: 222, startPoint y: 136, endPoint x: 245, endPoint y: 146, distance: 25.3
click at [222, 136] on div "CHEAT SHEET" at bounding box center [220, 134] width 38 height 9
drag, startPoint x: 707, startPoint y: 346, endPoint x: 697, endPoint y: 344, distance: 10.1
click at [707, 347] on span "Add" at bounding box center [710, 348] width 11 height 9
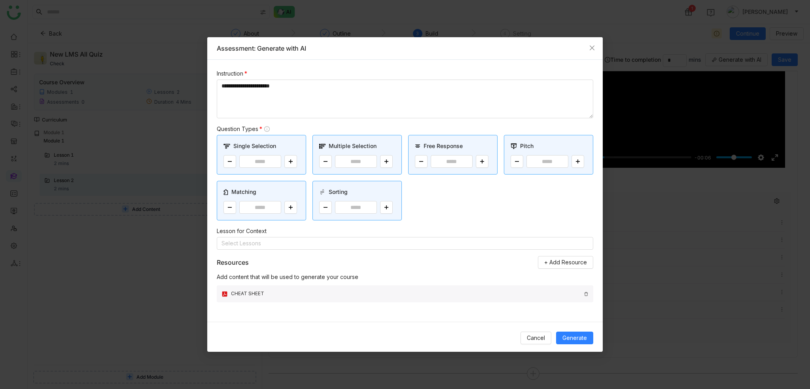
click at [253, 292] on div "CHEAT SHEET" at bounding box center [406, 294] width 350 height 8
click at [578, 339] on span "Generate" at bounding box center [574, 337] width 25 height 9
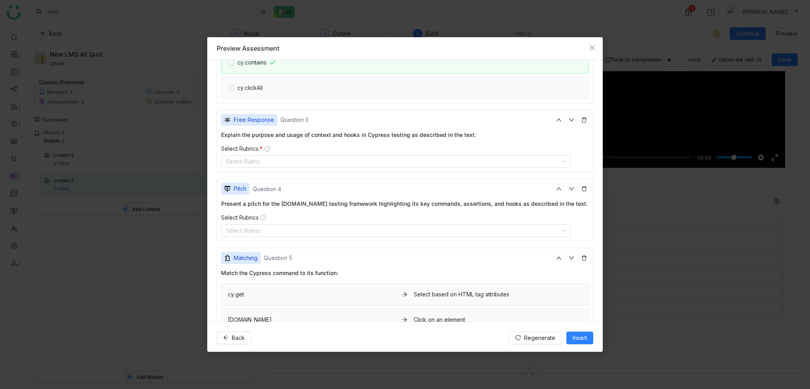
scroll to position [198, 0]
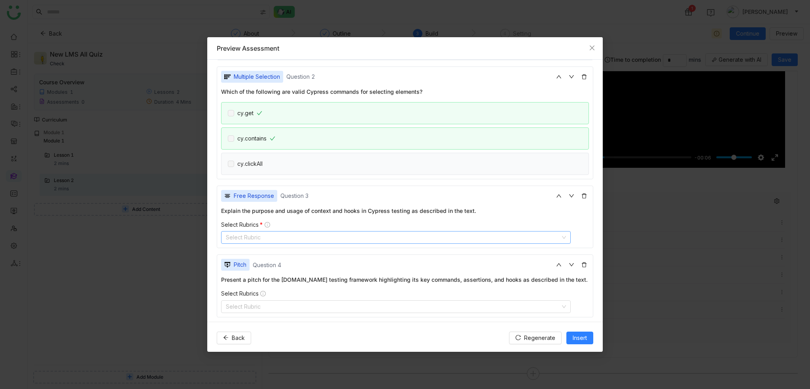
click at [279, 239] on nz-select-top-control "Select Rubric" at bounding box center [396, 237] width 350 height 13
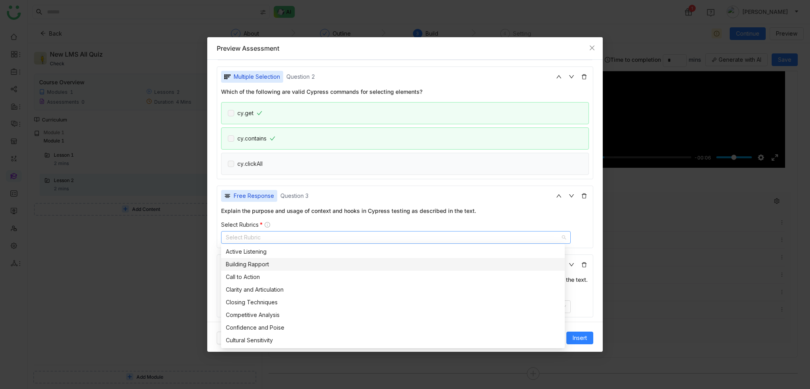
click at [255, 259] on nz-option-item "Building Rapport" at bounding box center [393, 264] width 344 height 13
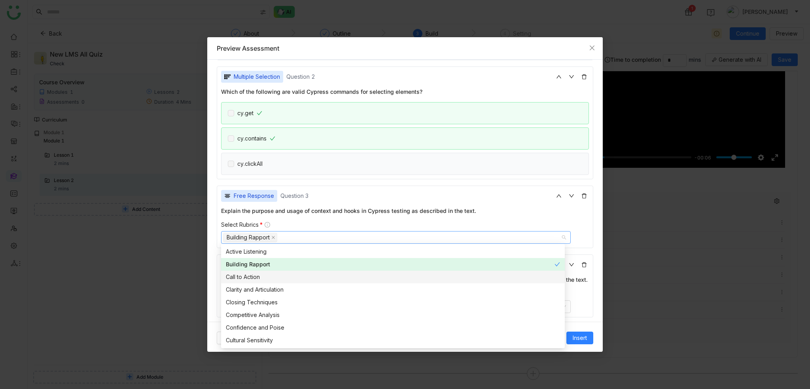
click at [251, 274] on div "Call to Action" at bounding box center [393, 276] width 334 height 9
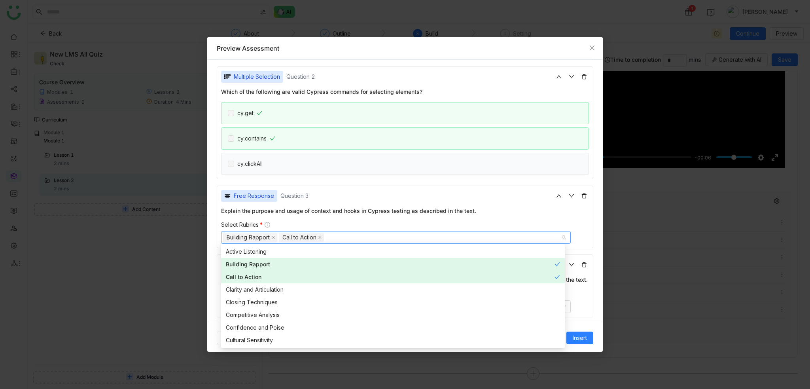
click at [209, 247] on div "**********" at bounding box center [404, 190] width 395 height 261
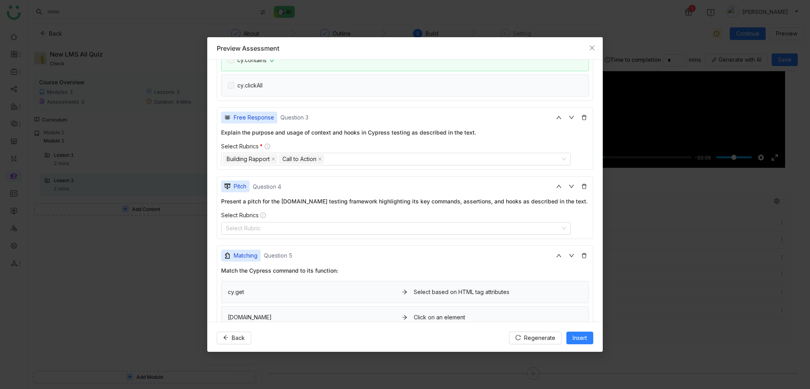
scroll to position [277, 0]
click at [275, 227] on nz-select-top-control "Select Rubric" at bounding box center [396, 227] width 350 height 13
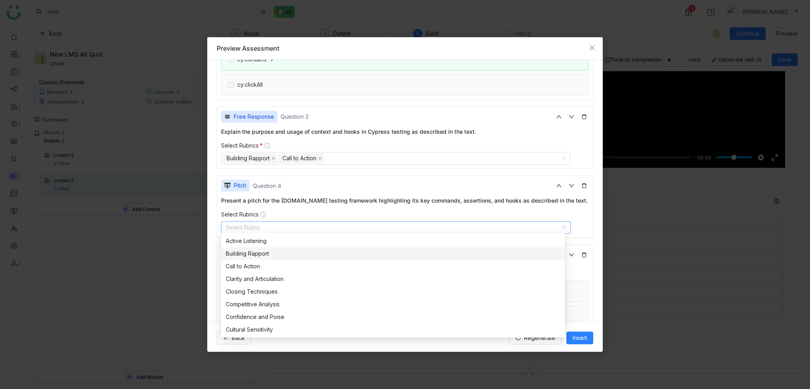
drag, startPoint x: 261, startPoint y: 251, endPoint x: 261, endPoint y: 271, distance: 19.8
click at [261, 252] on div "Building Rapport" at bounding box center [393, 253] width 334 height 9
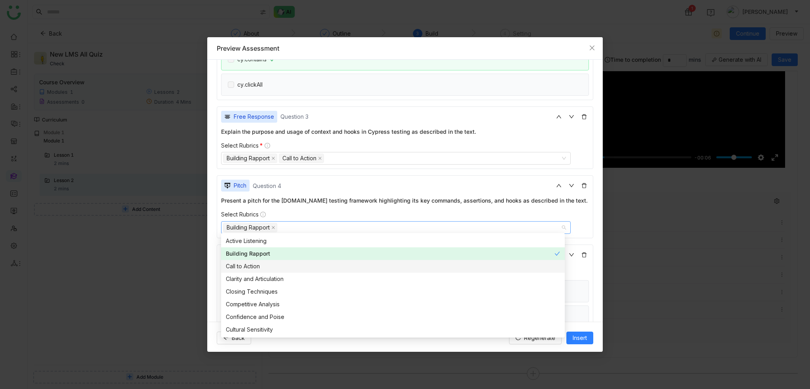
click at [261, 272] on nz-option-item "Call to Action" at bounding box center [393, 266] width 344 height 13
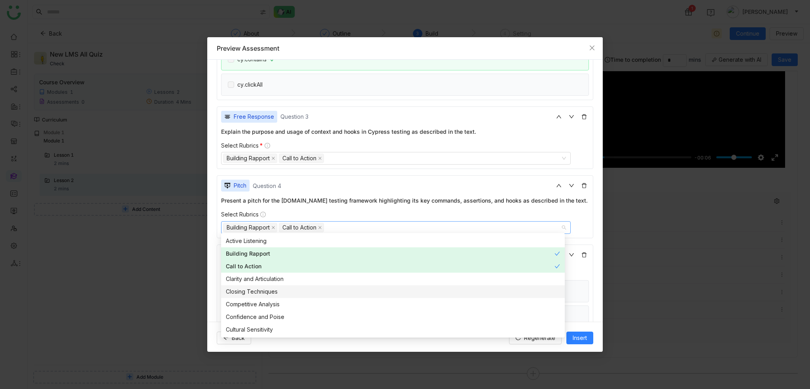
click at [264, 291] on div "Closing Techniques" at bounding box center [393, 291] width 334 height 9
click at [584, 340] on span "Insert" at bounding box center [580, 337] width 14 height 9
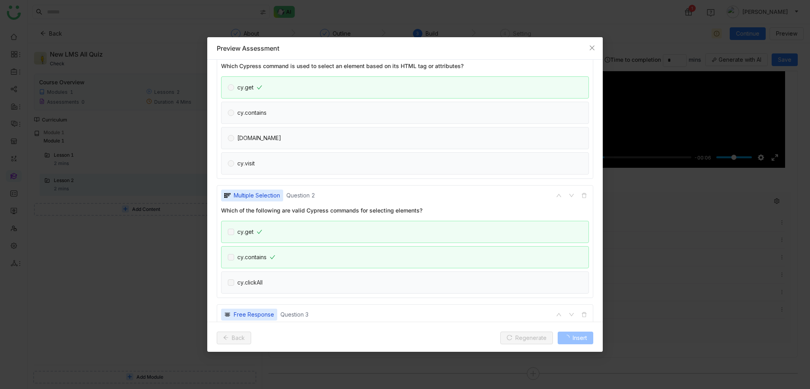
scroll to position [44, 0]
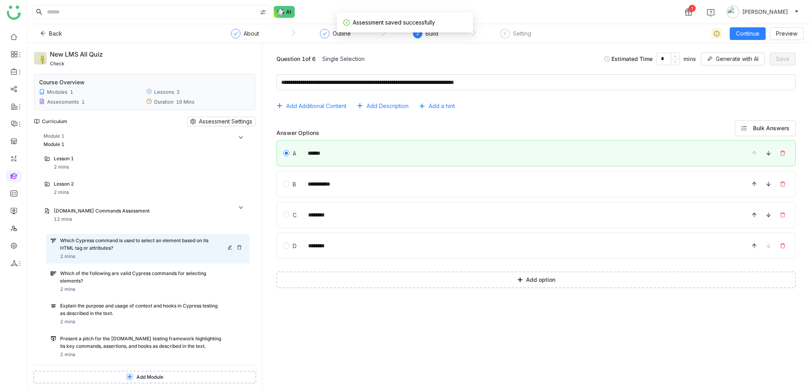
click at [123, 261] on div "Which Cypress command is used to select an element based on its HTML tag or att…" at bounding box center [148, 249] width 204 height 30
click at [125, 278] on div "Which of the following are valid Cypress commands for selecting elements?" at bounding box center [141, 277] width 163 height 15
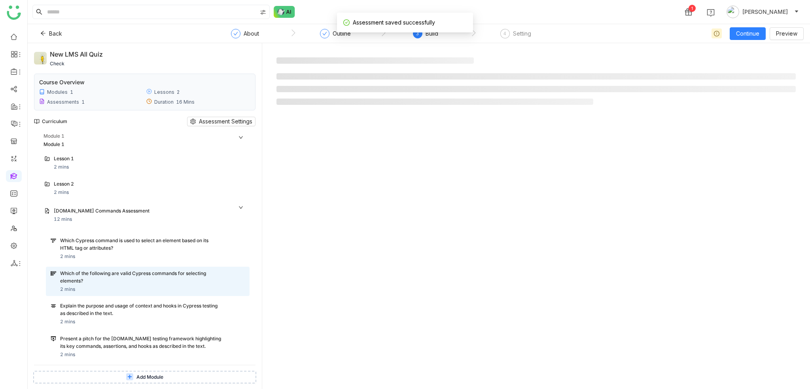
click at [125, 299] on div "Which Cypress command is used to select an element based on its HTML tag or att…" at bounding box center [148, 326] width 204 height 185
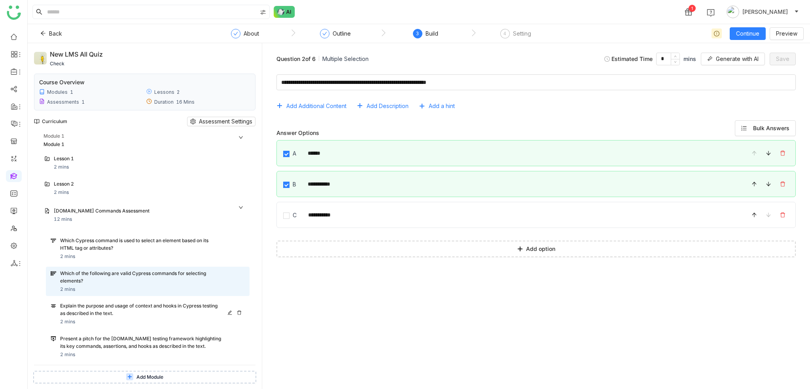
click at [125, 317] on div "Explain the purpose and usage of context and hooks in Cypress testing as descri…" at bounding box center [141, 309] width 163 height 15
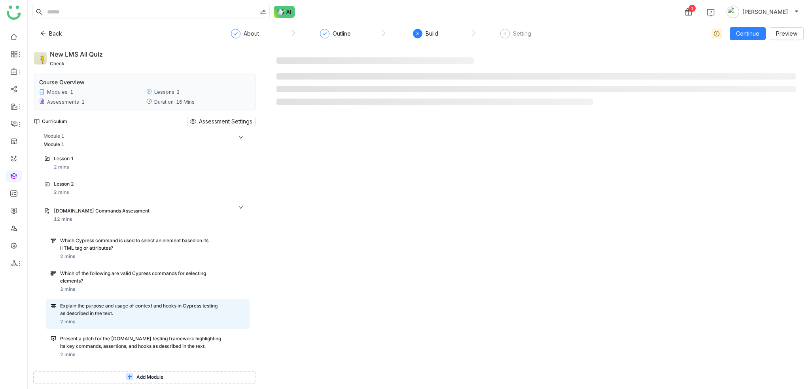
click at [126, 331] on div "Which Cypress command is used to select an element based on its HTML tag or att…" at bounding box center [148, 326] width 204 height 185
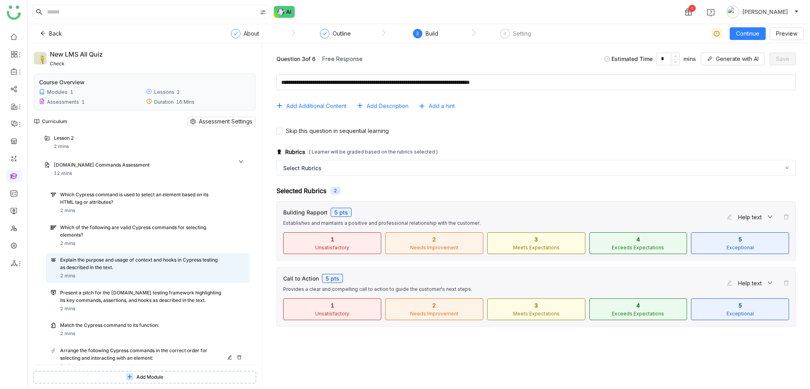
scroll to position [96, 0]
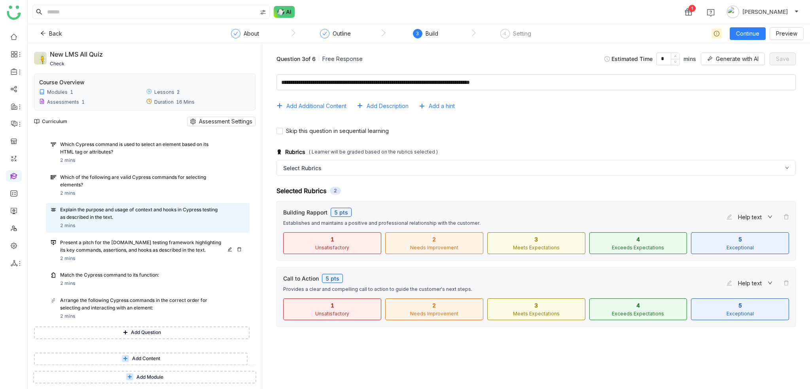
click at [147, 250] on div "Present a pitch for the [DOMAIN_NAME] testing framework highlighting its key co…" at bounding box center [141, 246] width 163 height 15
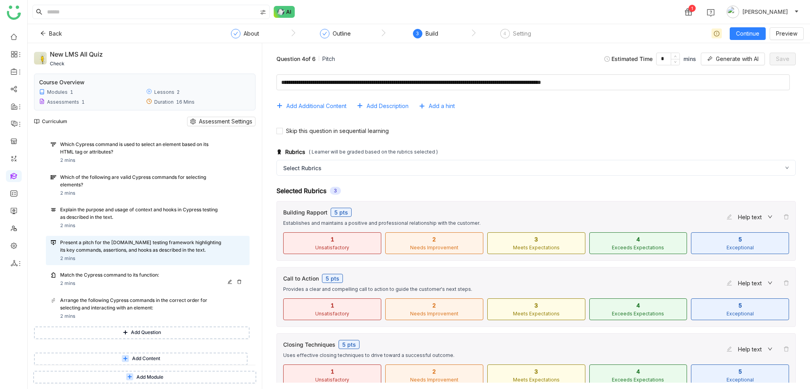
click at [148, 281] on div "Match the Cypress command to its function: 2 mins" at bounding box center [152, 279] width 185 height 16
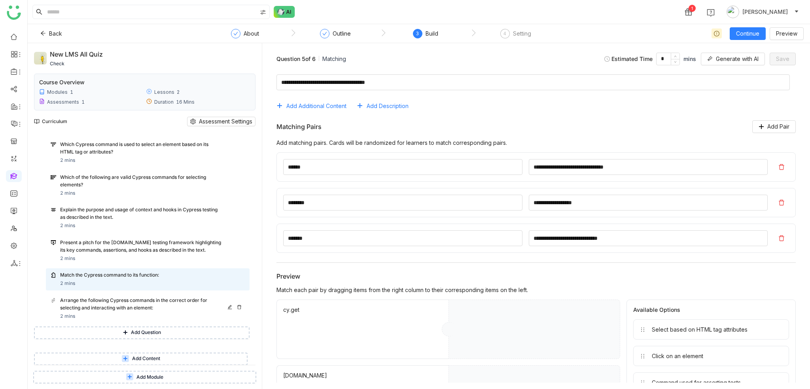
click at [146, 304] on div "Arrange the following Cypress commands in the correct order for selecting and i…" at bounding box center [141, 304] width 163 height 15
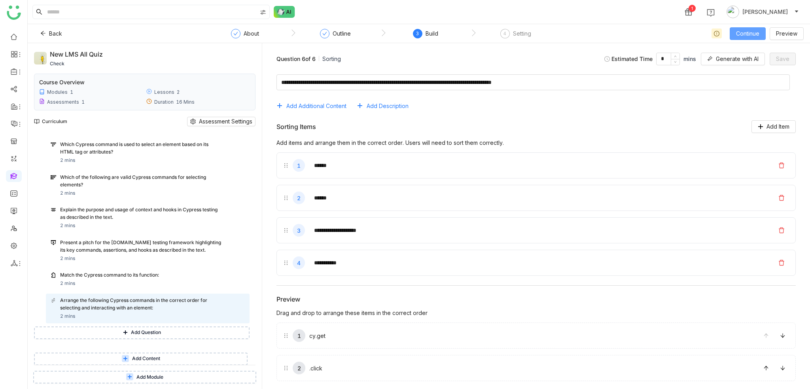
click at [757, 31] on span "Continue" at bounding box center [747, 33] width 23 height 9
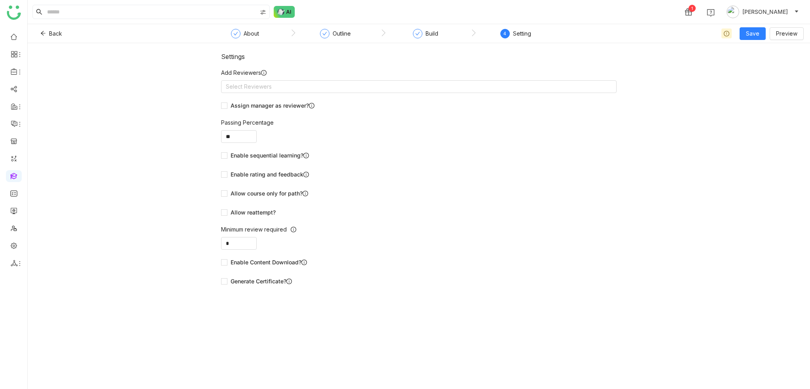
click at [301, 93] on form "Add Reviewers Select Reviewers Assign manager as reviewer? Passing Percentage *…" at bounding box center [418, 177] width 395 height 219
click at [302, 87] on nz-select-top-control "Select Reviewers" at bounding box center [418, 86] width 395 height 13
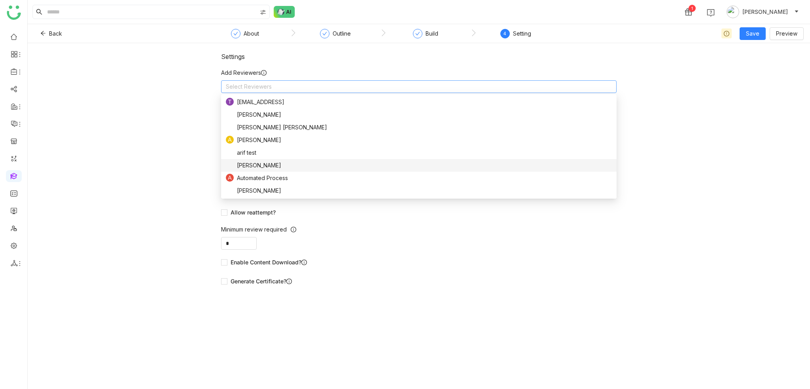
click at [291, 170] on nz-option-item "[PERSON_NAME]" at bounding box center [418, 165] width 395 height 13
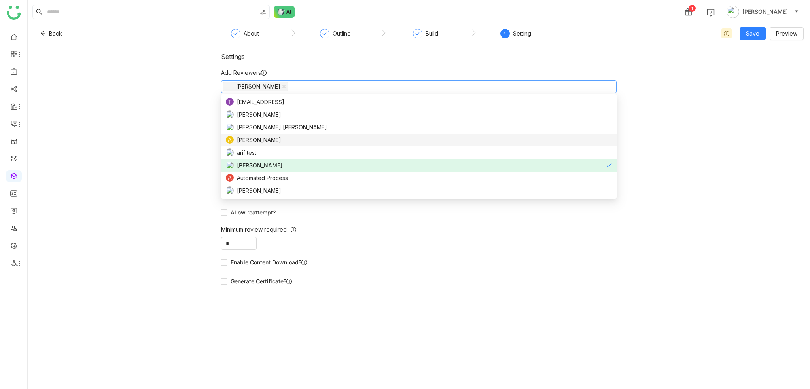
click at [152, 126] on div "Settings Add Reviewers Arif uddin Assign manager as reviewer? Passing Percentag…" at bounding box center [419, 216] width 782 height 346
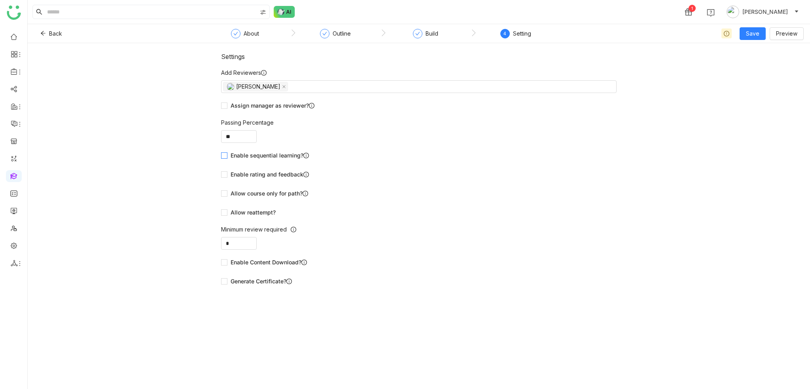
click at [270, 151] on span "Enable sequential learning?" at bounding box center [269, 155] width 85 height 9
click at [285, 177] on span "Enable rating and feedback" at bounding box center [269, 174] width 85 height 9
click at [258, 216] on span "Allow reattempt?" at bounding box center [252, 212] width 51 height 9
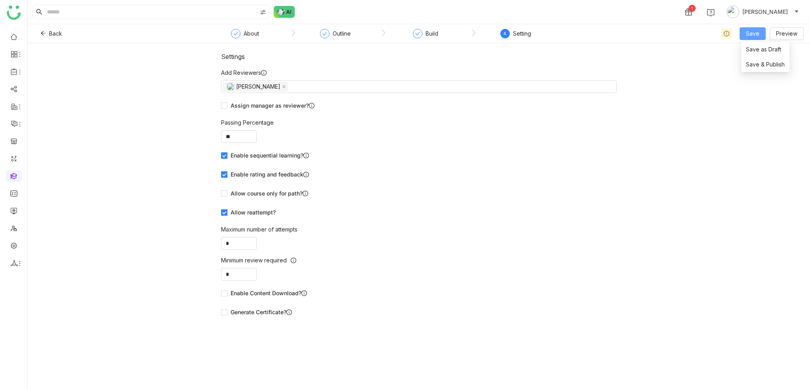
click at [762, 28] on button "Save" at bounding box center [752, 33] width 26 height 13
click at [762, 62] on span "Save & Publish" at bounding box center [765, 64] width 39 height 9
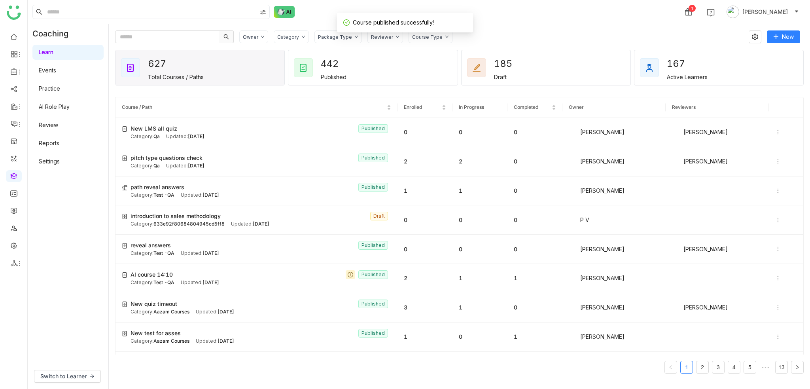
click at [299, 36] on div "Category" at bounding box center [291, 36] width 35 height 13
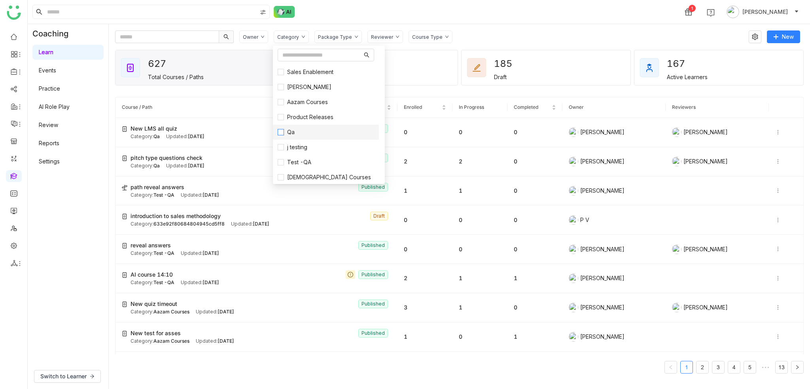
click at [295, 129] on span "Qa" at bounding box center [291, 132] width 14 height 9
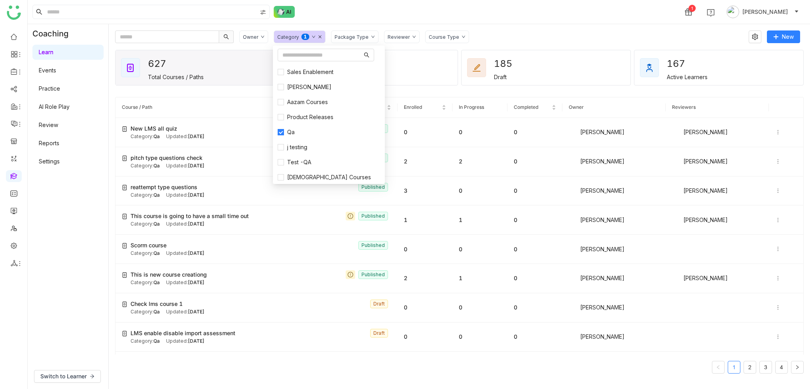
click at [508, 24] on nz-header "1 Arif uddin" at bounding box center [419, 12] width 782 height 24
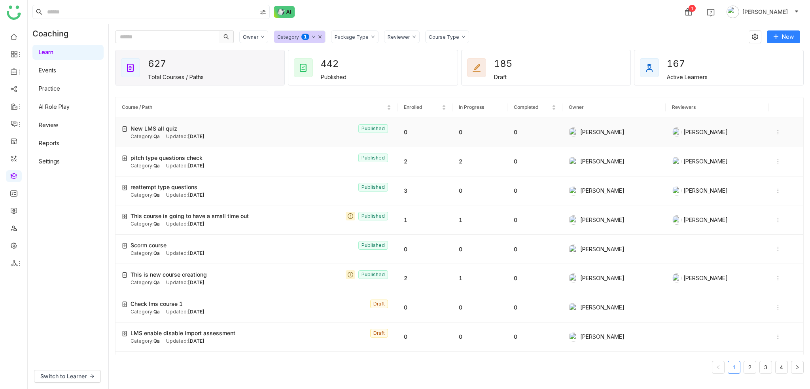
click at [776, 130] on div at bounding box center [786, 132] width 22 height 9
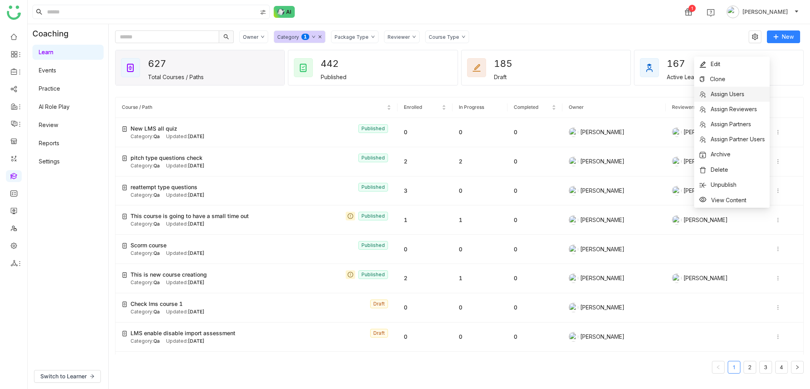
click at [737, 91] on span "Assign Users" at bounding box center [728, 94] width 34 height 7
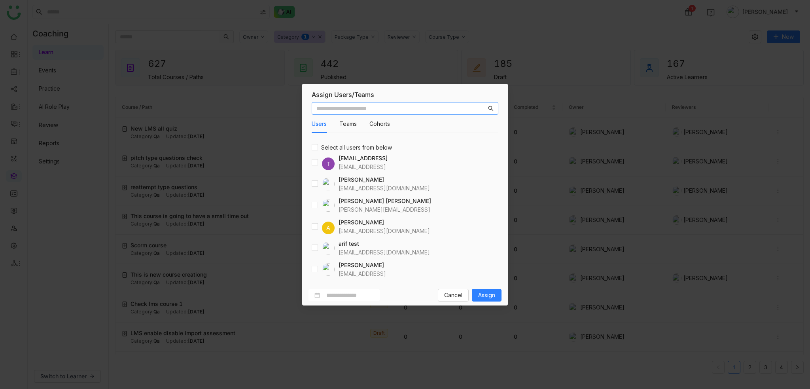
click at [319, 247] on div at bounding box center [323, 248] width 23 height 13
click at [489, 301] on button "Assign" at bounding box center [487, 295] width 30 height 13
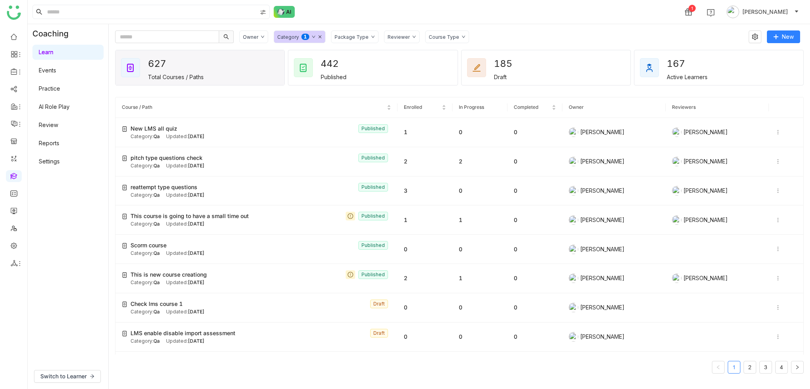
click at [58, 123] on link "Review" at bounding box center [48, 124] width 19 height 7
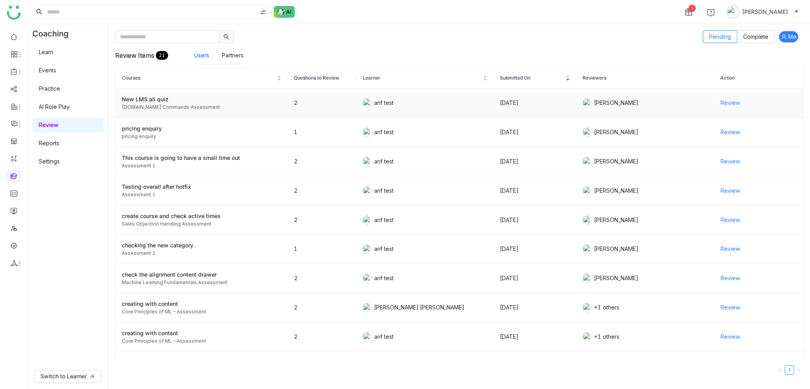
click at [723, 101] on span "Review" at bounding box center [729, 102] width 19 height 9
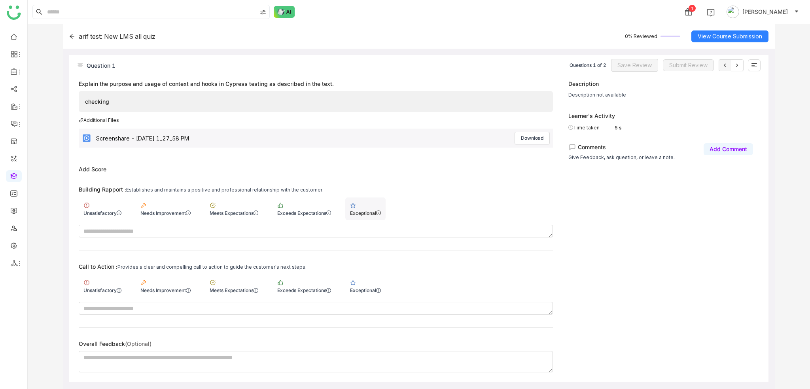
click at [372, 215] on div "Exceptional" at bounding box center [365, 213] width 31 height 6
click at [372, 272] on div "Call to Action : Provides a clear and compelling call to action to guide the cu…" at bounding box center [316, 288] width 474 height 51
click at [369, 298] on div "Call to Action : Provides a clear and compelling call to action to guide the cu…" at bounding box center [316, 288] width 474 height 51
click at [376, 302] on textarea at bounding box center [316, 308] width 474 height 13
click at [371, 293] on div "Exceptional" at bounding box center [365, 290] width 31 height 6
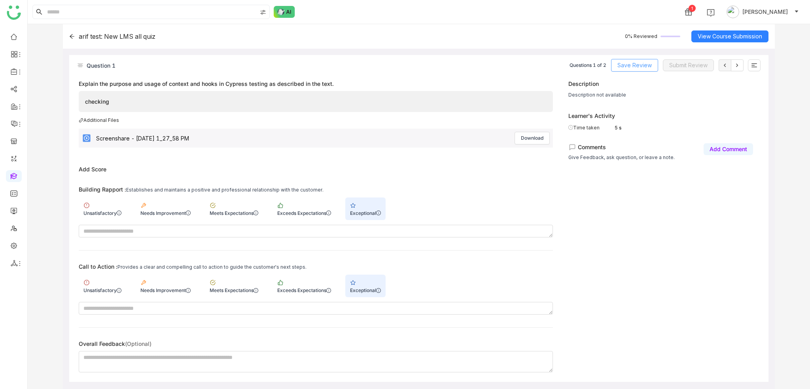
click at [631, 60] on button "Save Review" at bounding box center [634, 65] width 47 height 13
click at [737, 68] on icon at bounding box center [737, 65] width 6 height 6
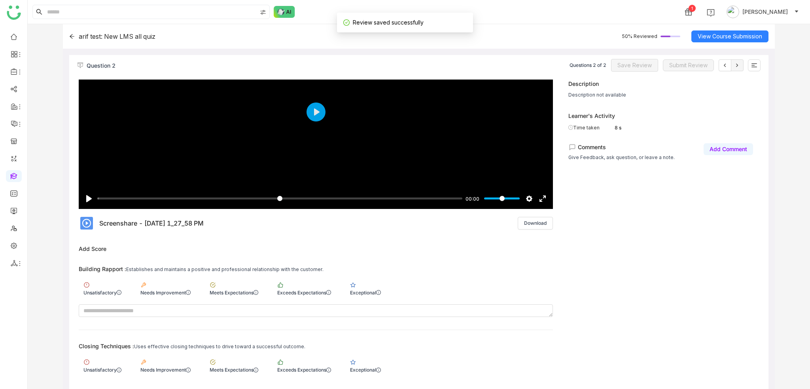
scroll to position [79, 0]
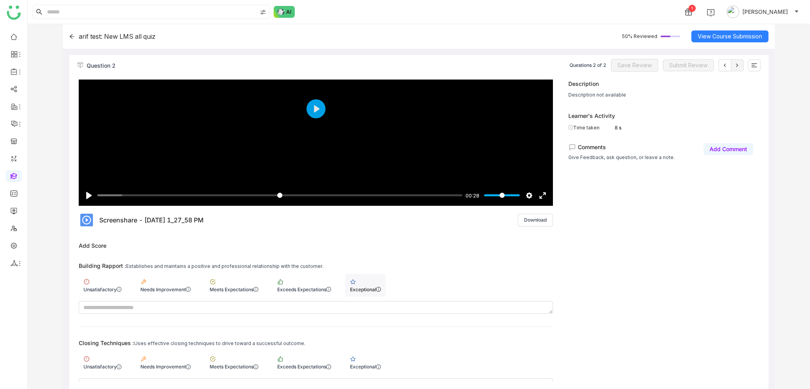
click at [372, 287] on div "Exceptional" at bounding box center [365, 289] width 31 height 6
click at [376, 355] on div "Exceptional" at bounding box center [365, 362] width 40 height 23
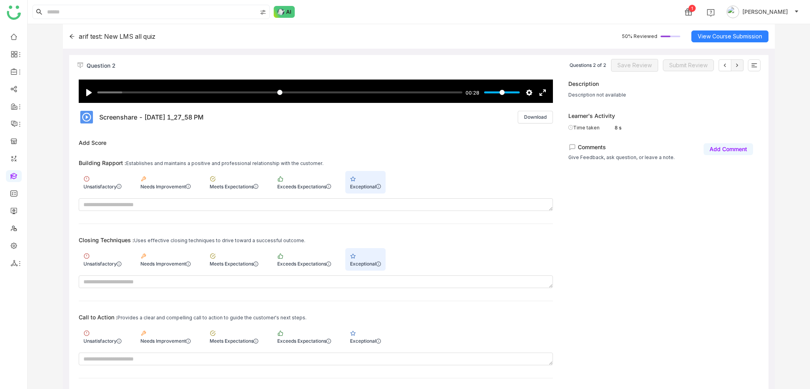
scroll to position [223, 0]
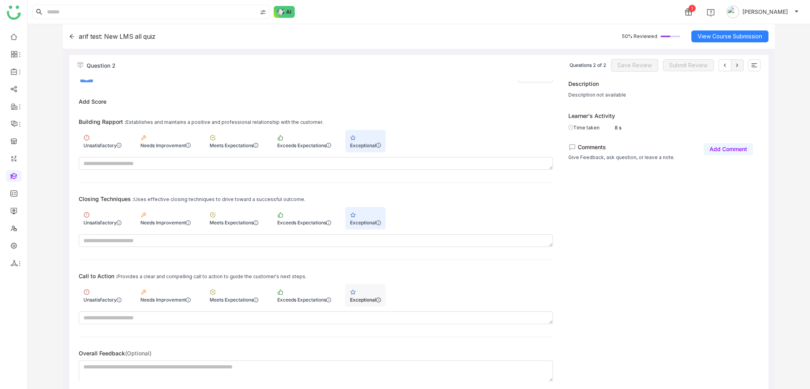
click at [380, 302] on div "Exceptional" at bounding box center [365, 300] width 31 height 6
click at [632, 76] on div "Question 2 Questions 2 of 2 Save Review Submit Review" at bounding box center [418, 67] width 699 height 25
click at [634, 66] on span "Save Review" at bounding box center [634, 65] width 34 height 9
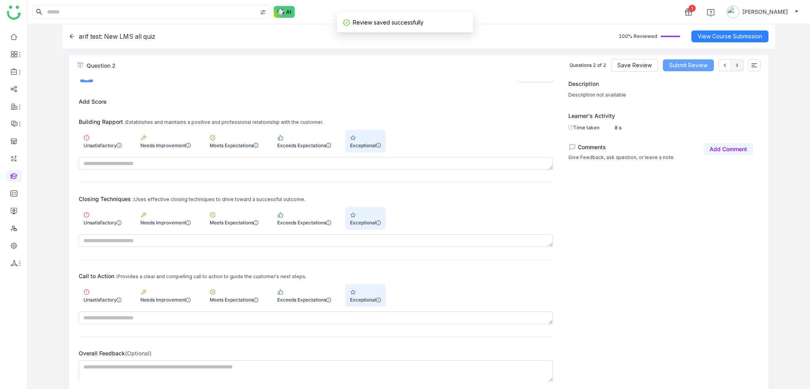
click at [690, 66] on span "Submit Review" at bounding box center [688, 65] width 38 height 9
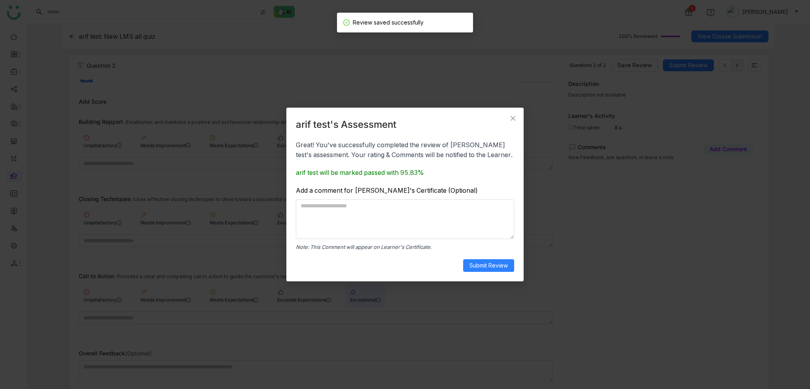
click at [498, 257] on div "arif test's Assessment Great! You've successfully completed the review of [PERS…" at bounding box center [405, 194] width 218 height 155
click at [497, 267] on span "Submit Review" at bounding box center [488, 265] width 38 height 9
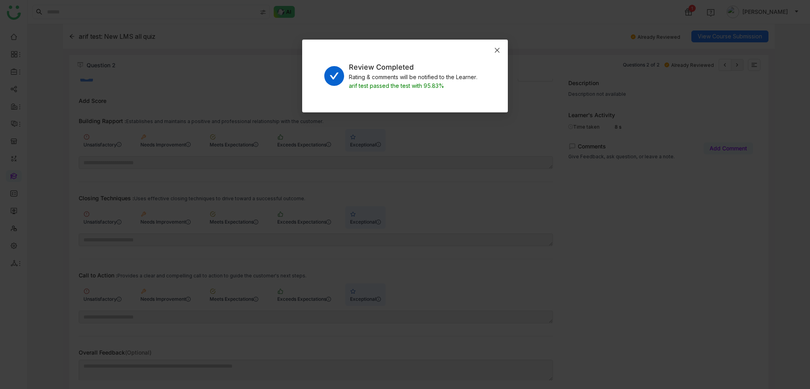
click at [497, 52] on icon "Close" at bounding box center [497, 50] width 6 height 6
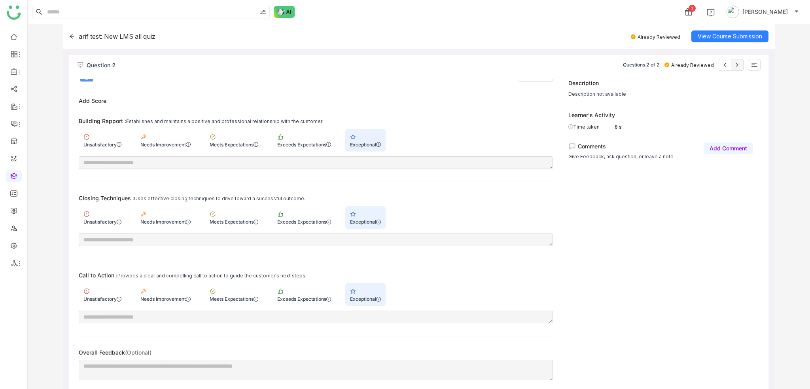
click at [636, 52] on gtmb-review-course-content-assessment "arif test: New LMS all quiz Already Reviewed View Course Submission Question 2 …" at bounding box center [419, 206] width 712 height 365
click at [747, 64] on div "Questions 2 of 2 Already Reviewed" at bounding box center [692, 65] width 138 height 12
click at [752, 64] on icon at bounding box center [754, 65] width 6 height 6
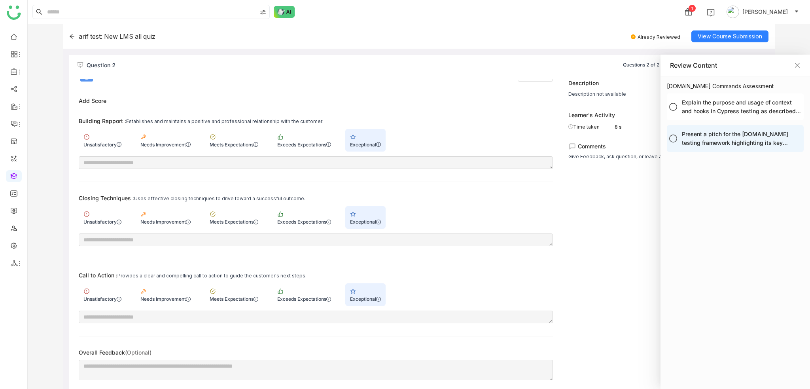
click at [604, 57] on div at bounding box center [405, 194] width 810 height 389
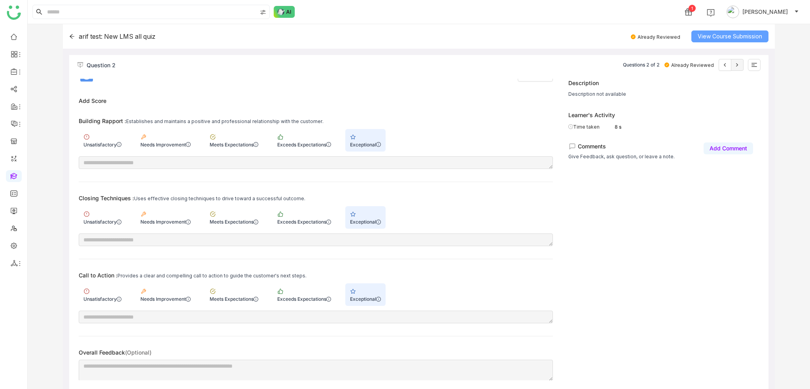
click at [727, 30] on button "View Course Submission" at bounding box center [729, 36] width 77 height 12
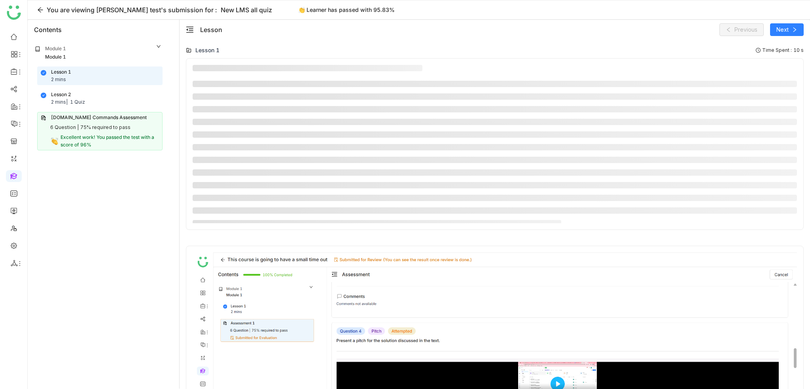
click at [112, 122] on div "[DOMAIN_NAME] Commands Assessment 6 Question | 75% required to pass Excellent w…" at bounding box center [99, 131] width 125 height 38
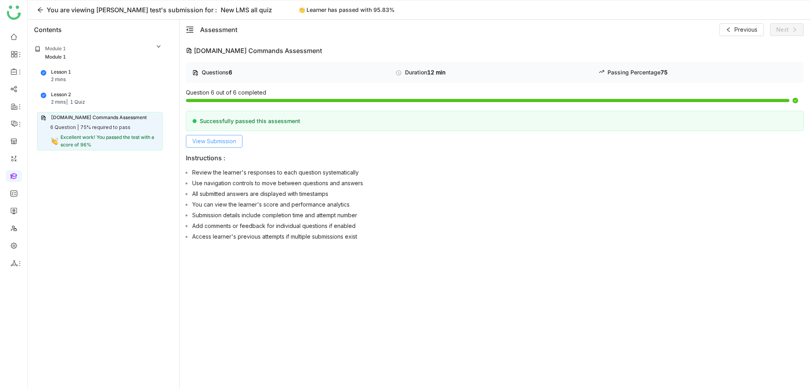
click at [210, 146] on button "View Submission" at bounding box center [214, 141] width 57 height 13
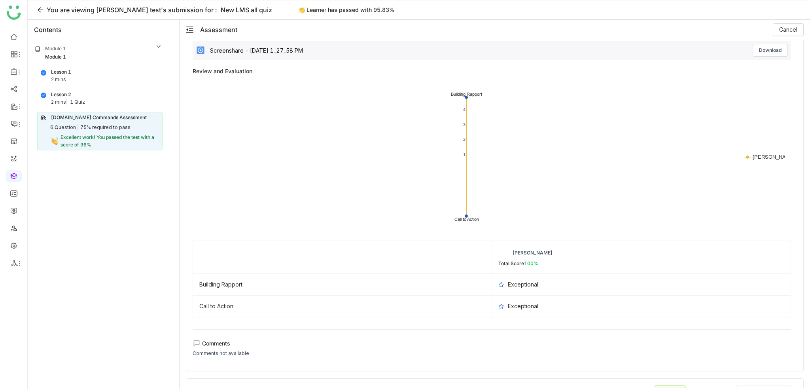
scroll to position [672, 0]
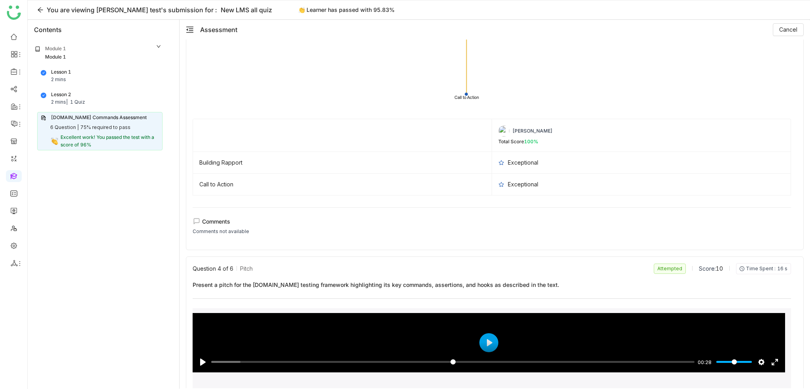
click at [108, 99] on div "Lesson 2 2 mins | 1 Quiz" at bounding box center [100, 98] width 118 height 15
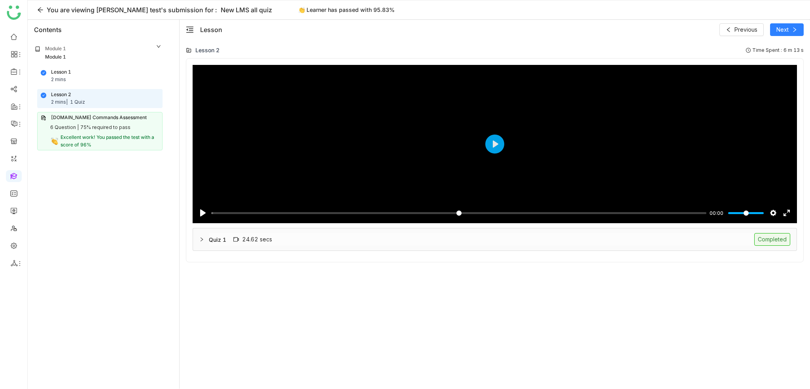
click at [444, 245] on div "Quiz 1 24.62 secs Completed" at bounding box center [499, 239] width 581 height 13
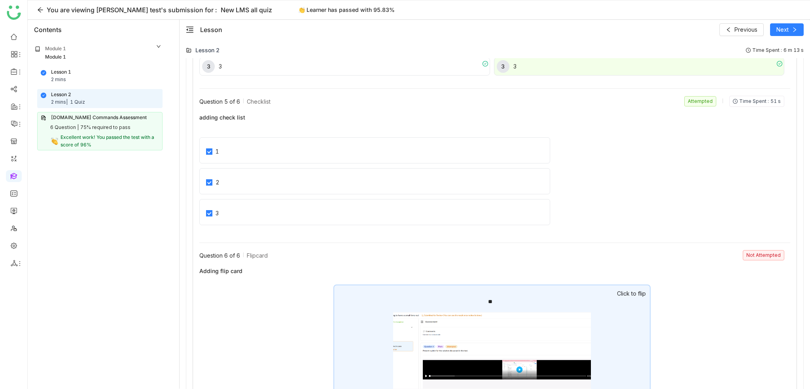
scroll to position [1070, 0]
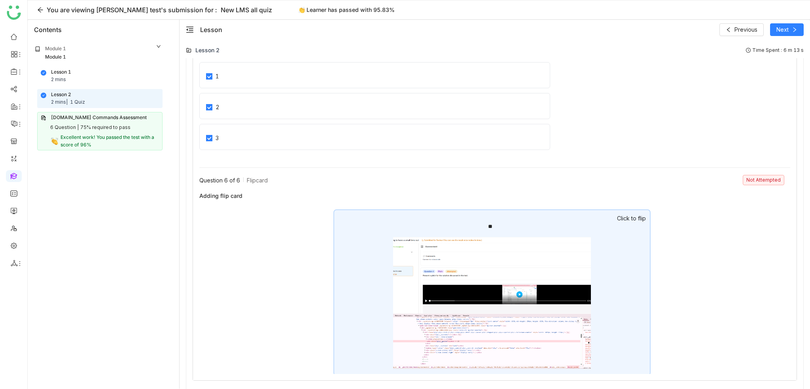
click at [614, 287] on div "**" at bounding box center [491, 292] width 317 height 166
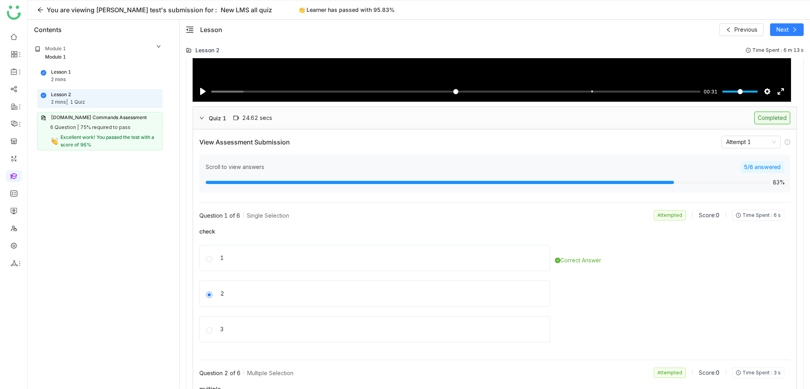
scroll to position [0, 0]
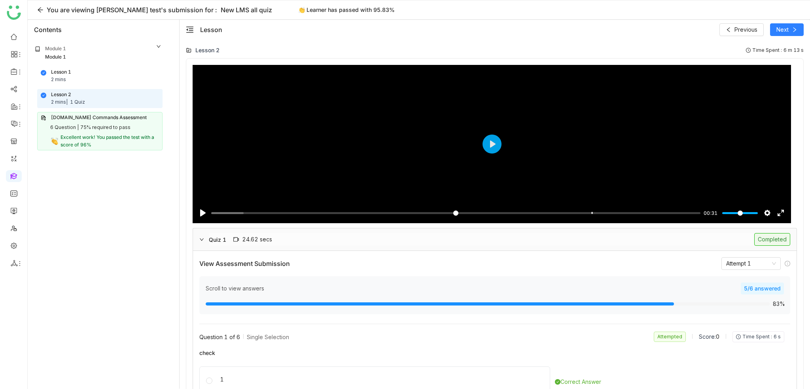
click at [766, 268] on nz-select-item "Attempt 1" at bounding box center [751, 263] width 50 height 12
click at [766, 285] on div "5/6 answered" at bounding box center [762, 288] width 43 height 12
click at [772, 308] on div "Scroll to view answers 5/6 answered 83%" at bounding box center [494, 295] width 591 height 38
